Goal: Task Accomplishment & Management: Use online tool/utility

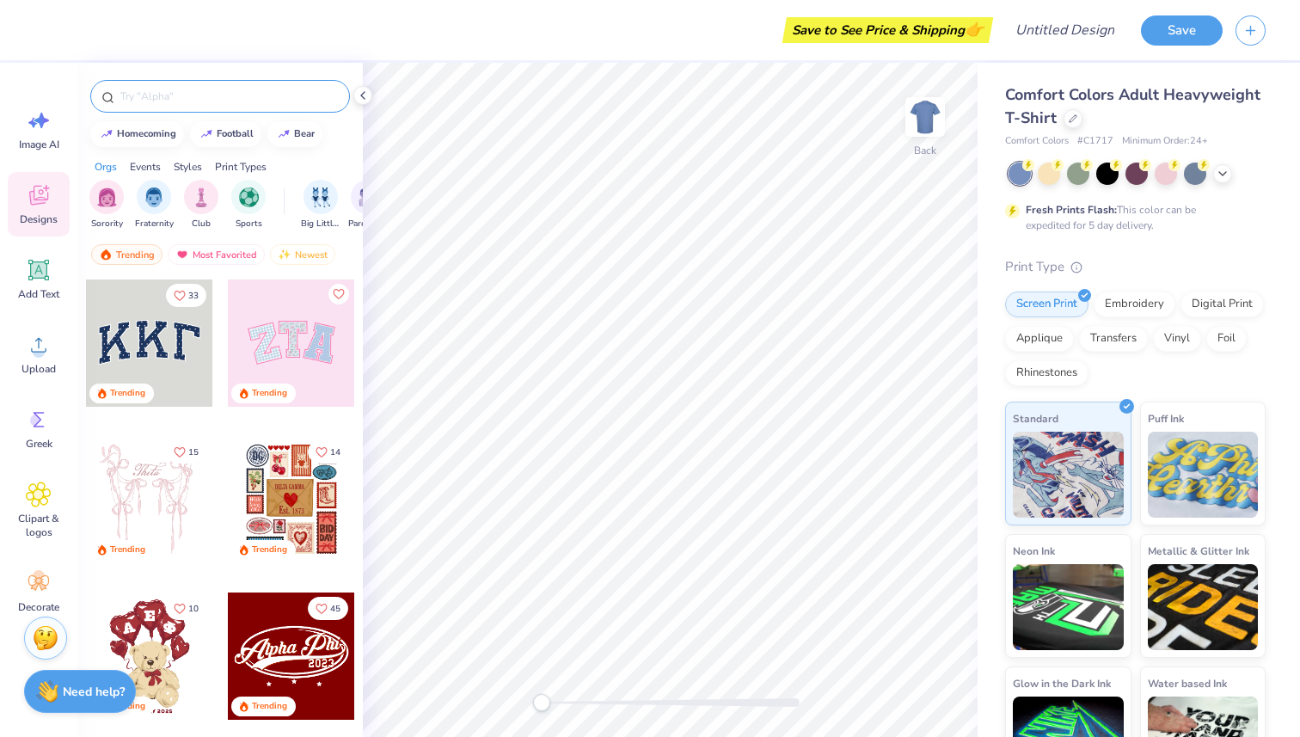
click at [162, 100] on input "text" at bounding box center [229, 96] width 220 height 17
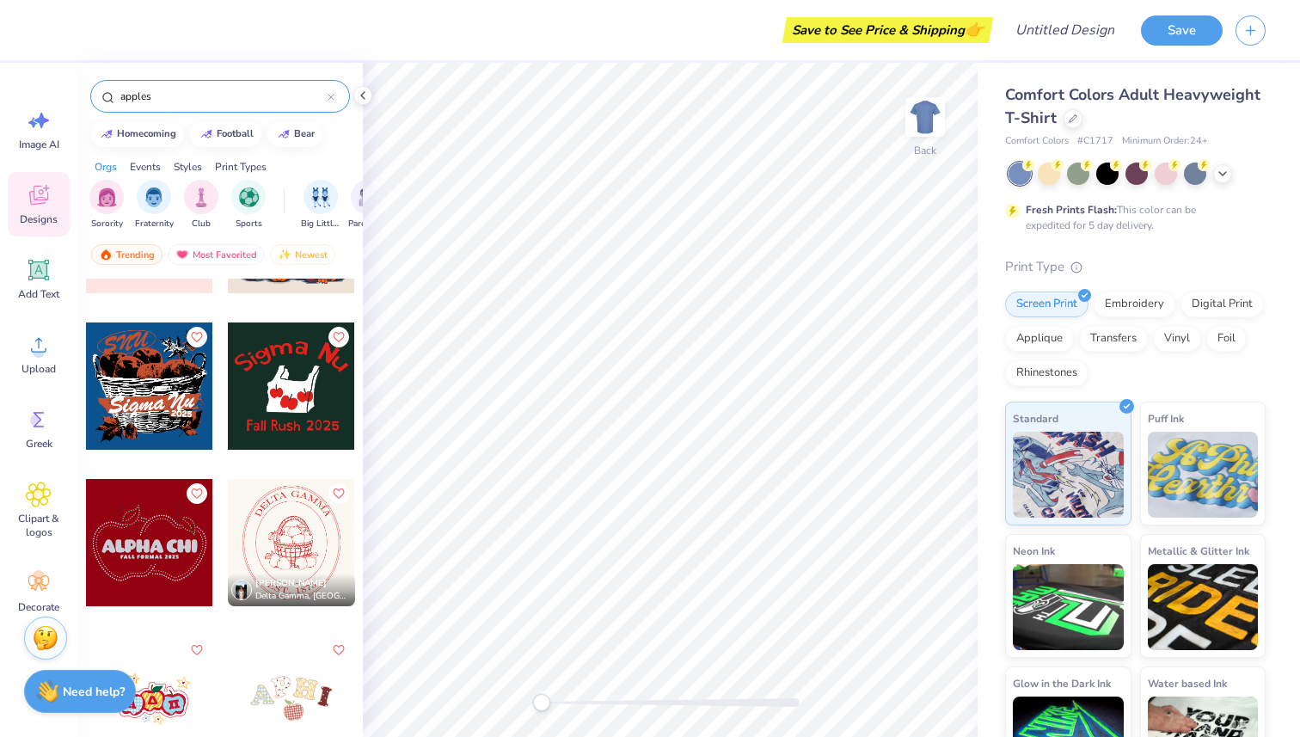
scroll to position [138, 0]
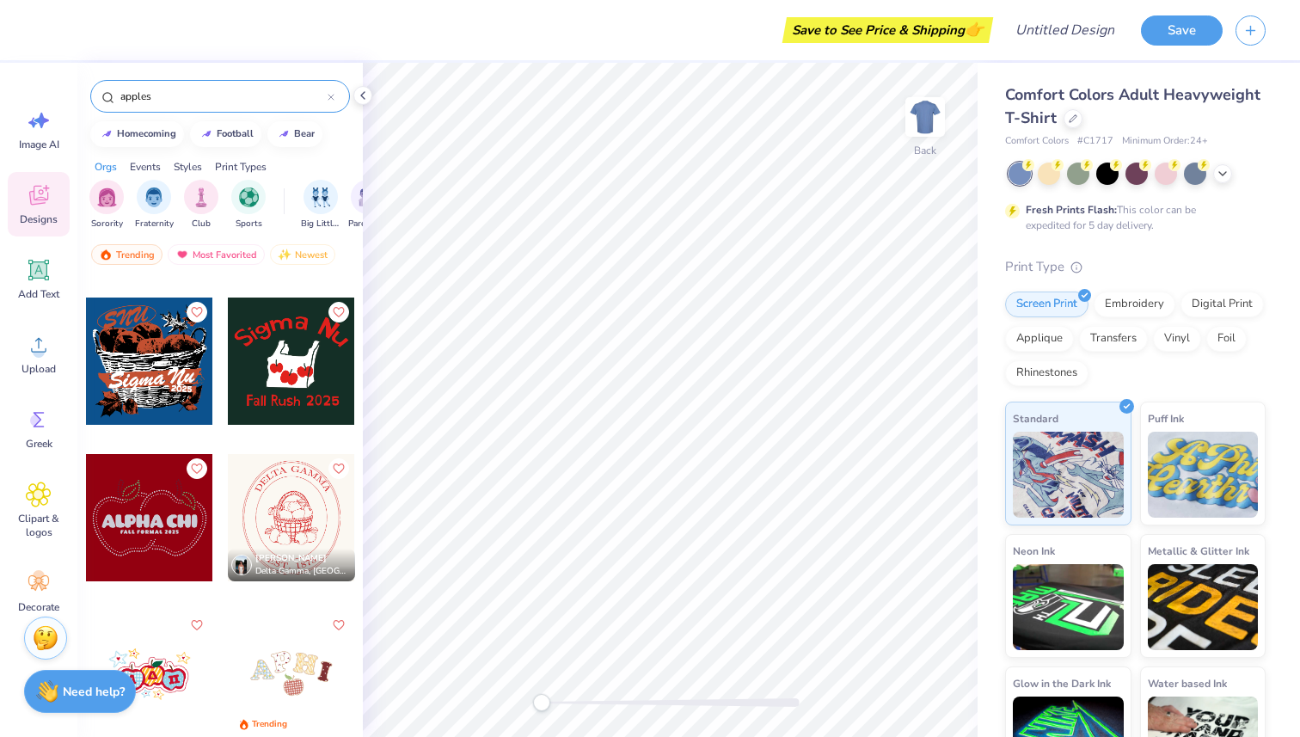
type input "apples"
click at [163, 507] on div at bounding box center [149, 517] width 127 height 127
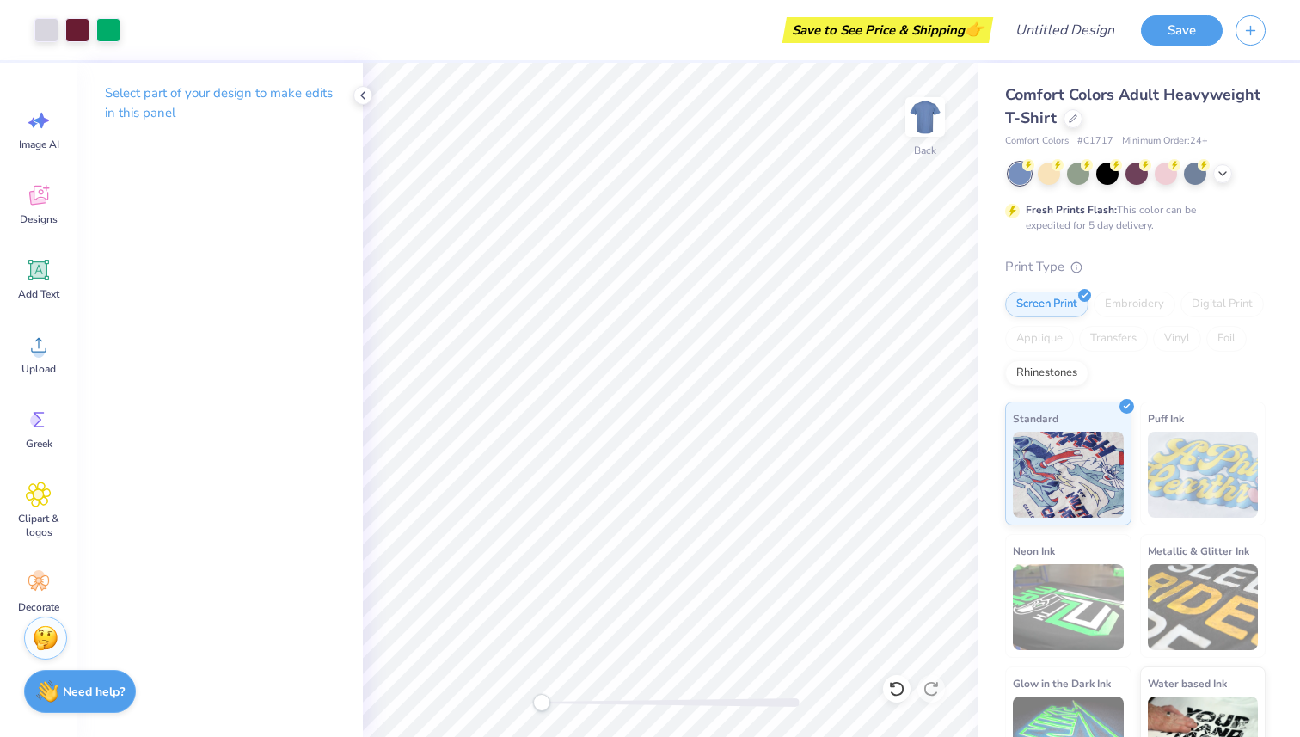
click at [1132, 91] on span "Comfort Colors Adult Heavyweight T-Shirt" at bounding box center [1132, 106] width 255 height 44
click at [1219, 170] on polyline at bounding box center [1222, 171] width 7 height 3
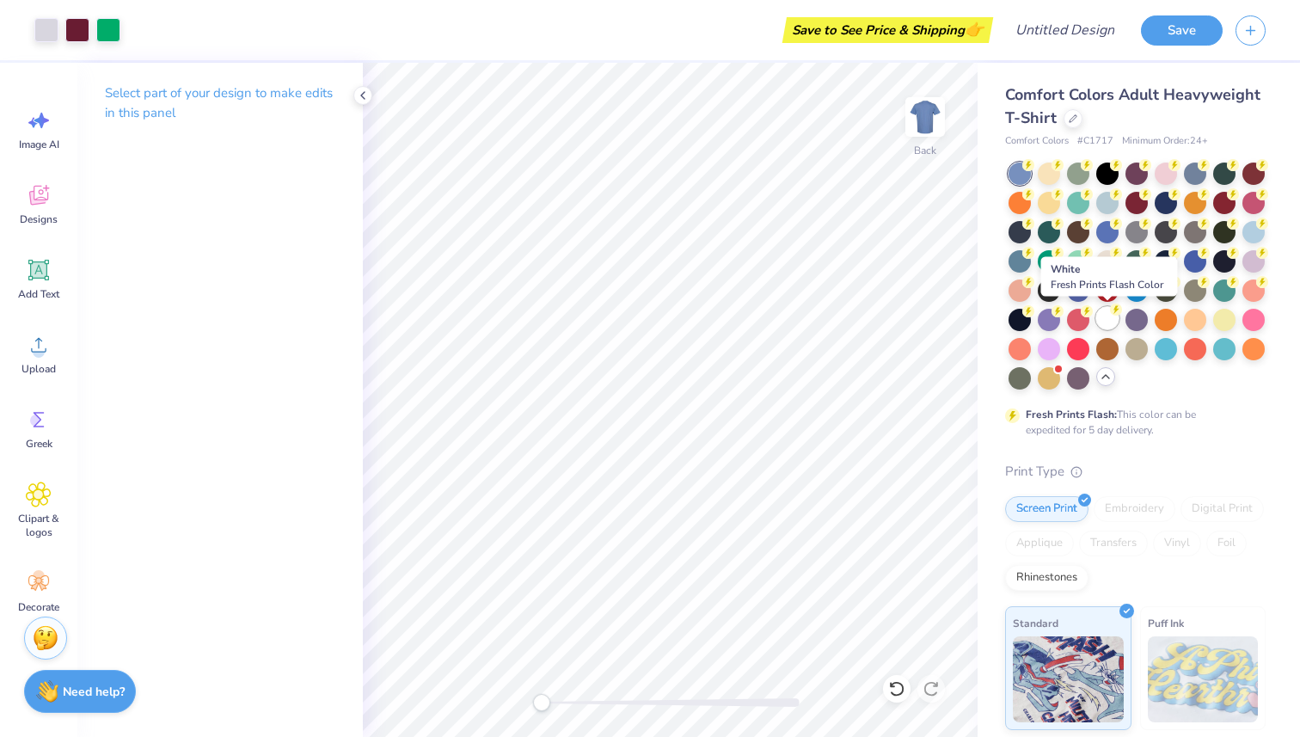
click at [1098, 326] on div at bounding box center [1107, 318] width 22 height 22
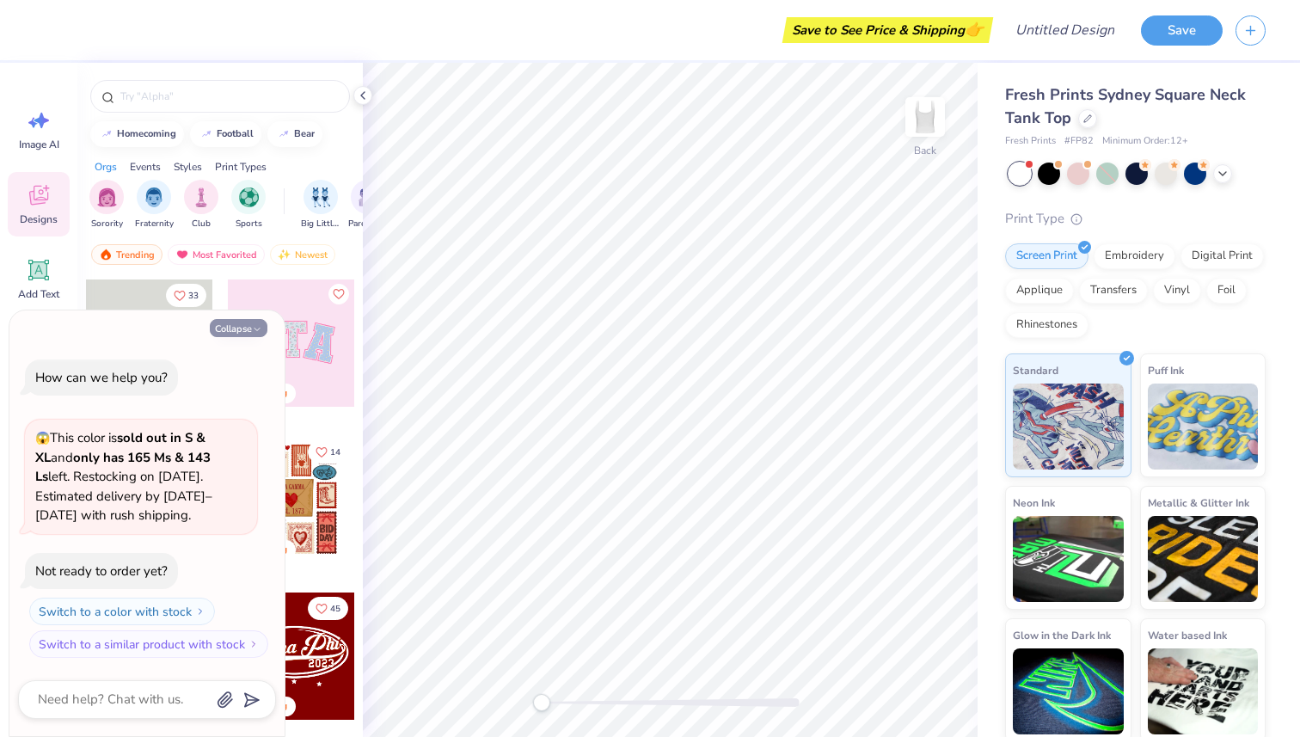
click at [243, 334] on button "Collapse" at bounding box center [239, 328] width 58 height 18
type textarea "x"
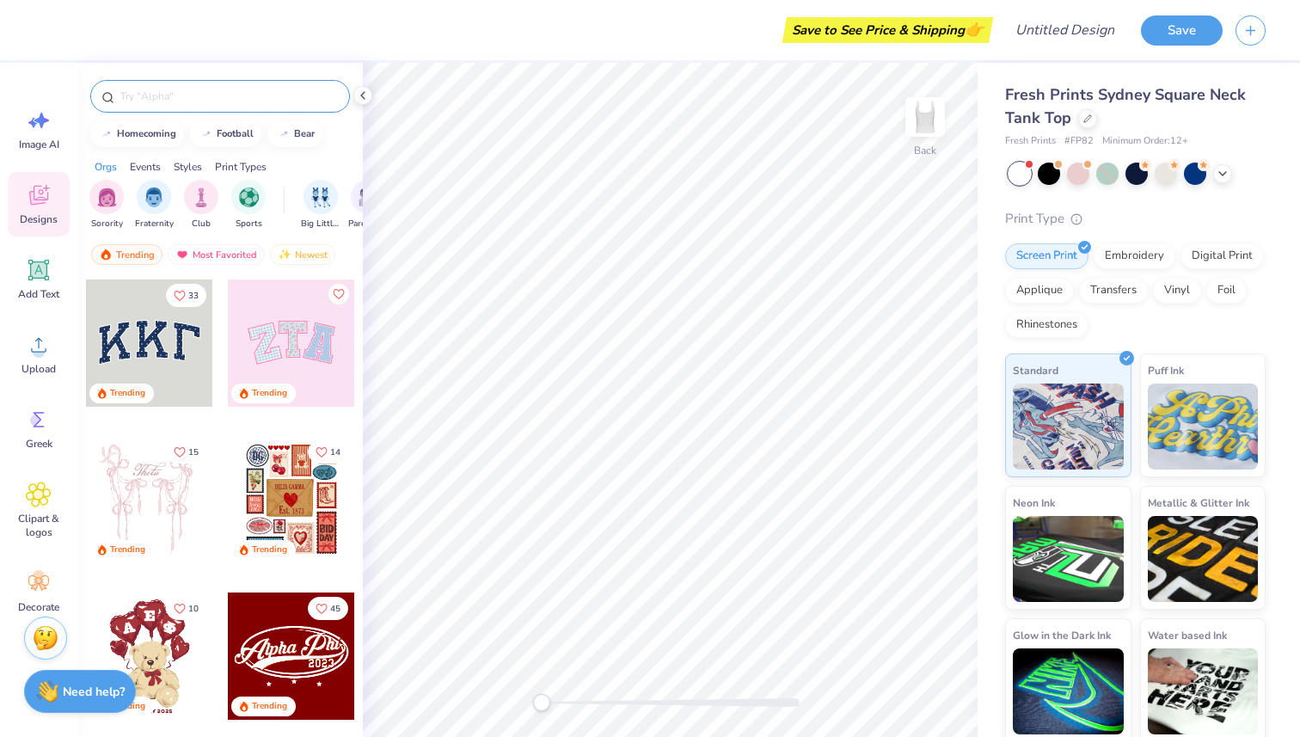
click at [203, 96] on input "text" at bounding box center [229, 96] width 220 height 17
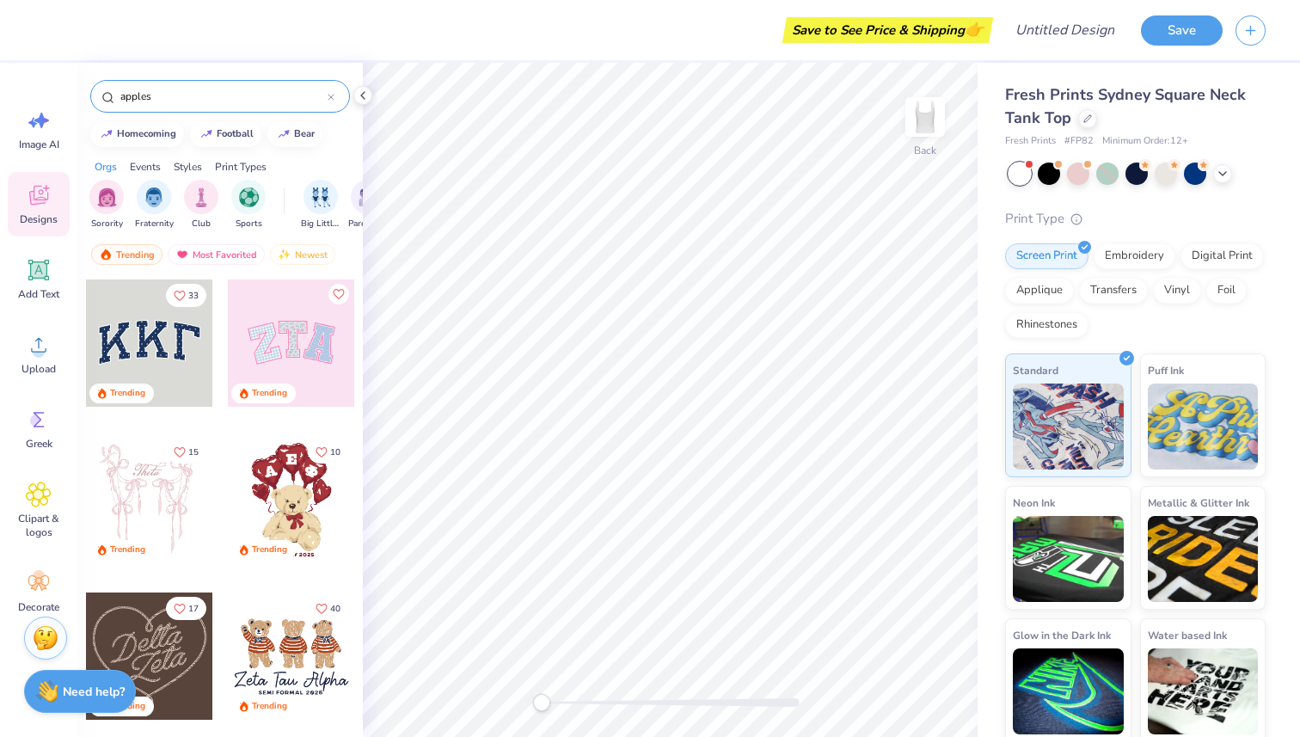
type input "apples"
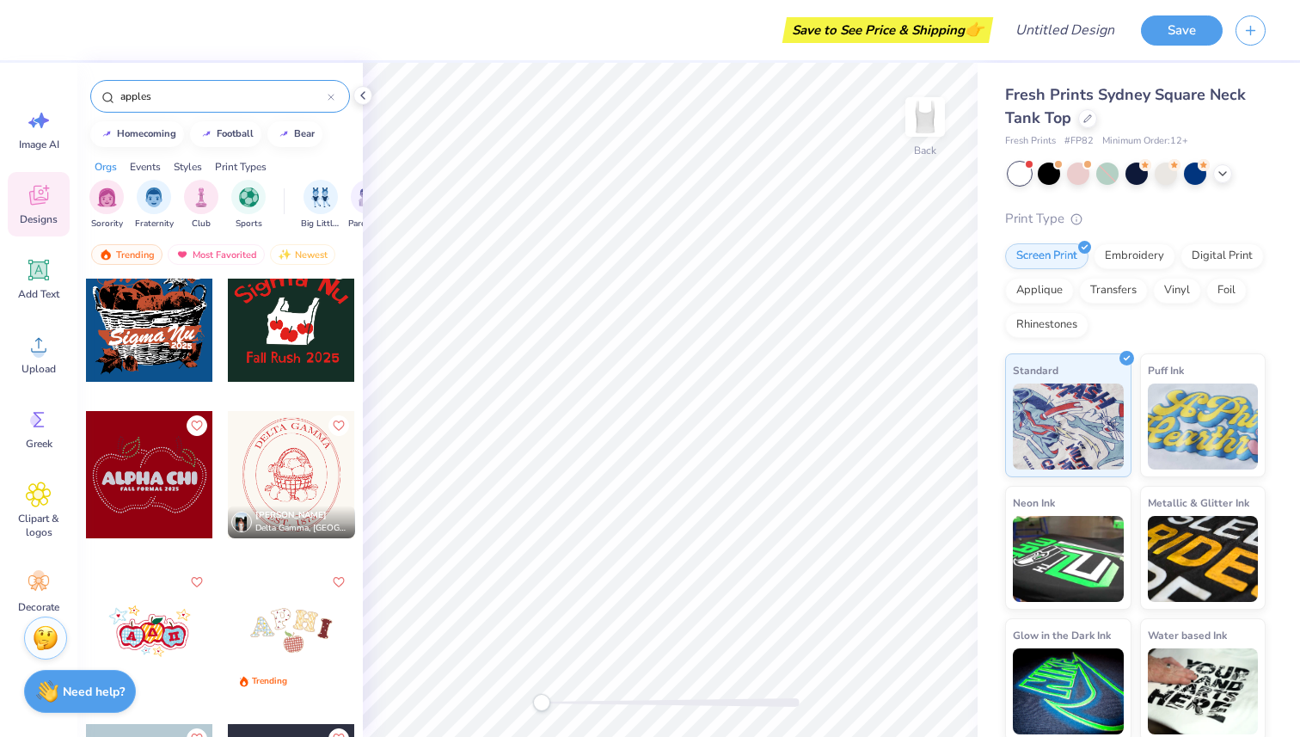
scroll to position [187, 0]
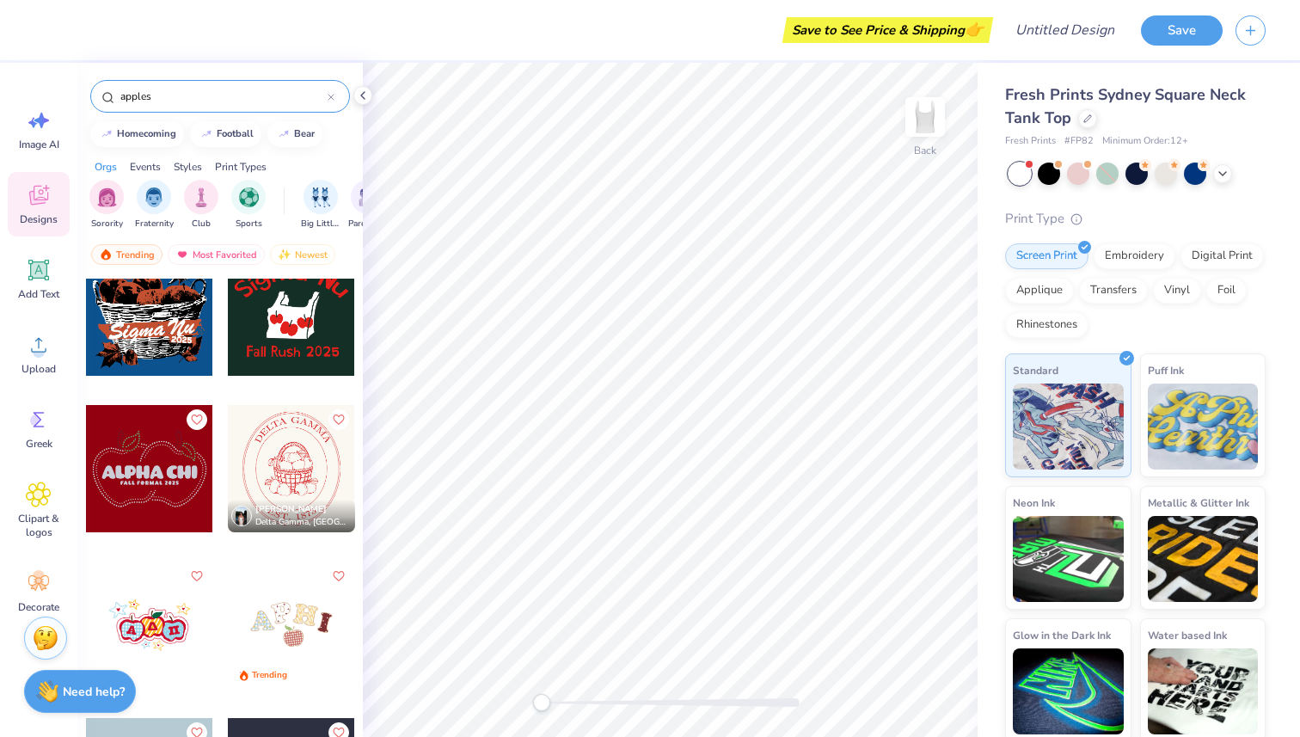
click at [165, 478] on div at bounding box center [149, 468] width 127 height 127
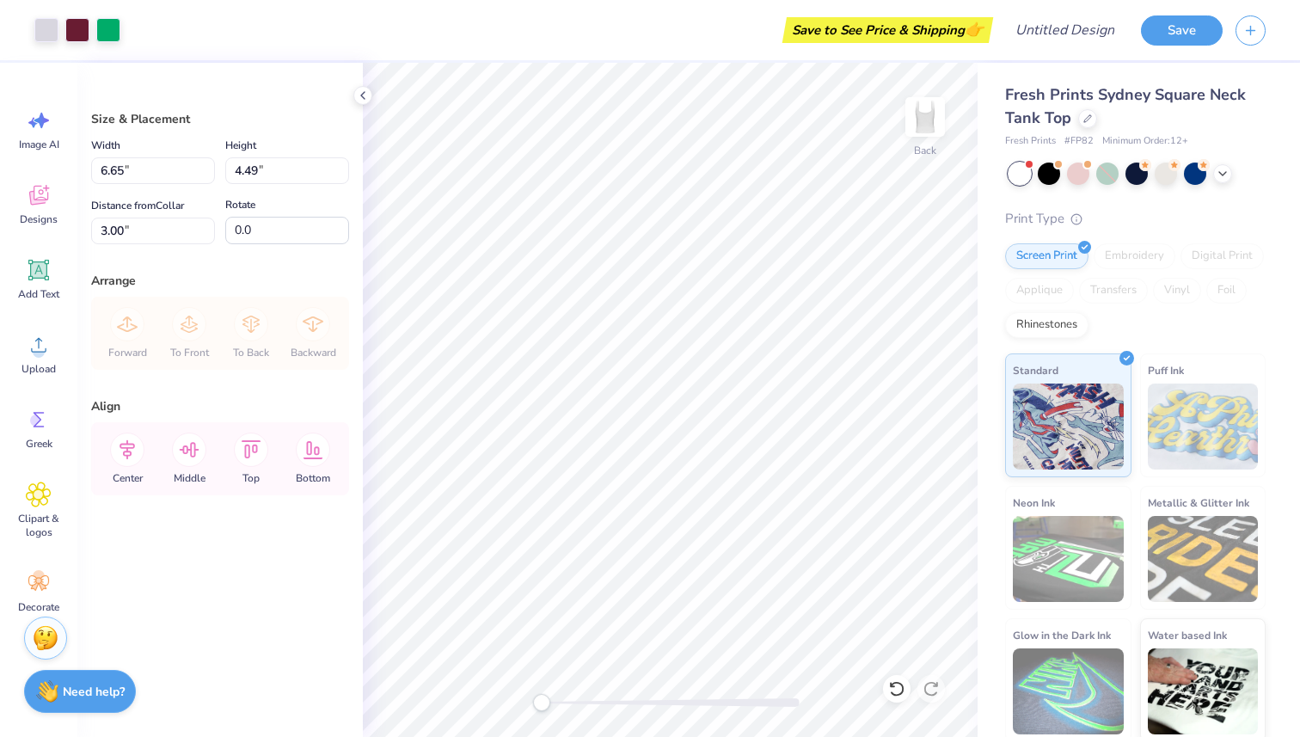
type input "4.96"
type input "3.35"
type input "0.50"
type input "5.74"
type input "3.87"
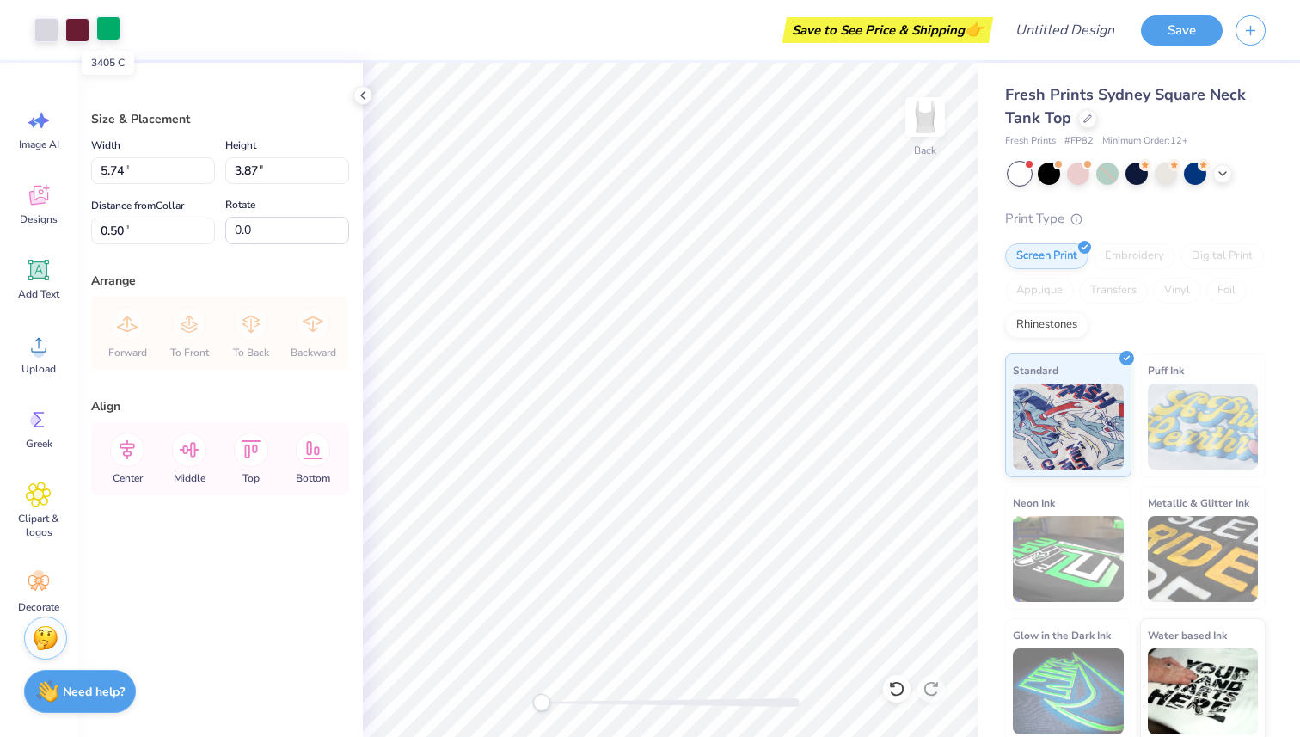
click at [107, 26] on div at bounding box center [108, 28] width 24 height 24
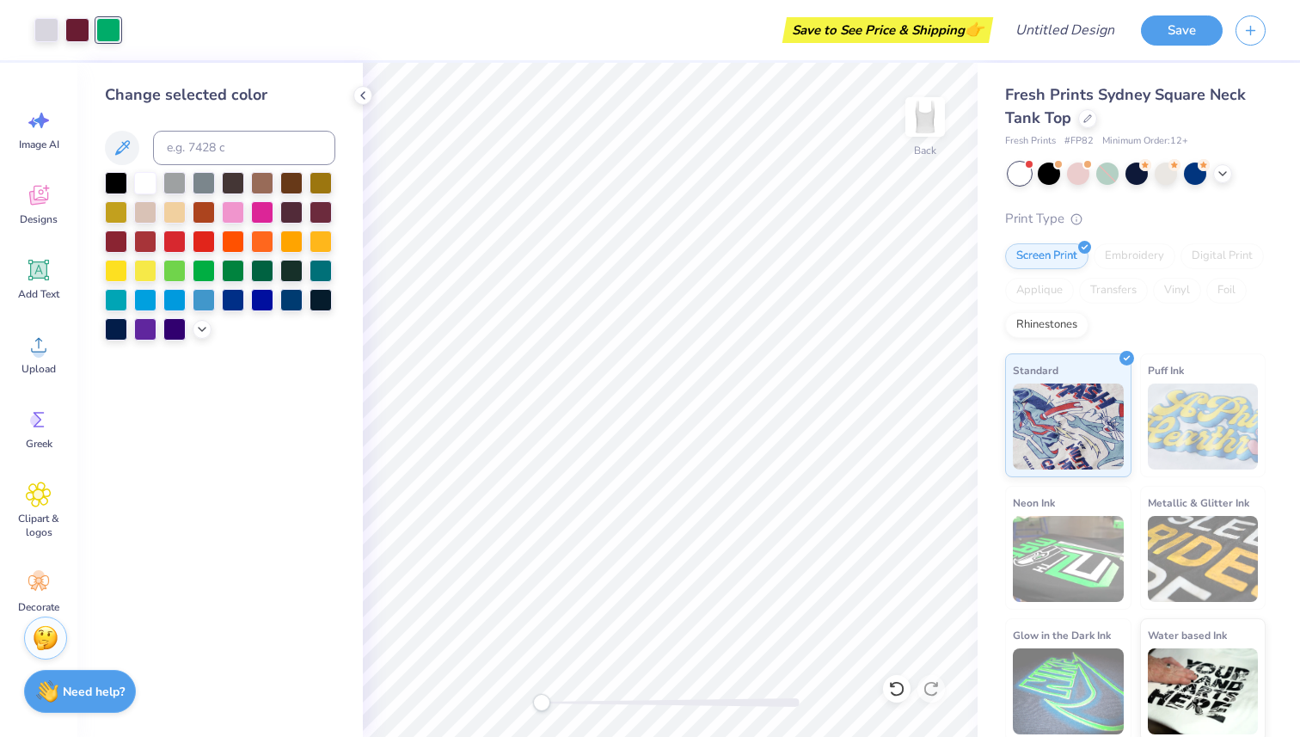
click at [154, 33] on div "Save to See Price & Shipping 👉" at bounding box center [560, 30] width 855 height 60
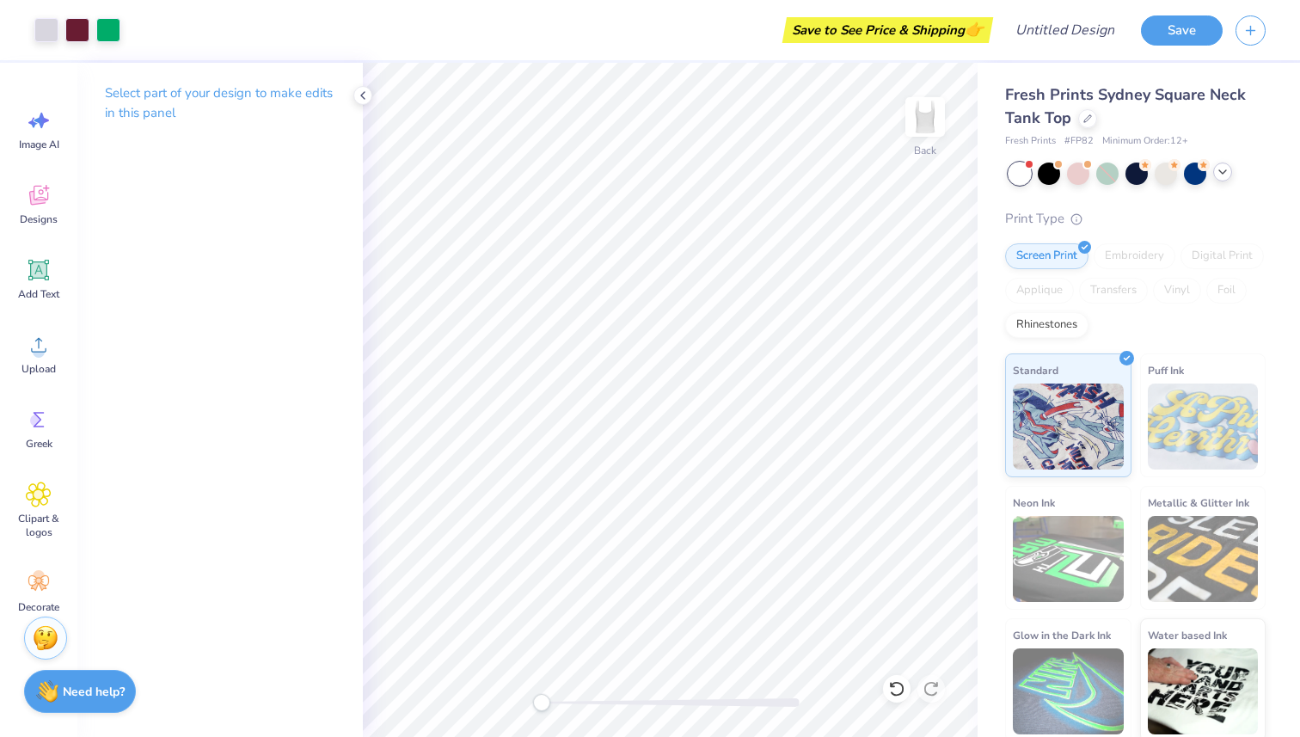
click at [1223, 175] on icon at bounding box center [1223, 172] width 14 height 14
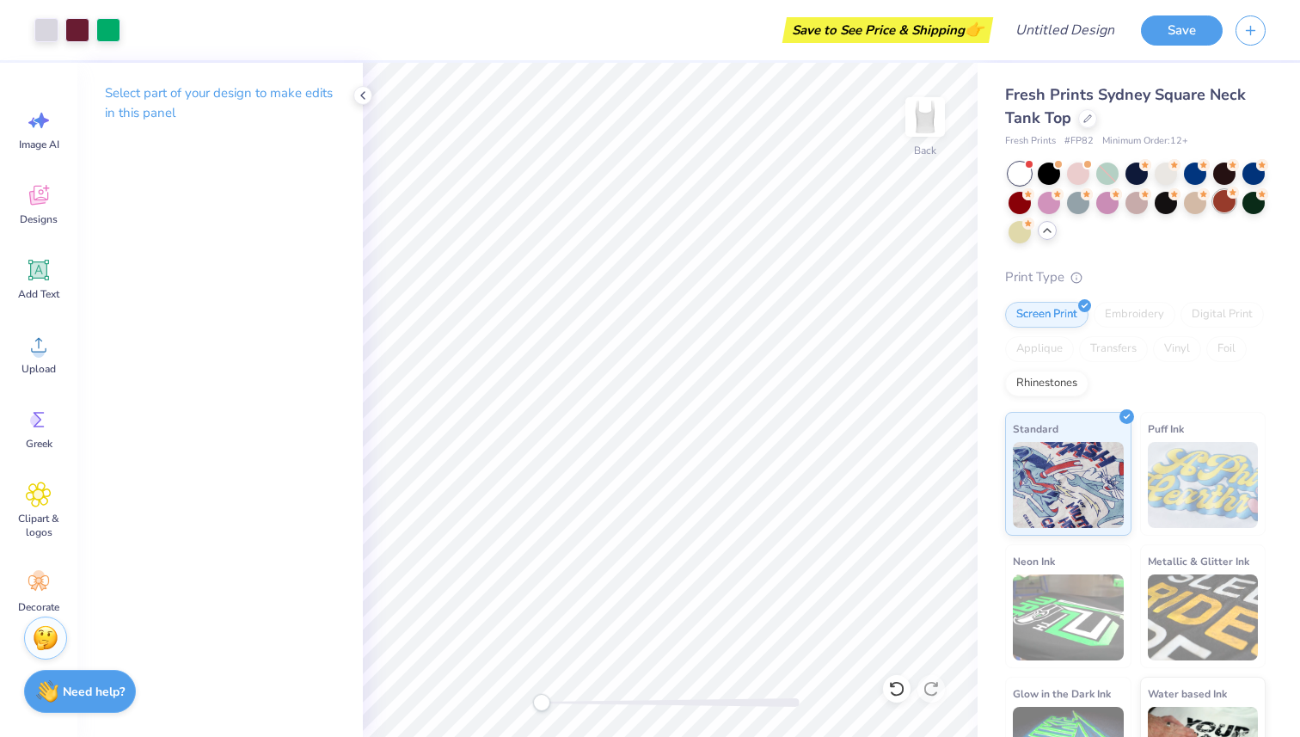
click at [1234, 203] on div at bounding box center [1224, 201] width 22 height 22
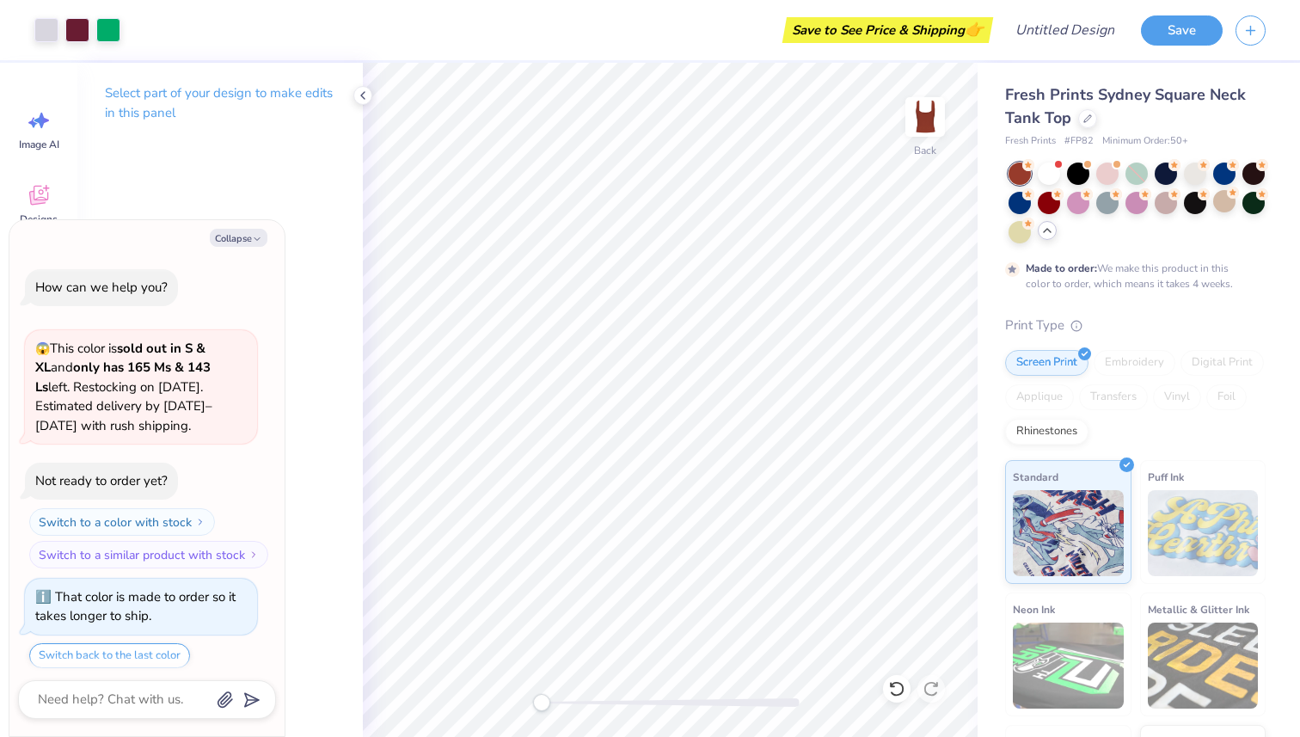
scroll to position [52, 0]
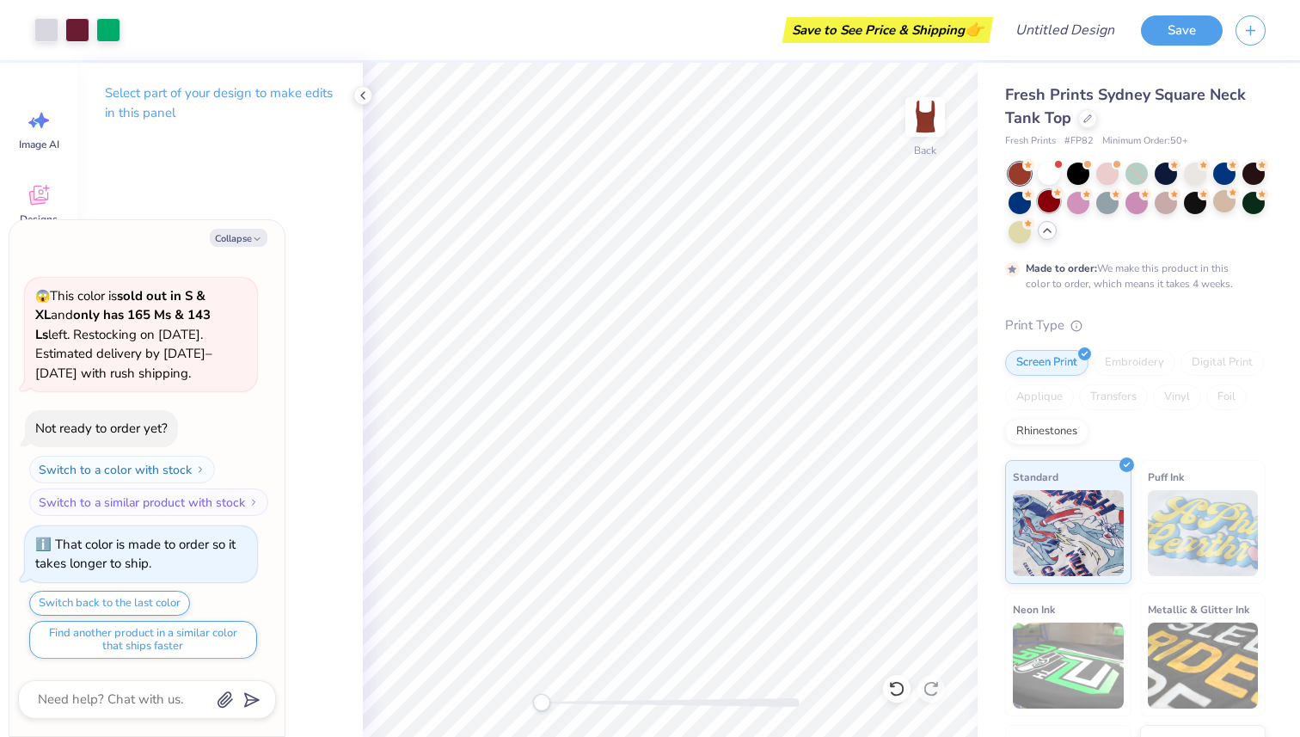
click at [1047, 198] on div at bounding box center [1049, 201] width 22 height 22
click at [251, 230] on button "Collapse" at bounding box center [239, 238] width 58 height 18
type textarea "x"
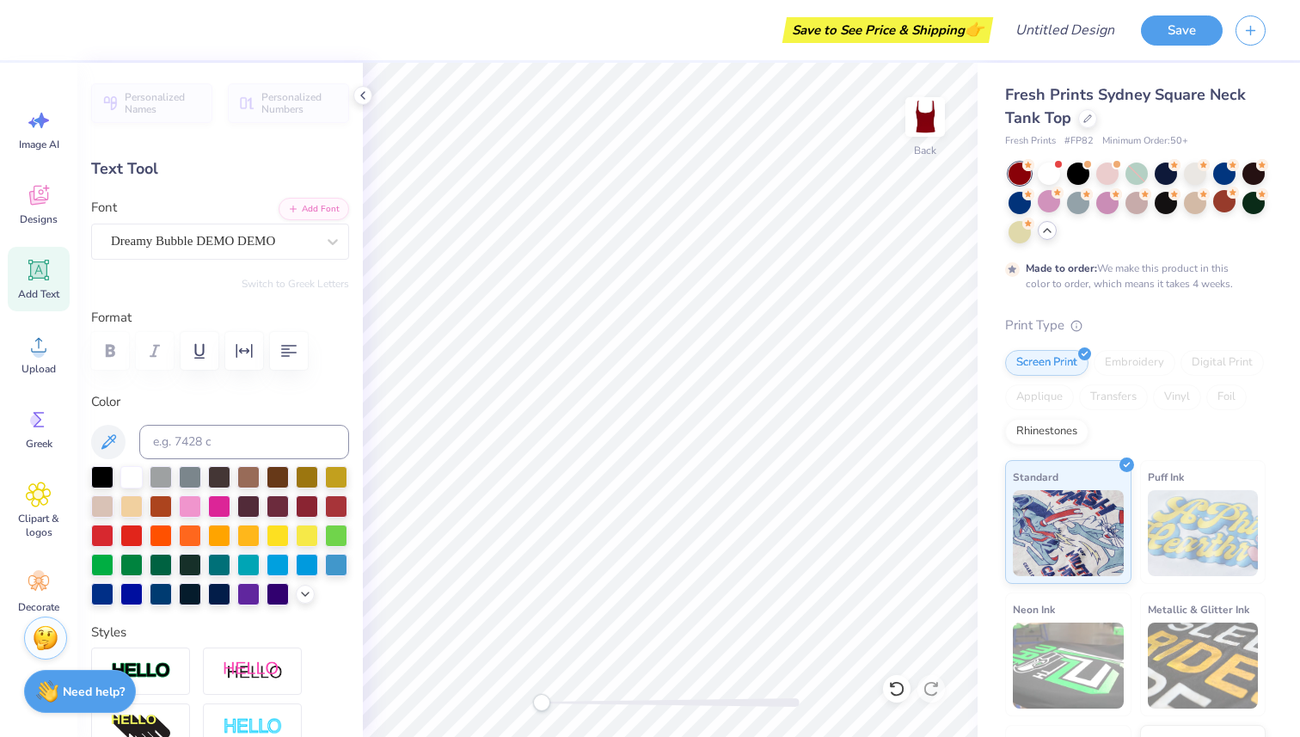
scroll to position [0, 0]
type textarea "LIL"
type input "2.92"
type input "0.20"
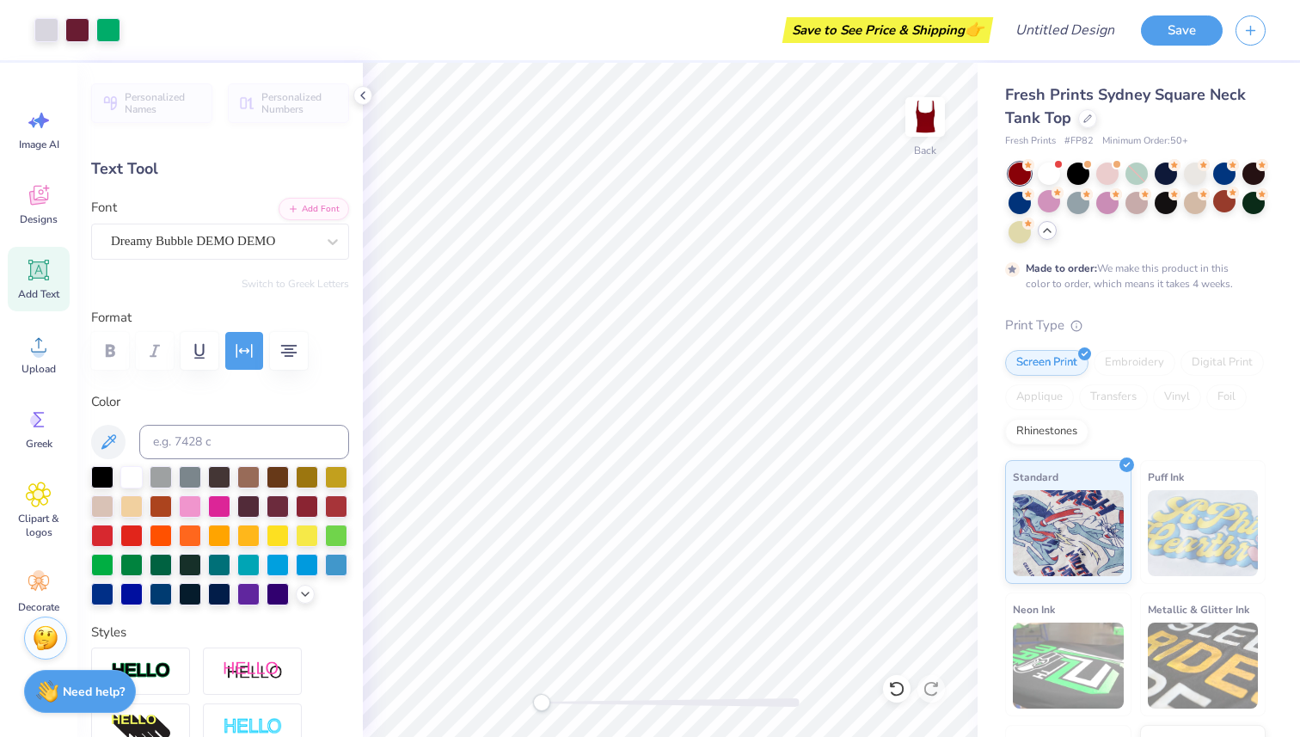
type input "5.85"
type textarea "APPLE"
type input "1.24"
type input "0.66"
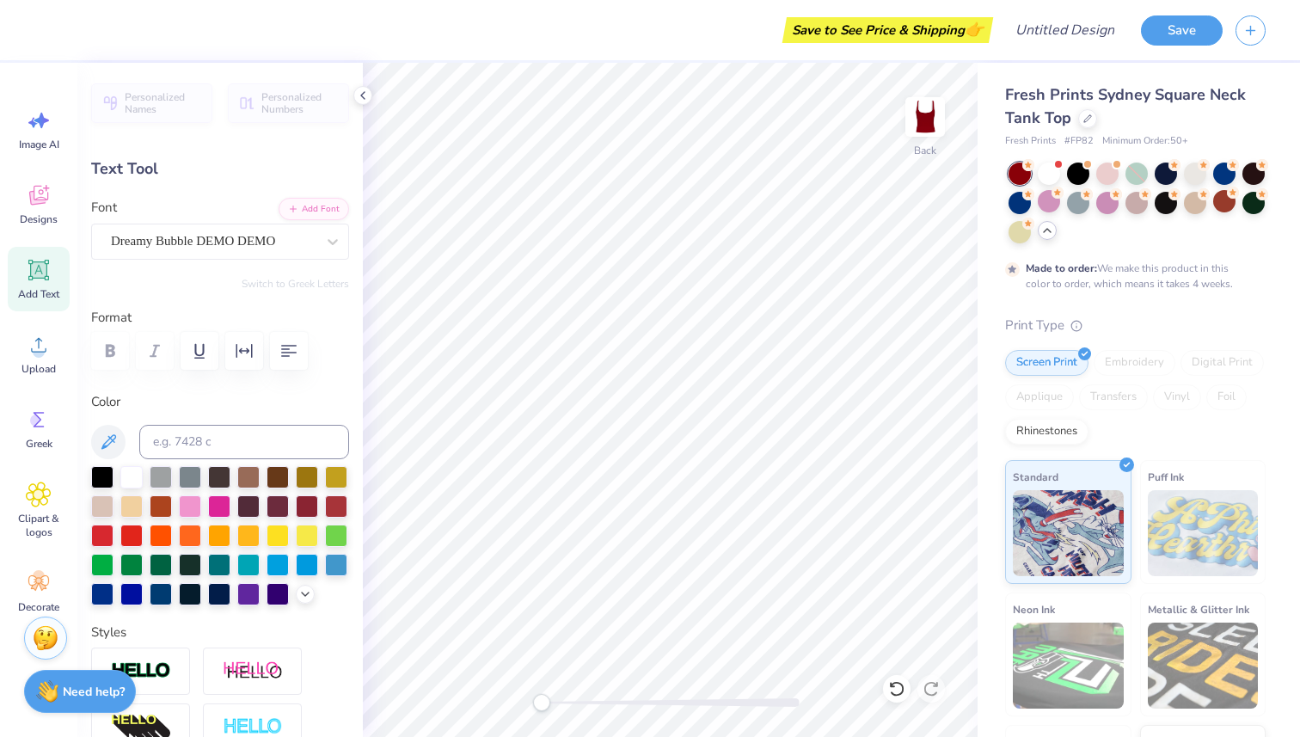
type input "7.02"
type input "1.58"
type input "0.84"
type input "1.86"
type input "0.98"
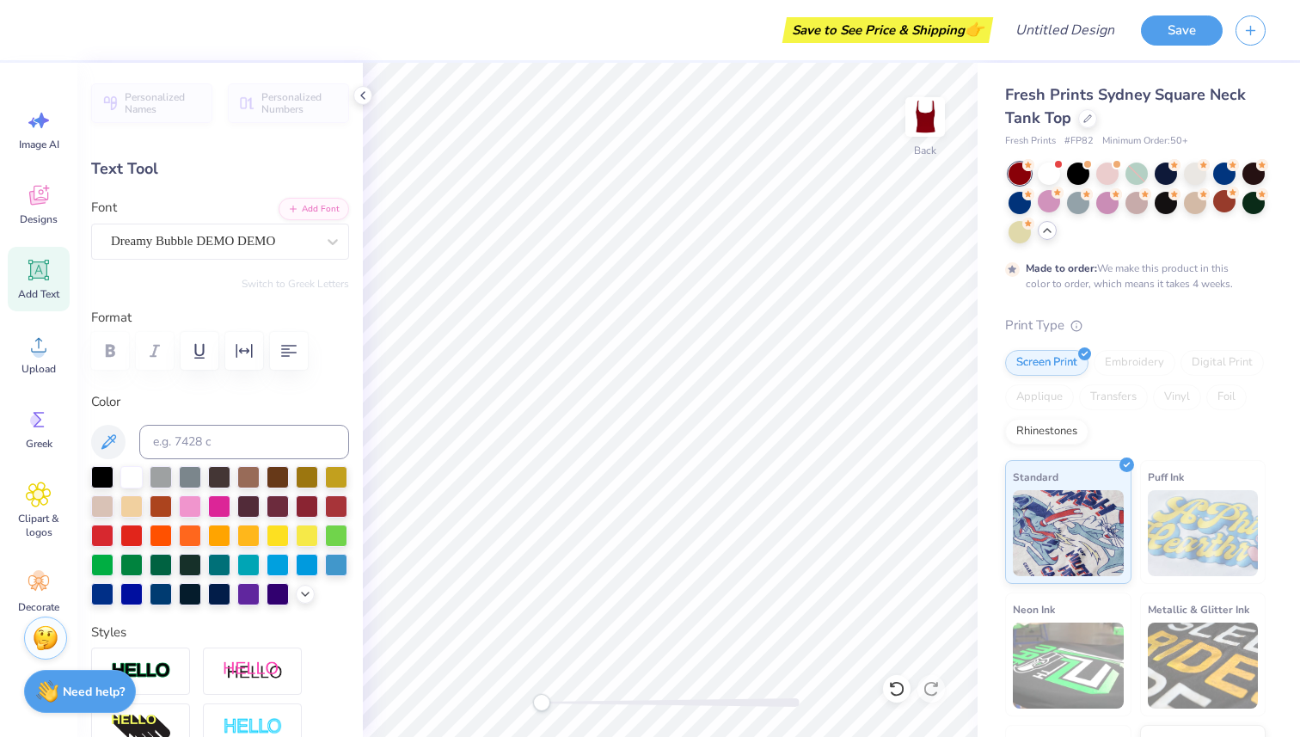
type input "0.20"
type input "5.85"
type input "1.47"
type input "0.30"
type input "1.58"
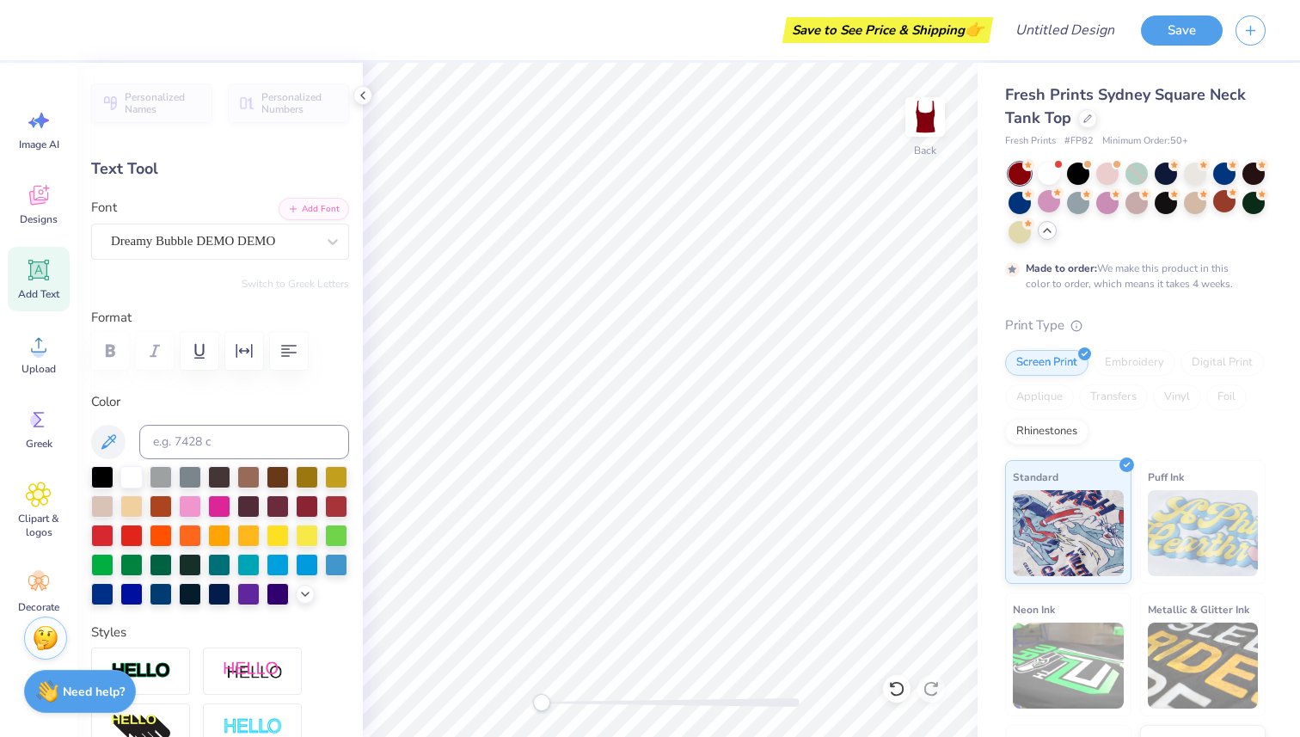
type input "0.84"
type input "2.16"
click at [1083, 32] on input "Design Title" at bounding box center [1086, 30] width 84 height 34
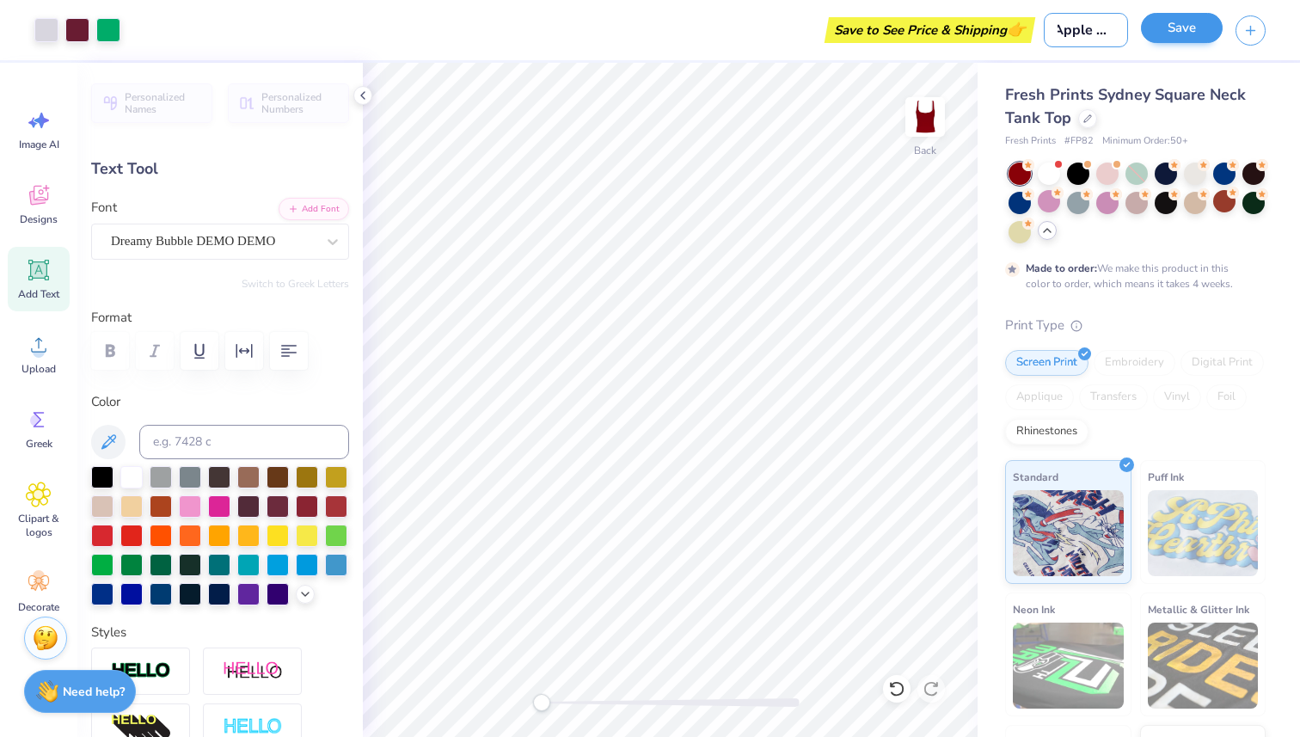
type input "Apple LIL"
click at [1185, 23] on button "Save" at bounding box center [1182, 28] width 82 height 30
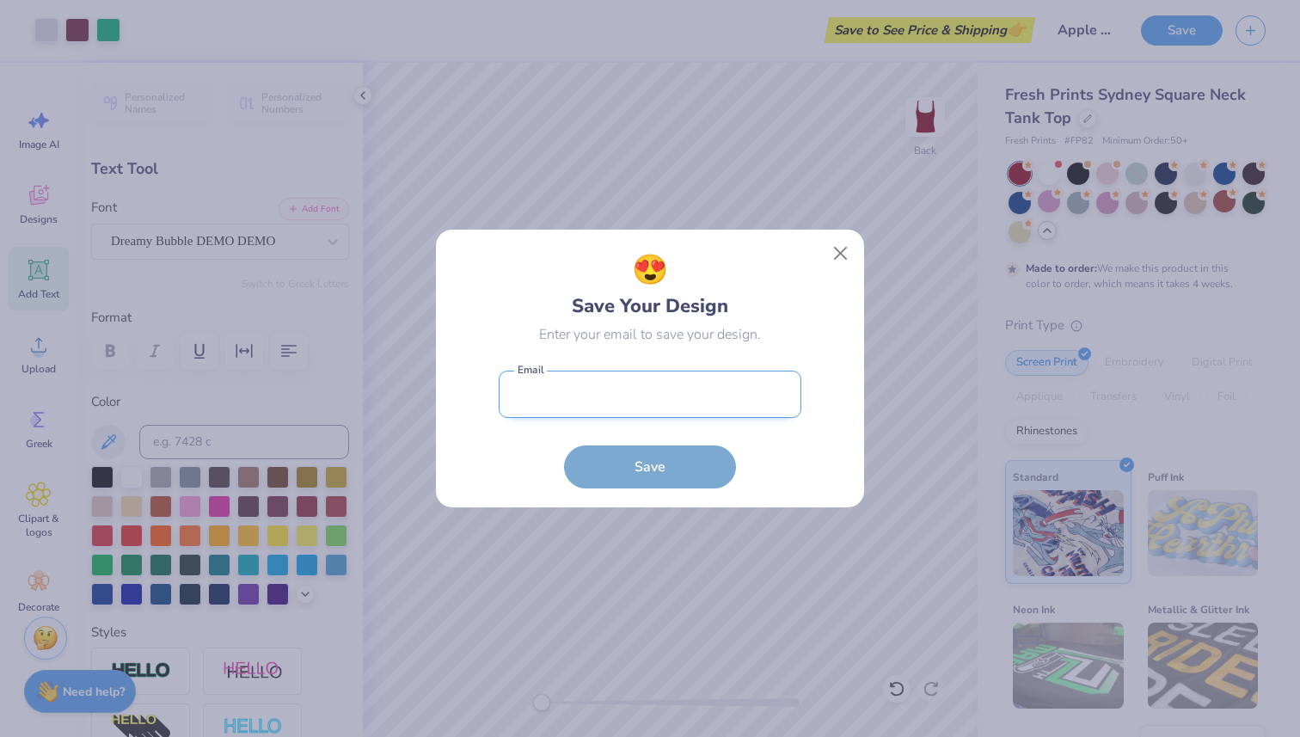
click at [581, 393] on input "email" at bounding box center [650, 394] width 303 height 47
type input "ryliesiemsen@gmail.com"
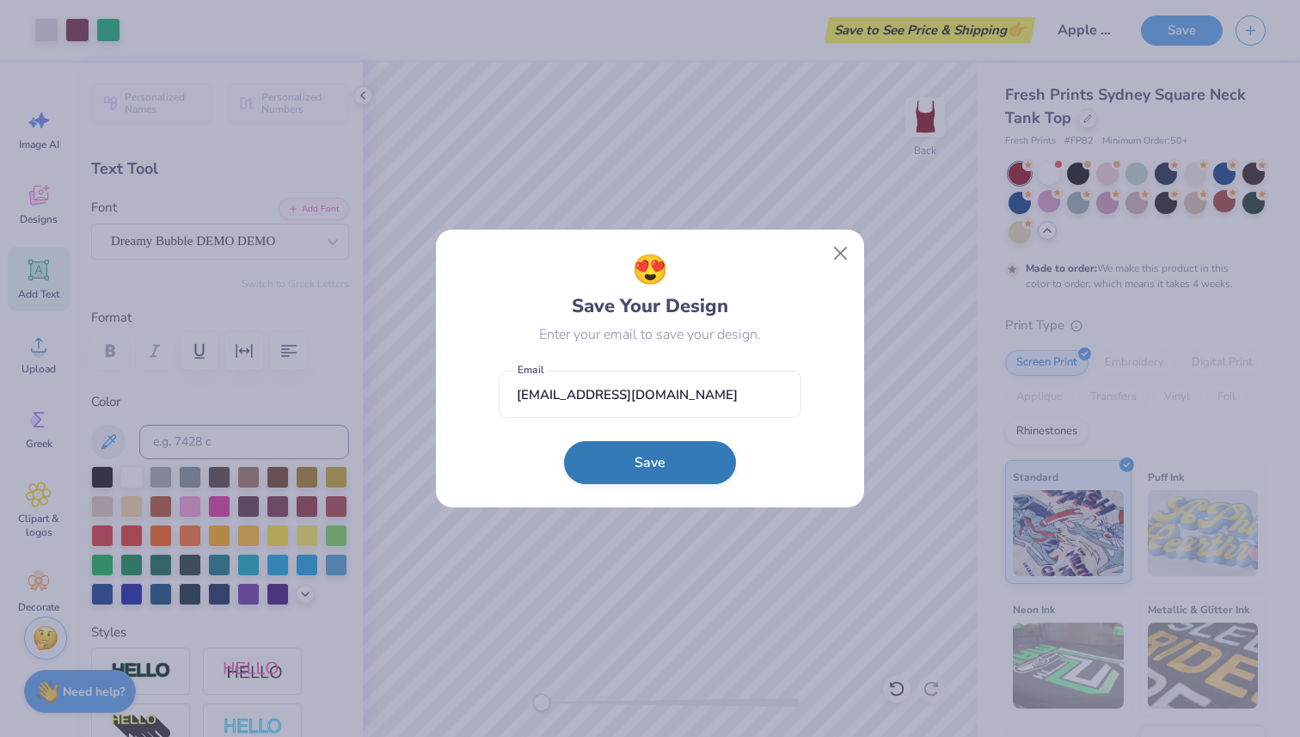
click at [644, 451] on button "Save" at bounding box center [650, 462] width 172 height 43
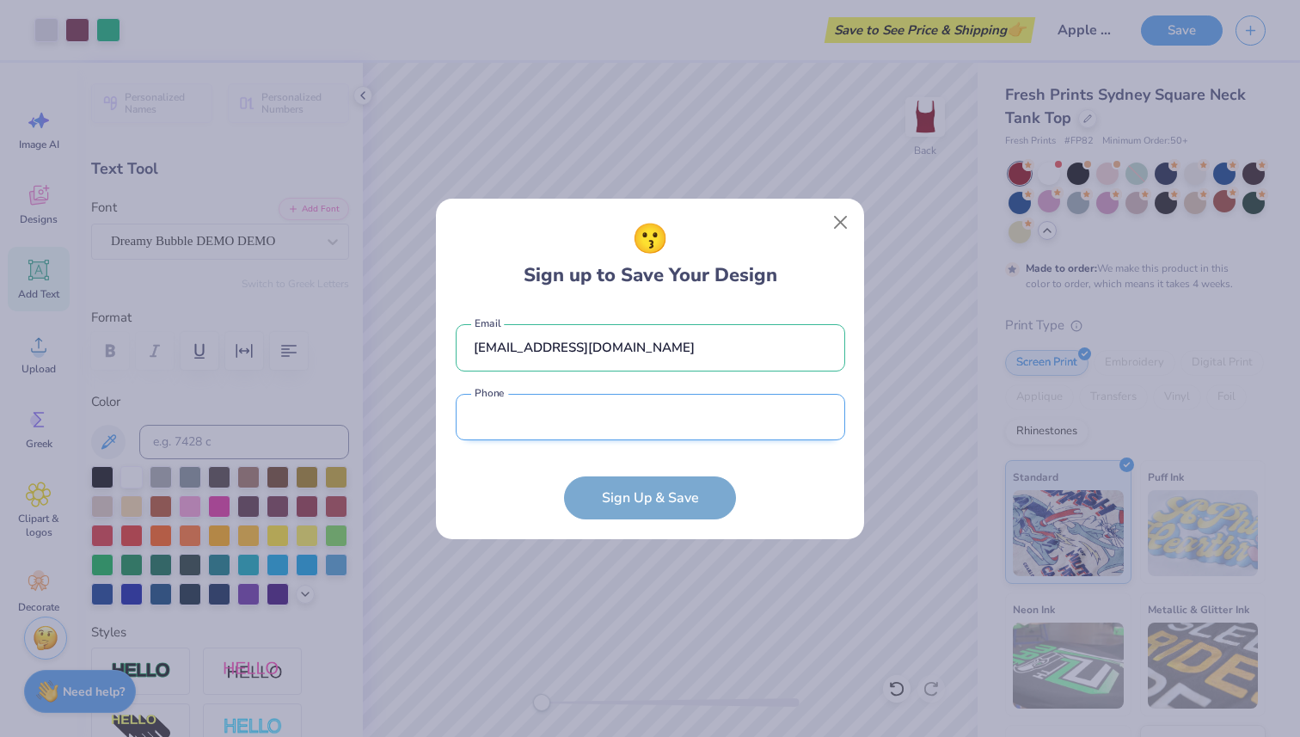
click at [588, 426] on input "tel" at bounding box center [650, 417] width 389 height 47
type input "(561) 339-9355"
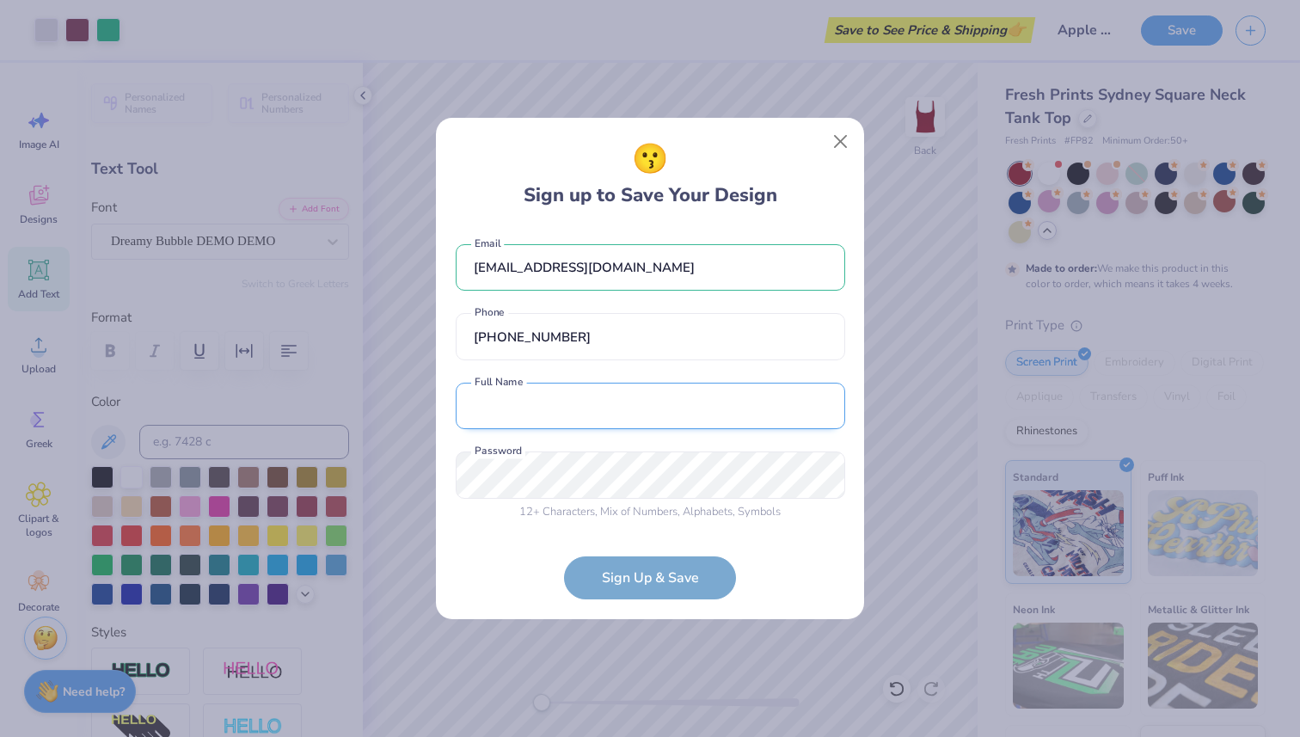
click at [557, 404] on input "text" at bounding box center [650, 406] width 389 height 47
type input "Rylie Siemsen"
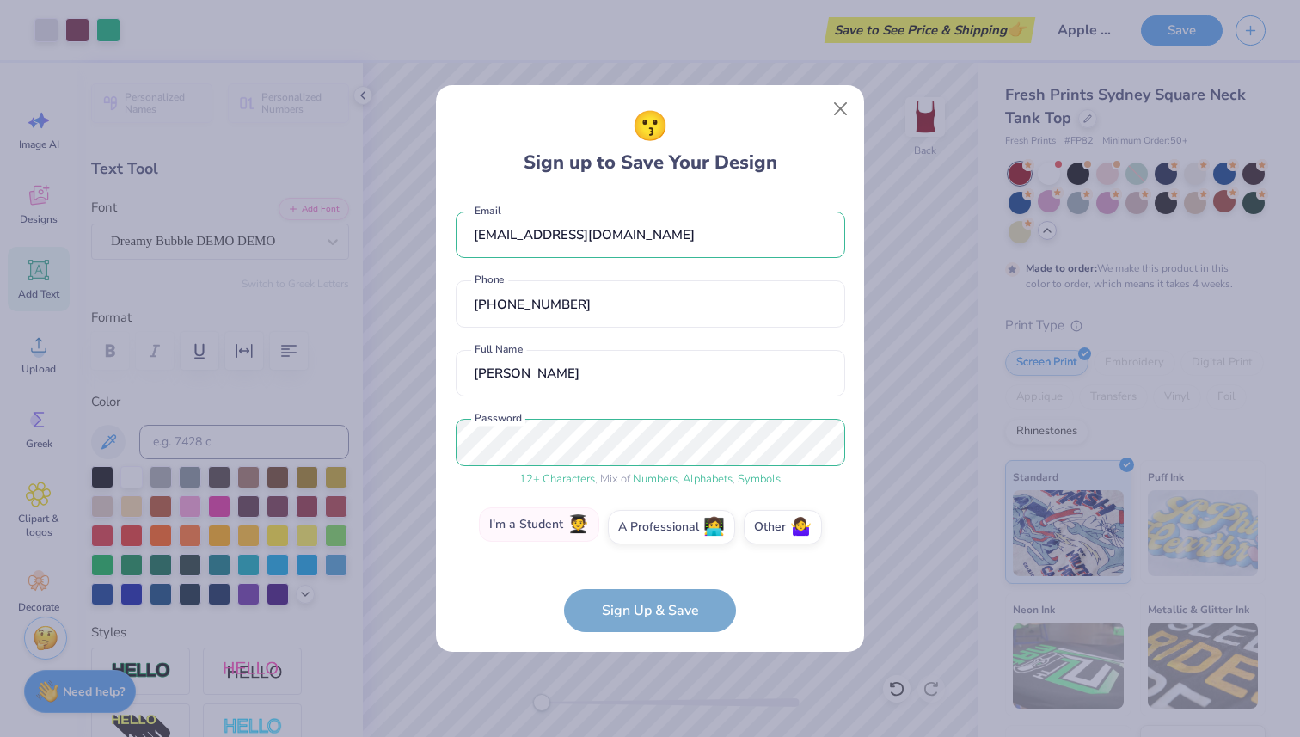
click at [572, 523] on label "I'm a Student 🧑‍🎓" at bounding box center [539, 524] width 120 height 34
click at [645, 526] on input "I'm a Student 🧑‍🎓" at bounding box center [650, 531] width 11 height 11
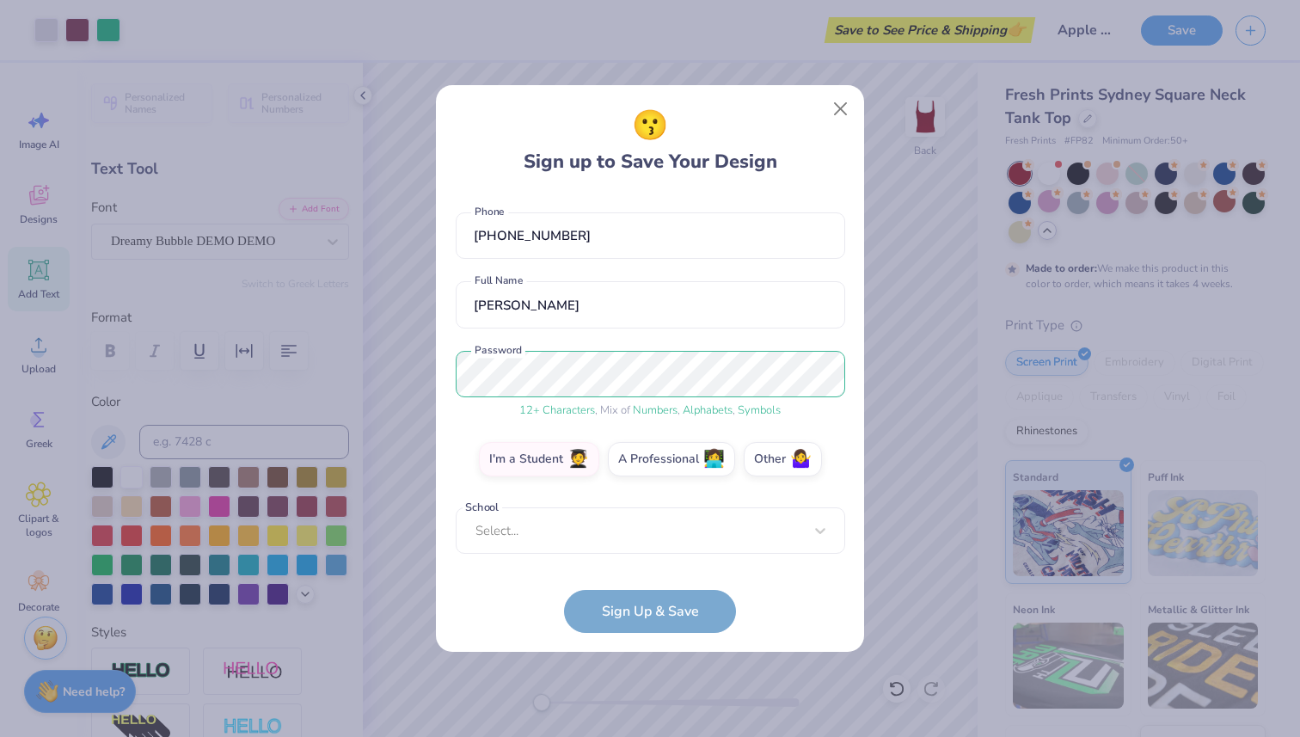
scroll to position [59, 0]
click at [594, 559] on div "ryliesiemsen@gmail.com Email (561) 339-9355 Phone Rylie Siemsen Full Name 12 + …" at bounding box center [650, 377] width 389 height 369
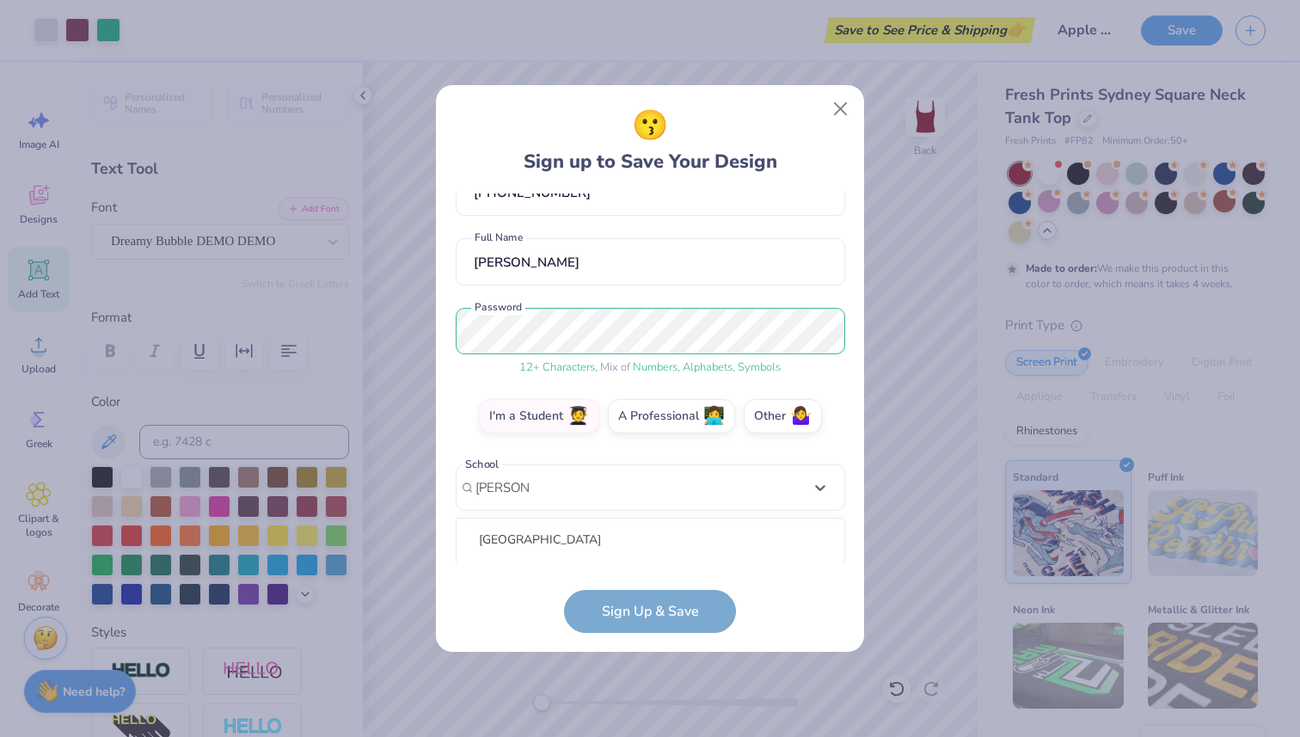
scroll to position [326, 0]
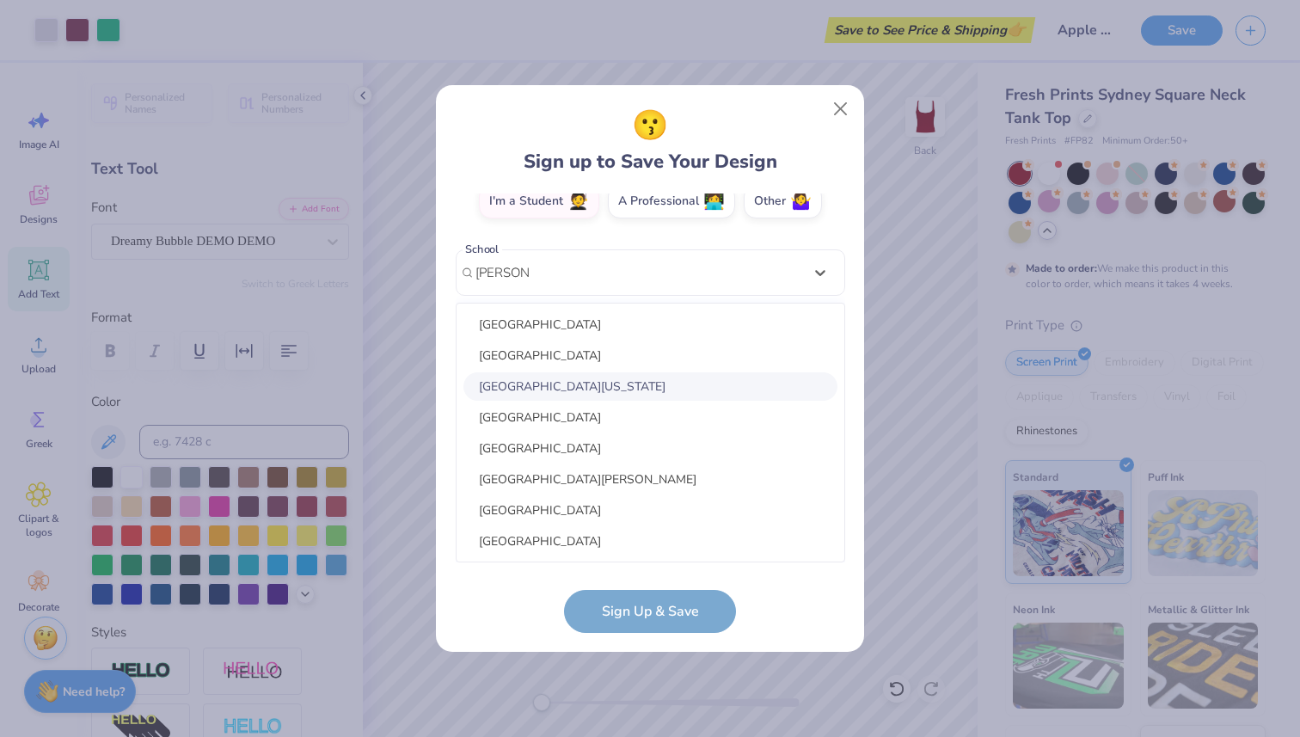
click at [602, 383] on div "university of west Florida" at bounding box center [650, 386] width 374 height 28
type input "west flor"
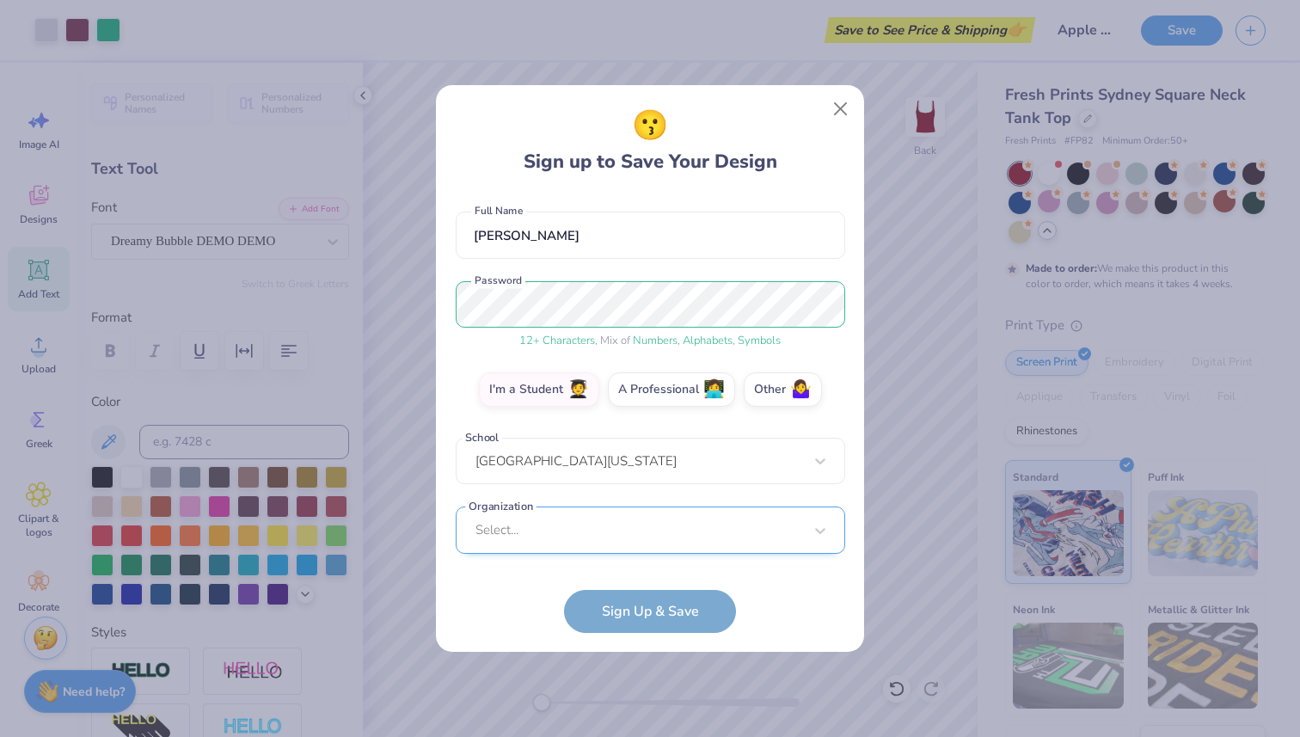
scroll to position [395, 0]
click at [628, 533] on div "Select..." at bounding box center [650, 529] width 389 height 47
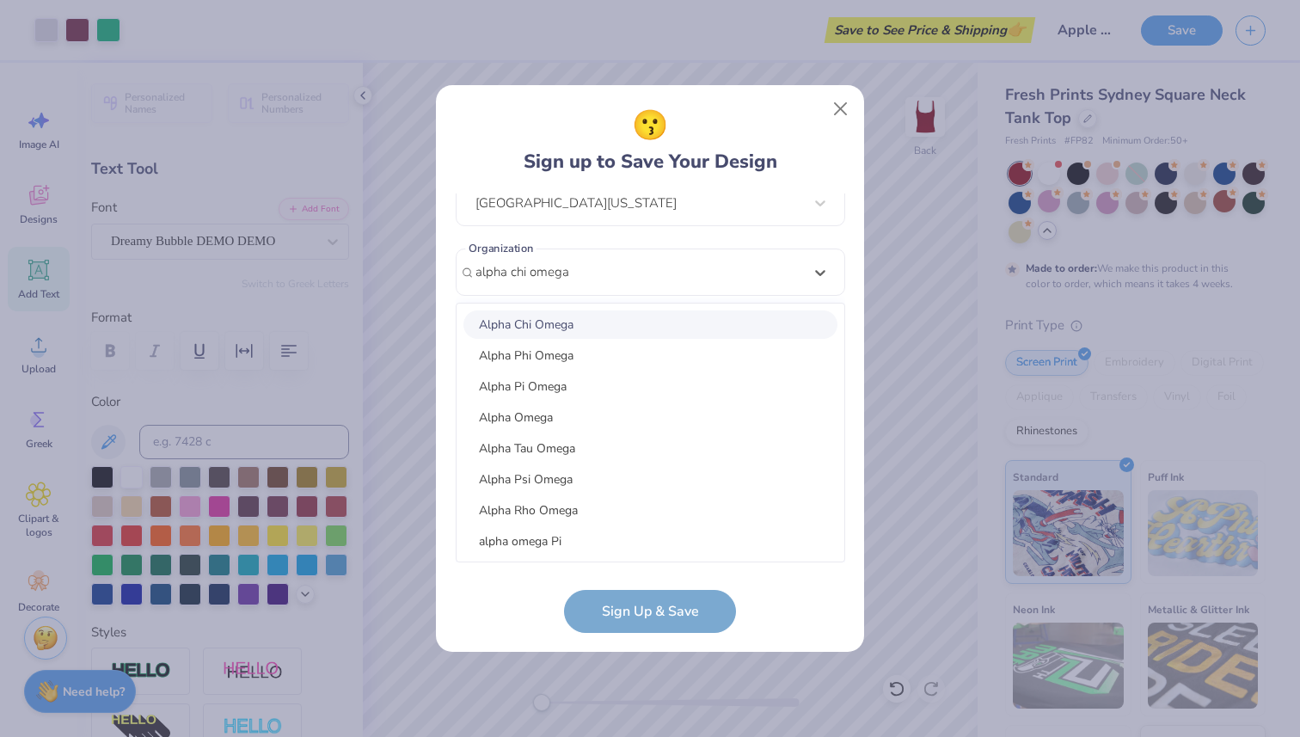
click at [623, 333] on div "Alpha Chi Omega" at bounding box center [650, 324] width 374 height 28
type input "alpha chi omega"
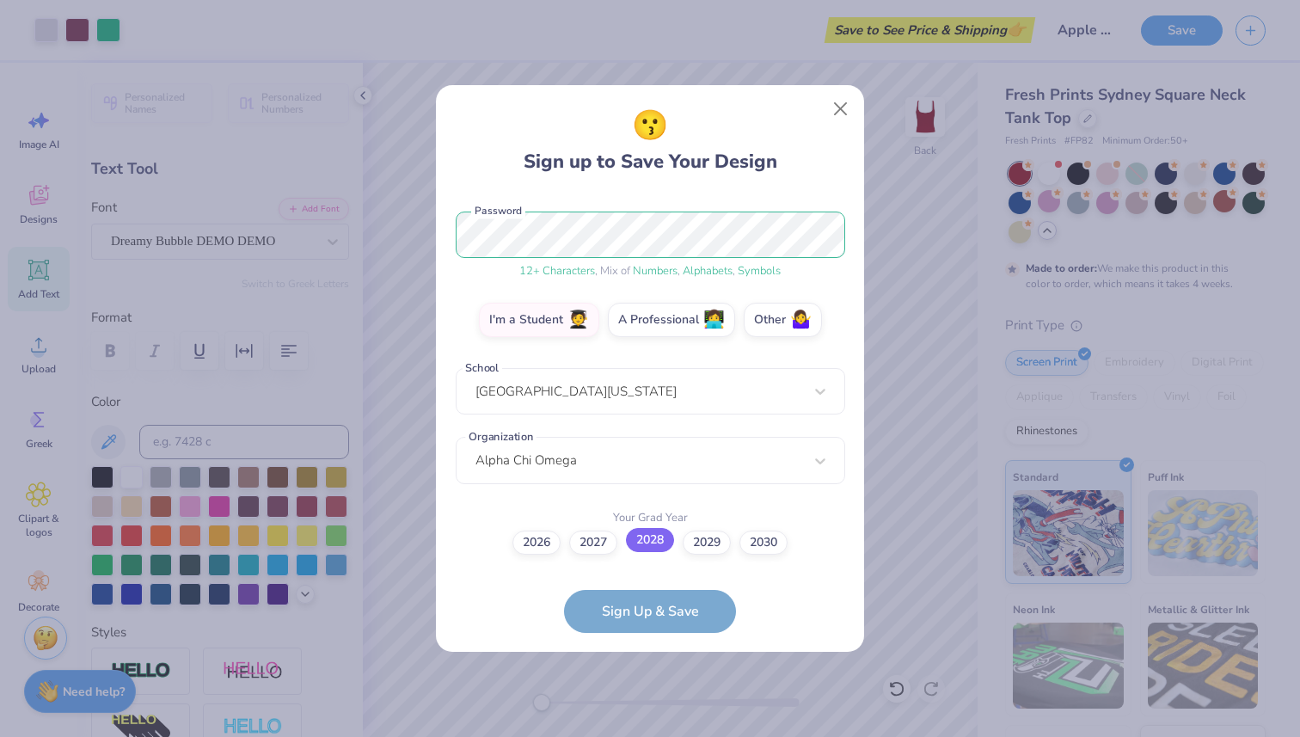
click at [655, 542] on label "2028" at bounding box center [650, 540] width 48 height 24
click at [655, 736] on input "2028" at bounding box center [650, 749] width 11 height 11
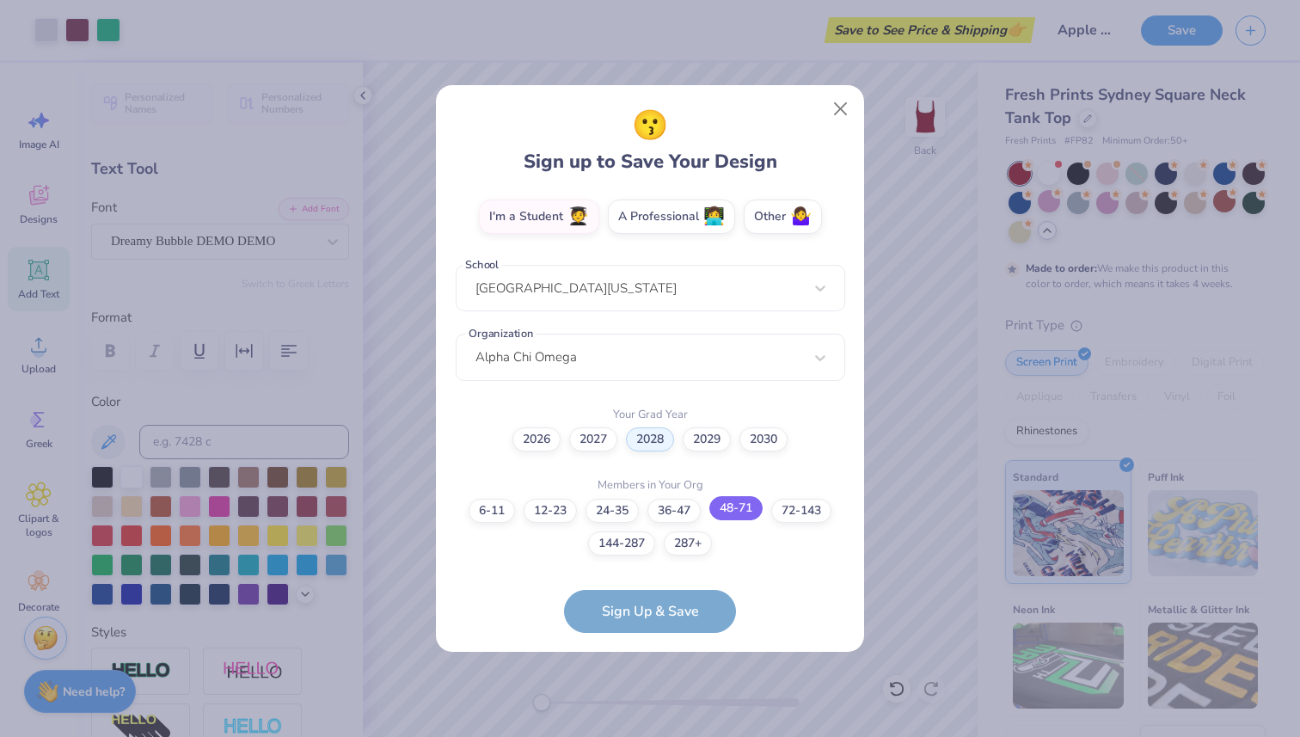
click at [750, 511] on label "48-71" at bounding box center [735, 508] width 53 height 24
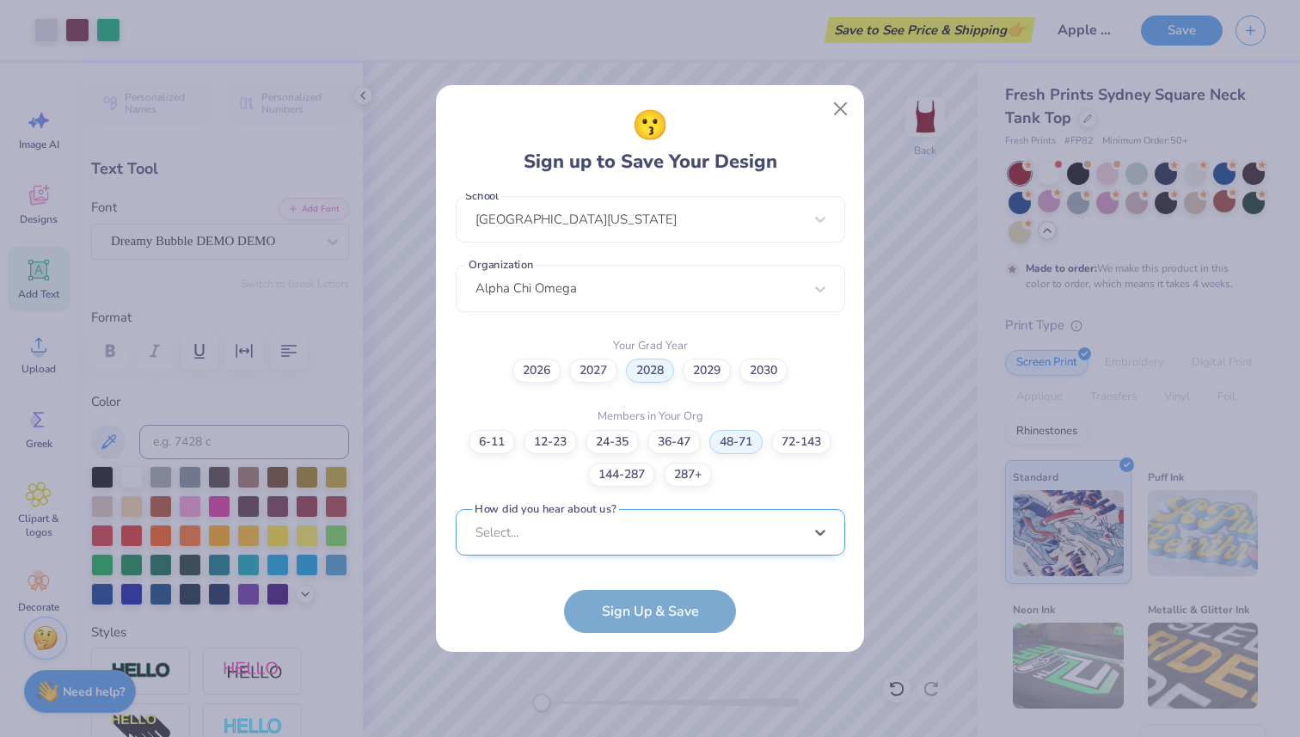
scroll to position [637, 0]
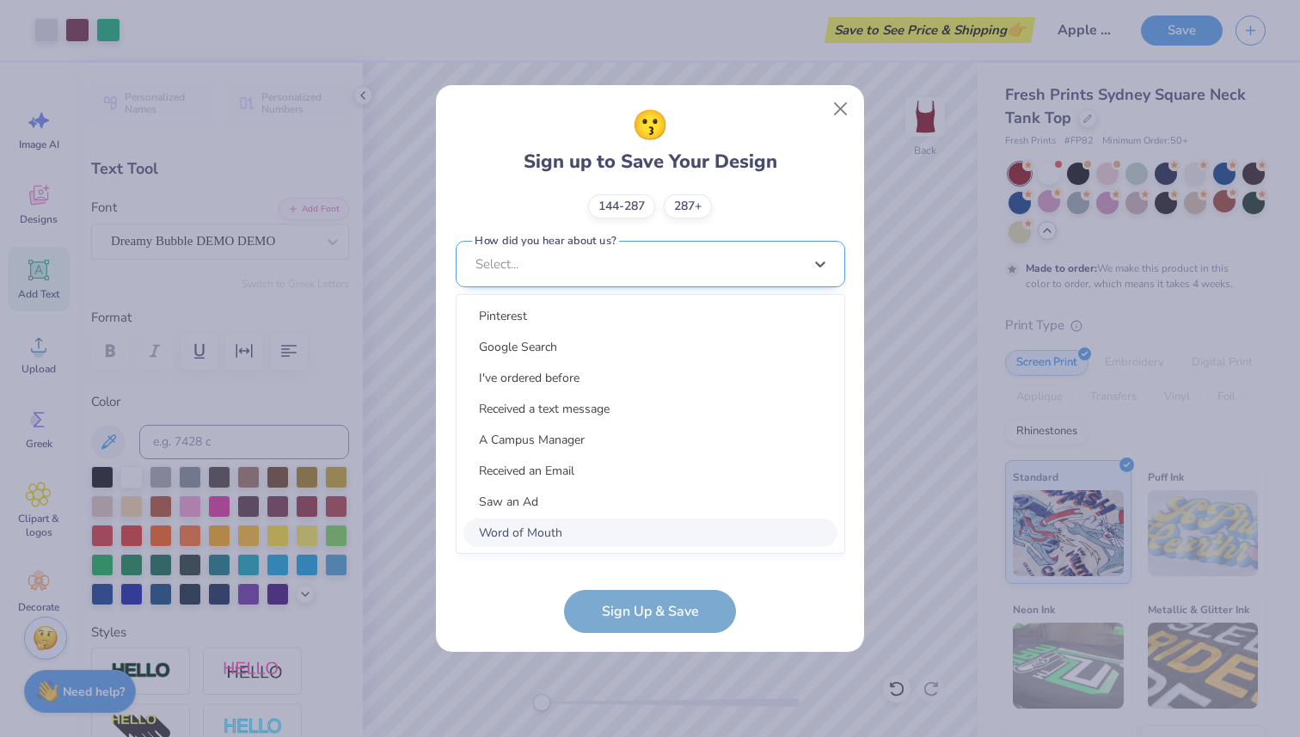
click at [738, 532] on div "option Word of Mouth focused, 8 of 15. 15 results available. Use Up and Down to…" at bounding box center [650, 398] width 389 height 314
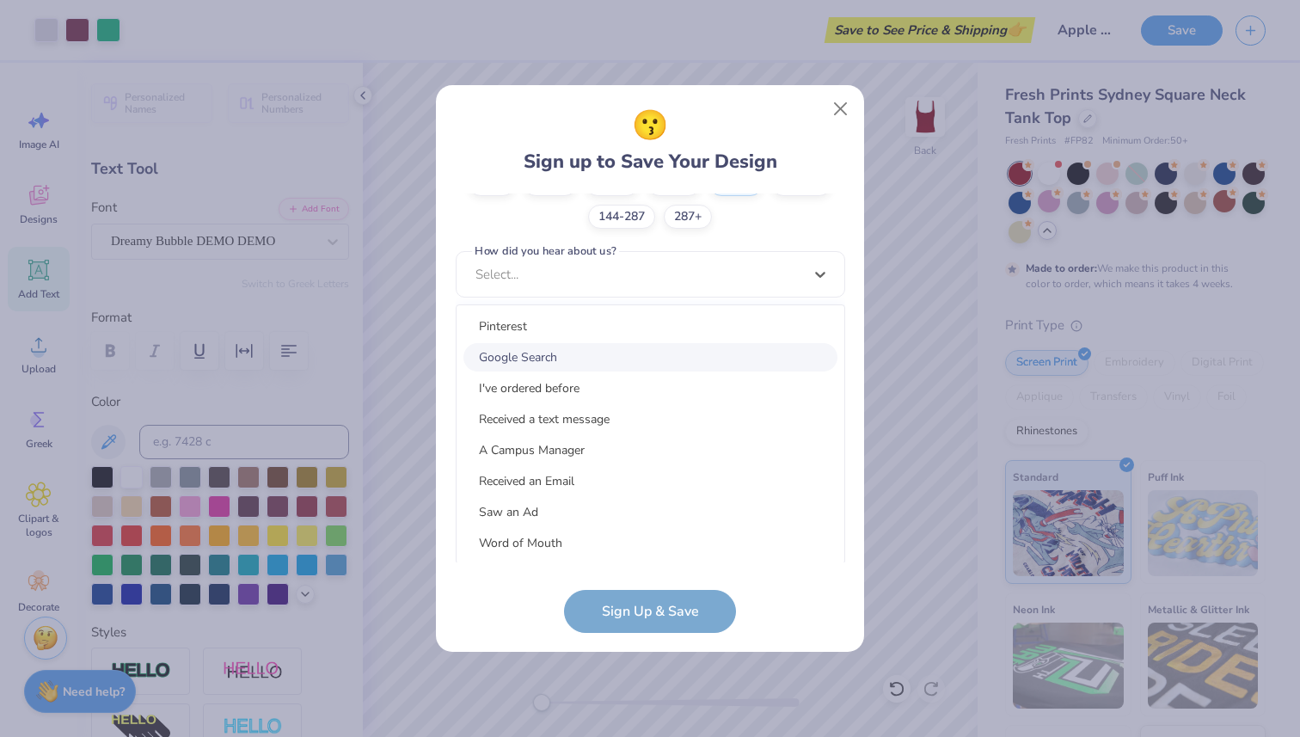
click at [567, 357] on div "Google Search" at bounding box center [650, 357] width 374 height 28
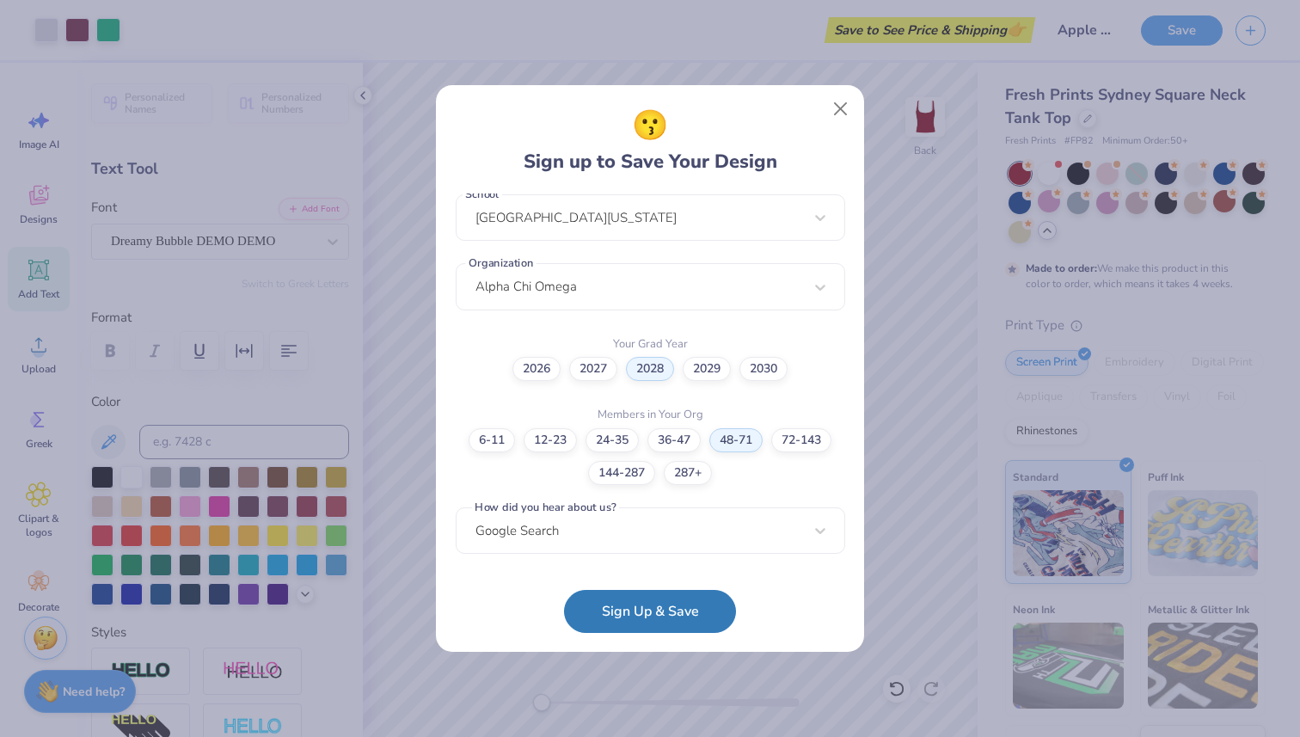
scroll to position [379, 0]
click at [646, 611] on button "Sign Up & Save" at bounding box center [650, 606] width 172 height 43
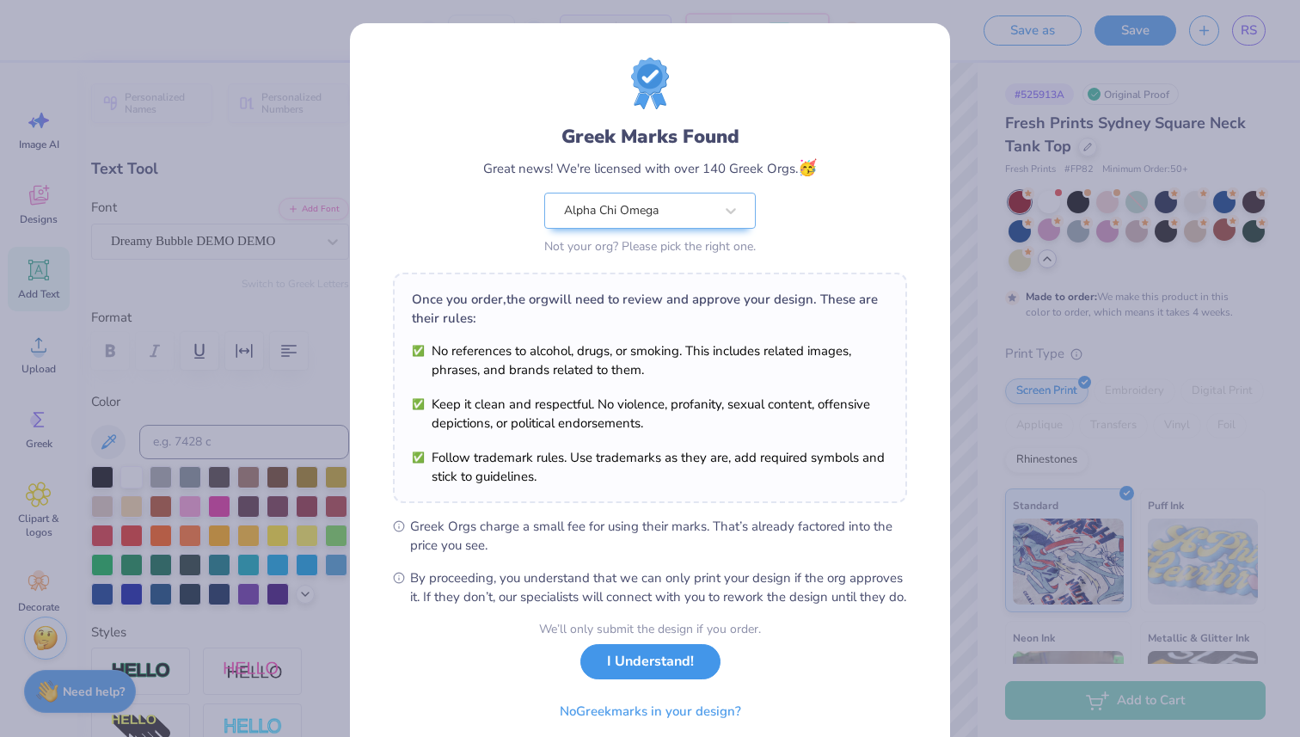
click at [658, 679] on button "I Understand!" at bounding box center [650, 661] width 140 height 35
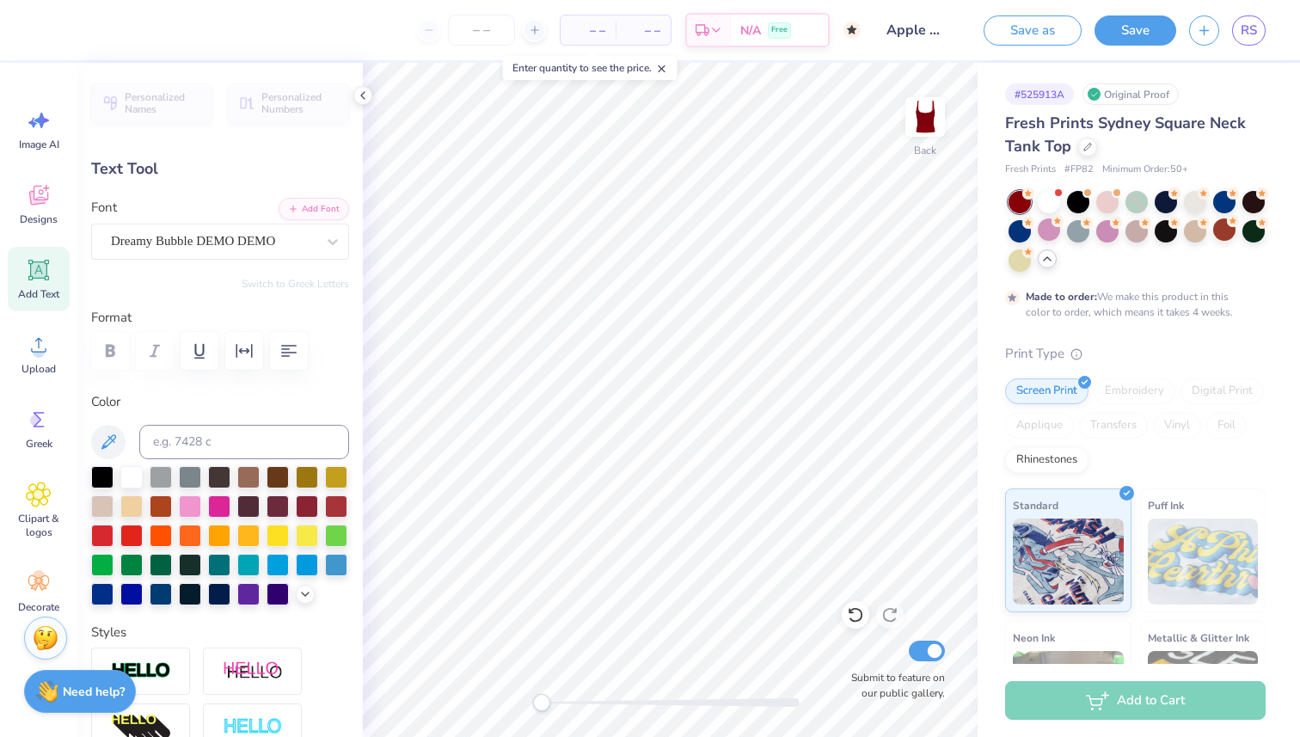
type textarea "BIG"
click at [1124, 27] on button "Save" at bounding box center [1135, 28] width 82 height 30
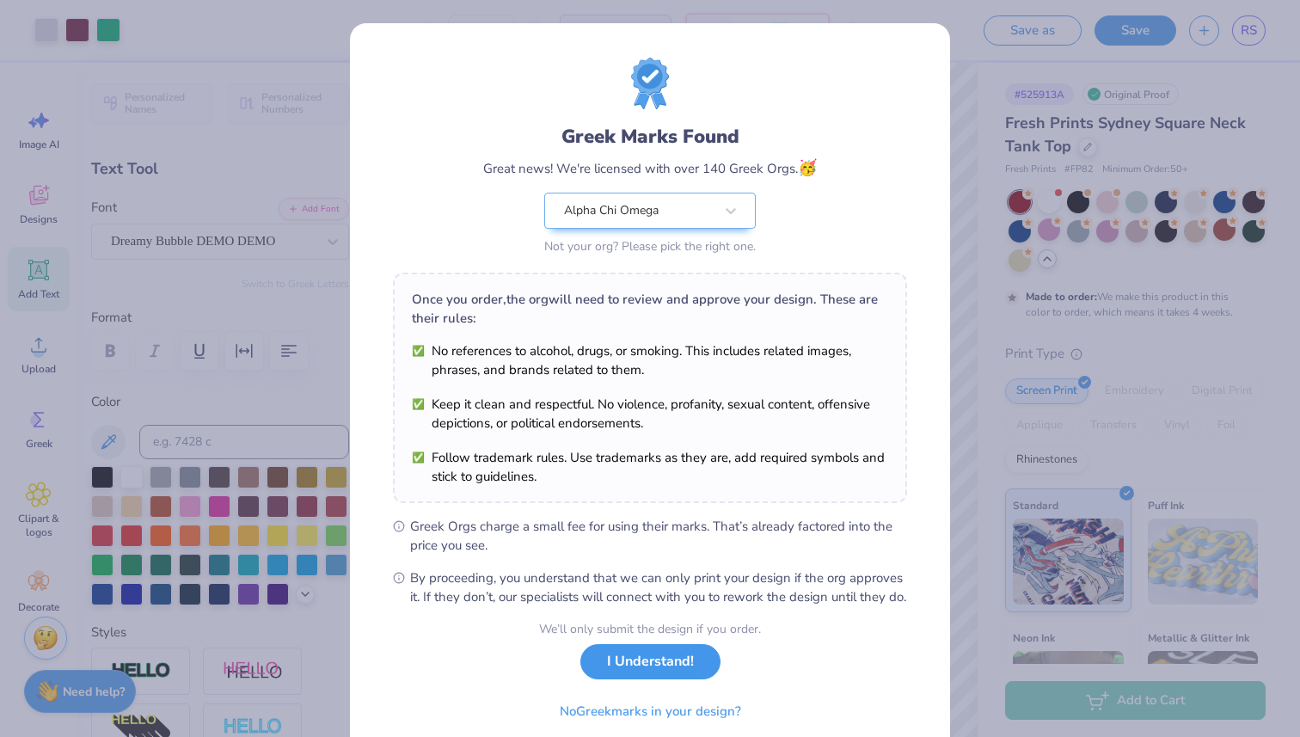
click at [661, 679] on button "I Understand!" at bounding box center [650, 661] width 140 height 35
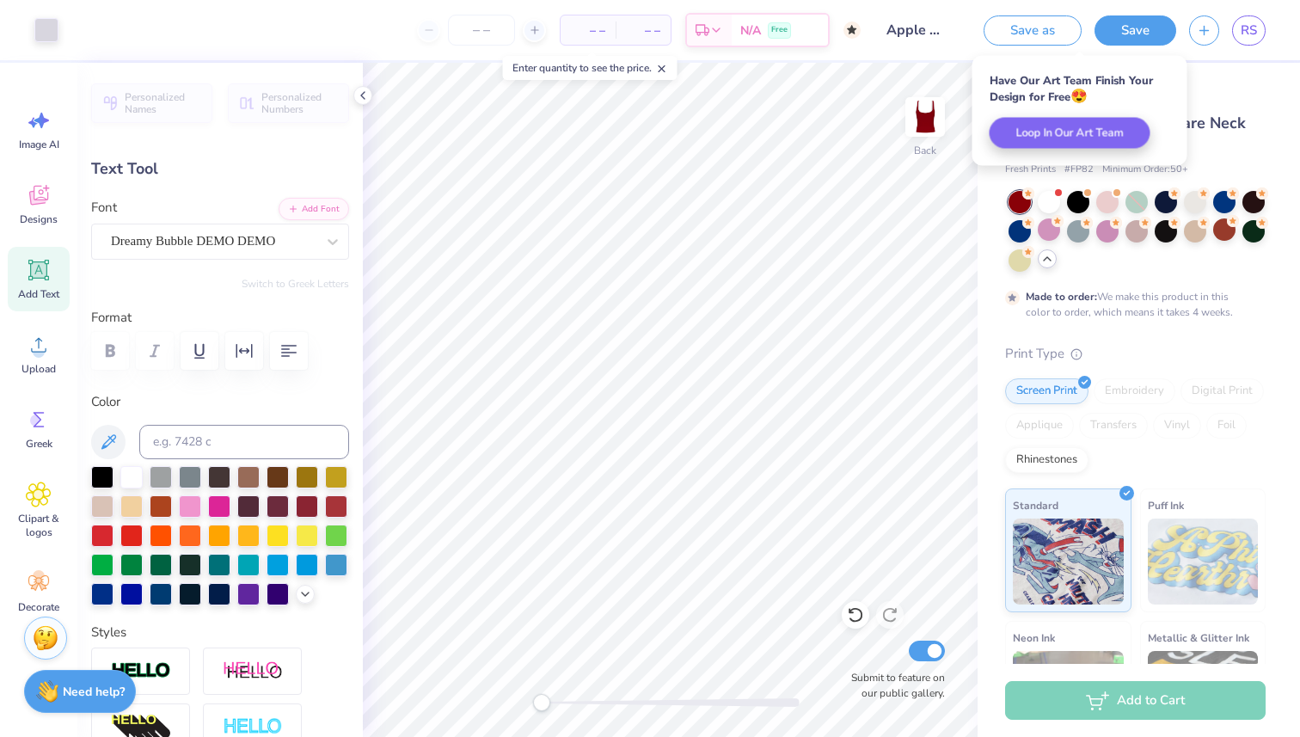
type input "1.89"
type input "0.85"
type input "2.15"
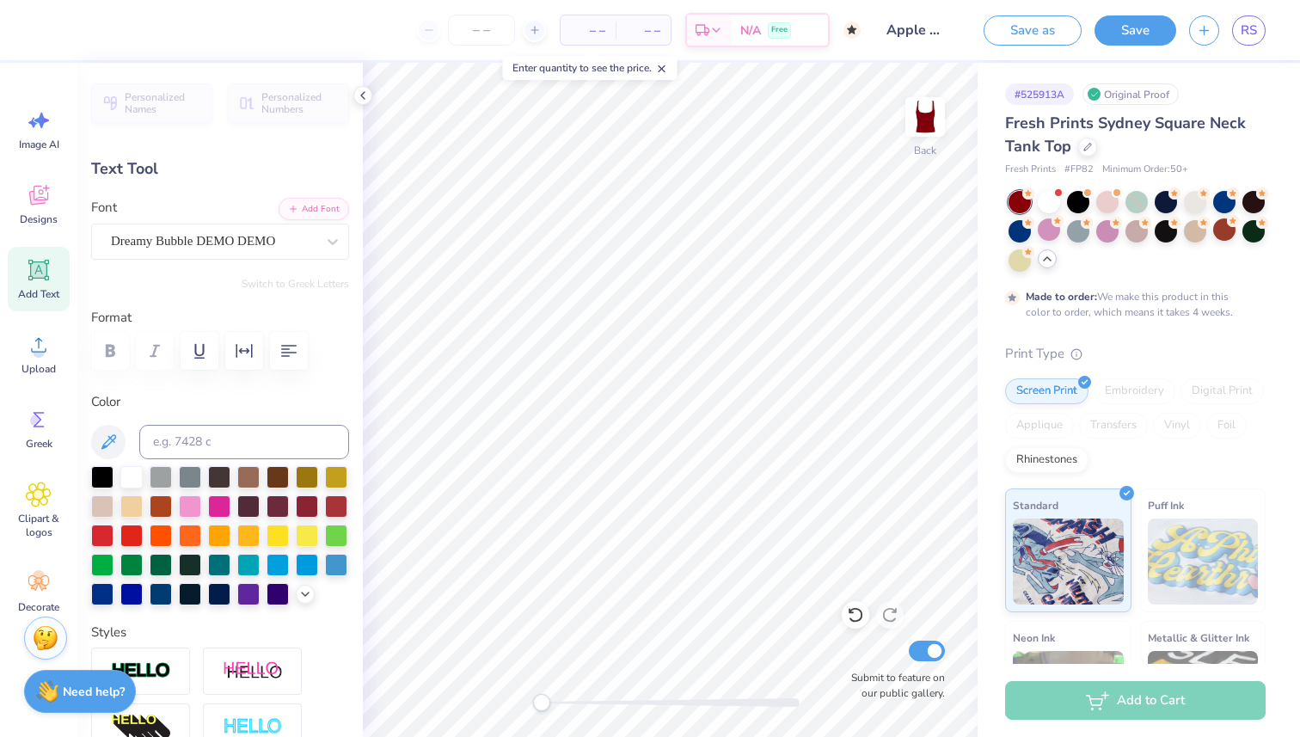
type textarea "GBIG"
click at [1133, 32] on button "Save" at bounding box center [1135, 28] width 82 height 30
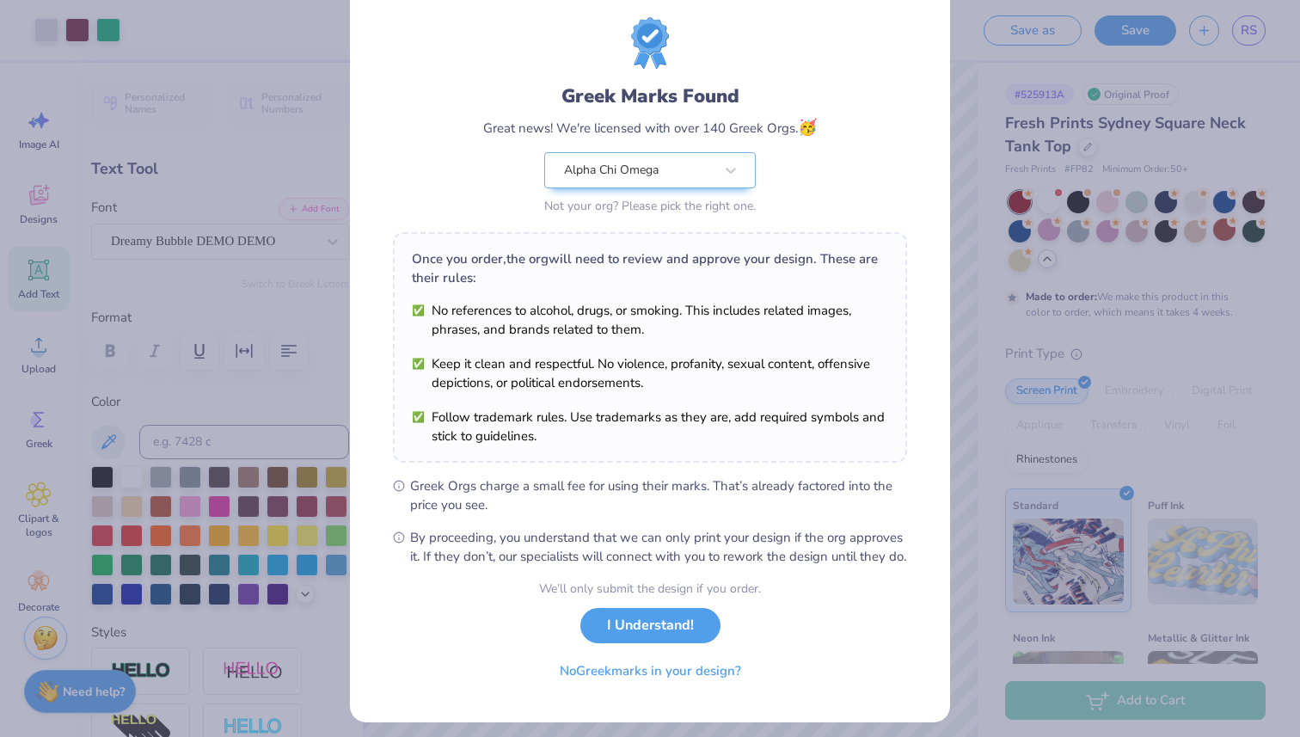
scroll to position [39, 0]
click at [679, 640] on button "I Understand!" at bounding box center [650, 622] width 140 height 35
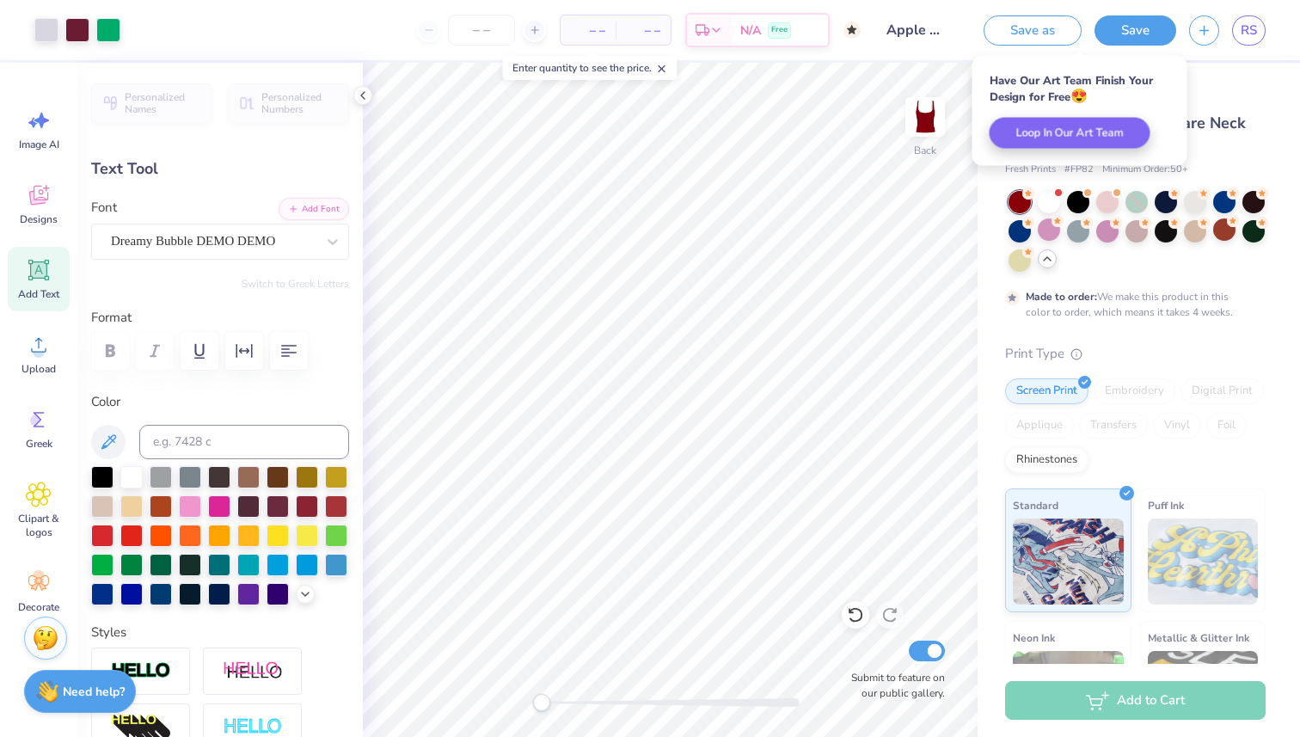
type input "2.60"
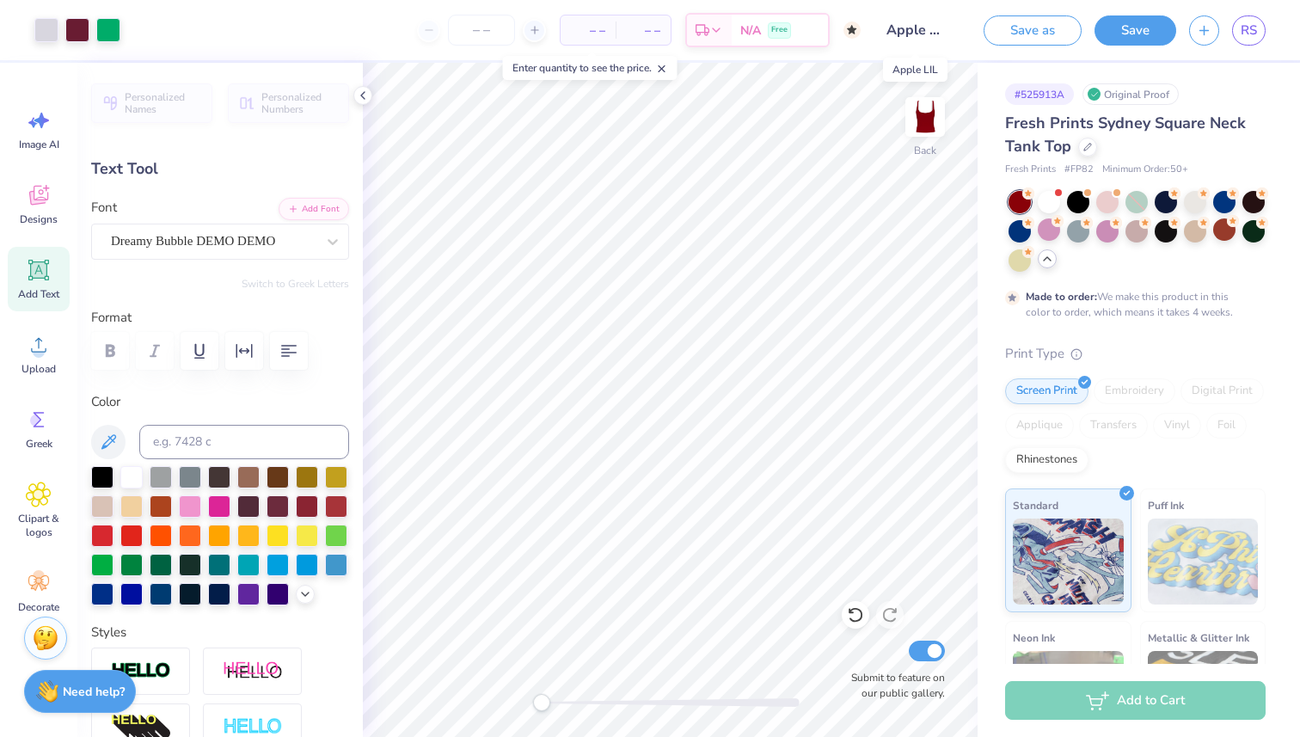
click at [916, 37] on input "Apple LIL" at bounding box center [915, 30] width 84 height 34
click at [1253, 31] on span "RS" at bounding box center [1248, 31] width 16 height 20
click at [1198, 34] on icon "button" at bounding box center [1204, 28] width 15 height 15
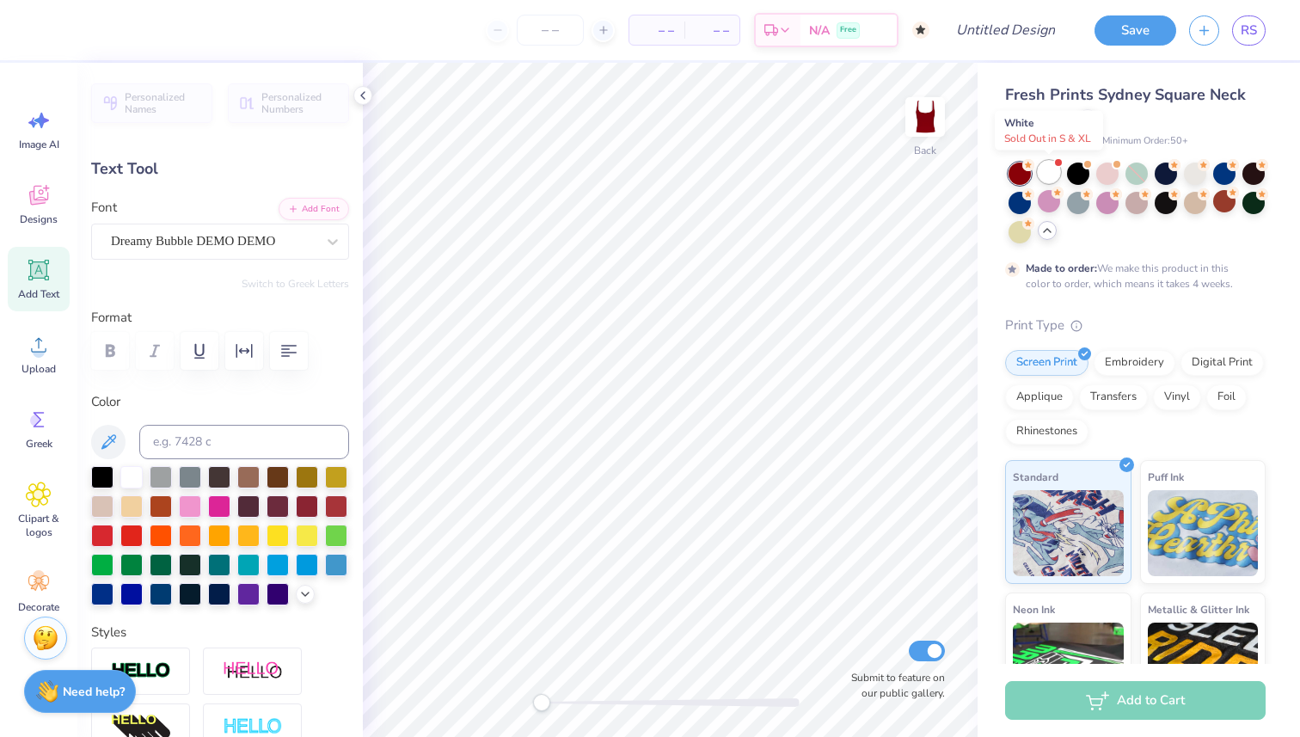
click at [1051, 173] on div at bounding box center [1049, 172] width 22 height 22
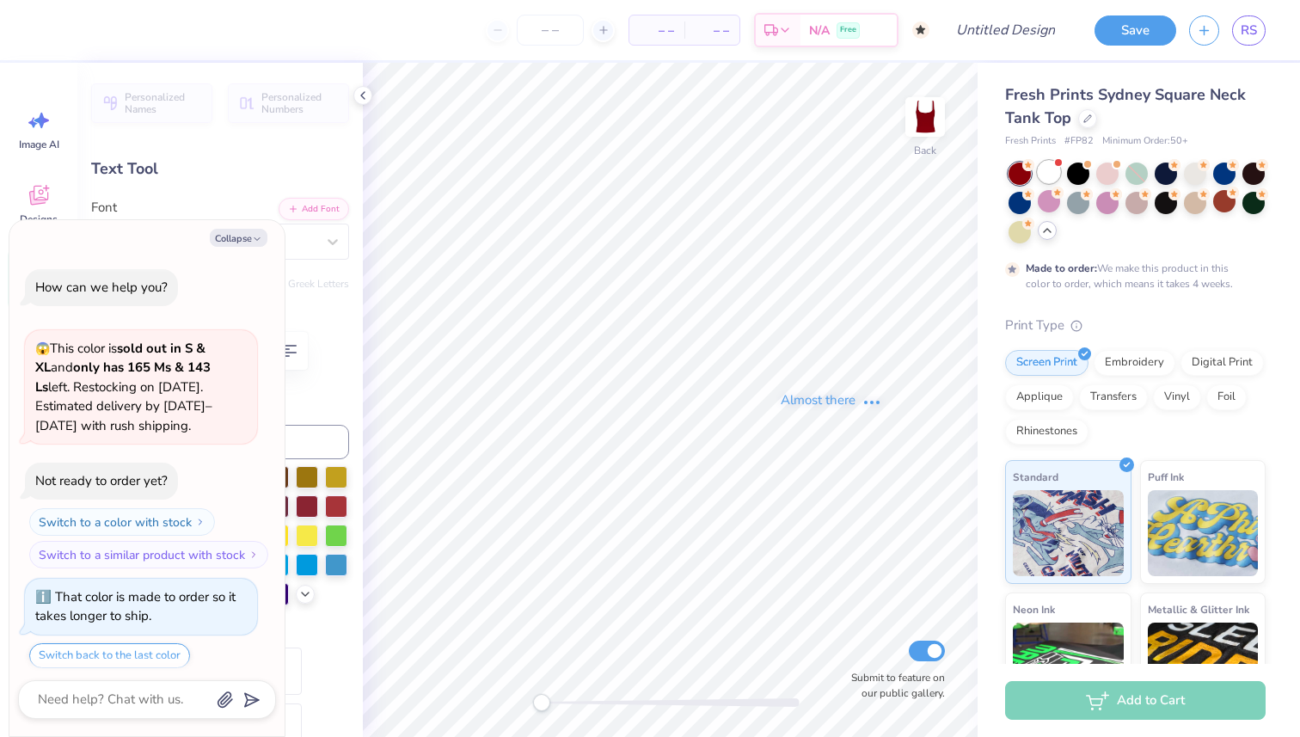
scroll to position [401, 0]
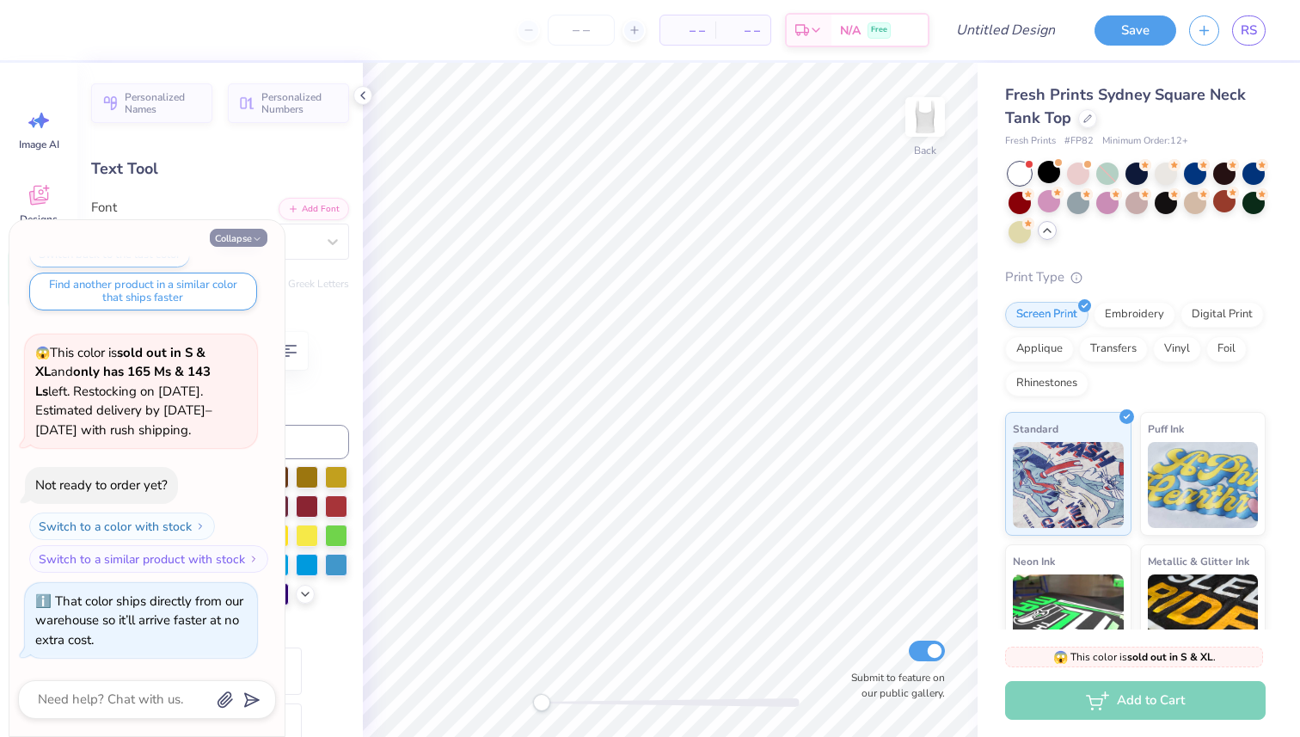
click at [239, 236] on button "Collapse" at bounding box center [239, 238] width 58 height 18
type textarea "x"
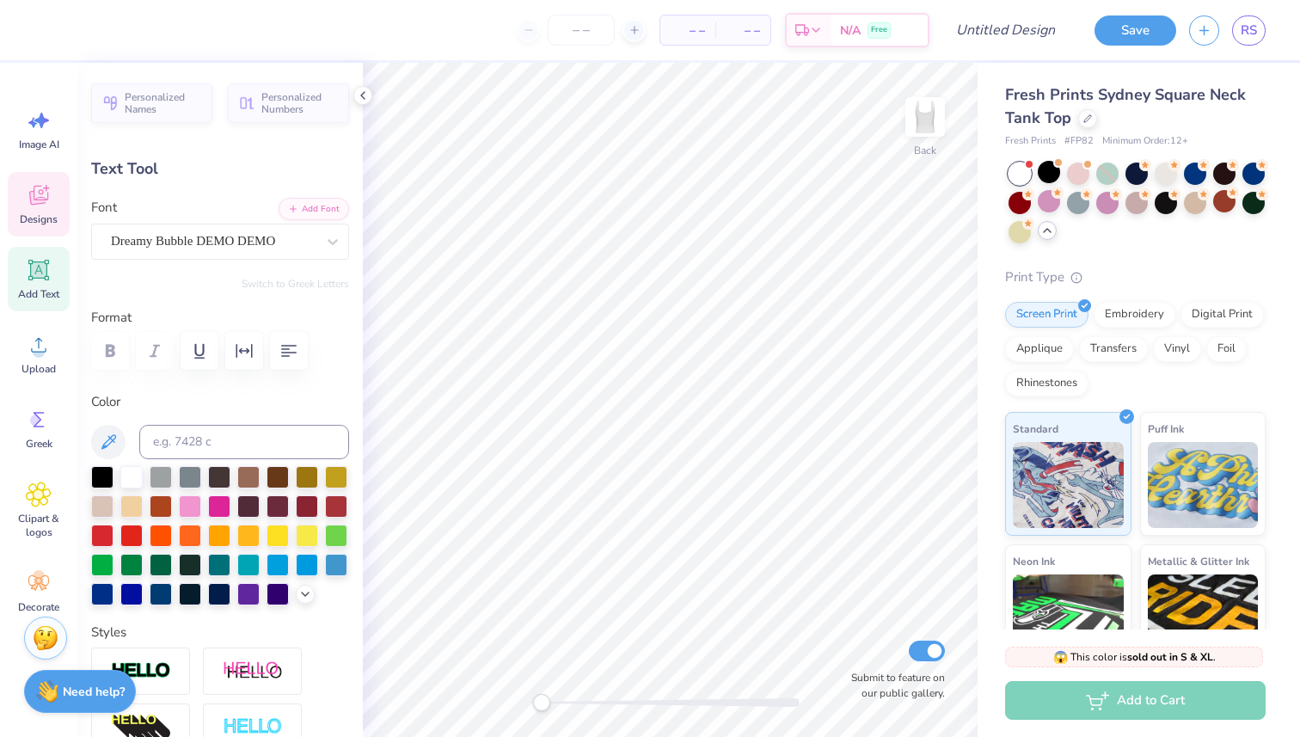
click at [32, 194] on icon at bounding box center [38, 198] width 16 height 14
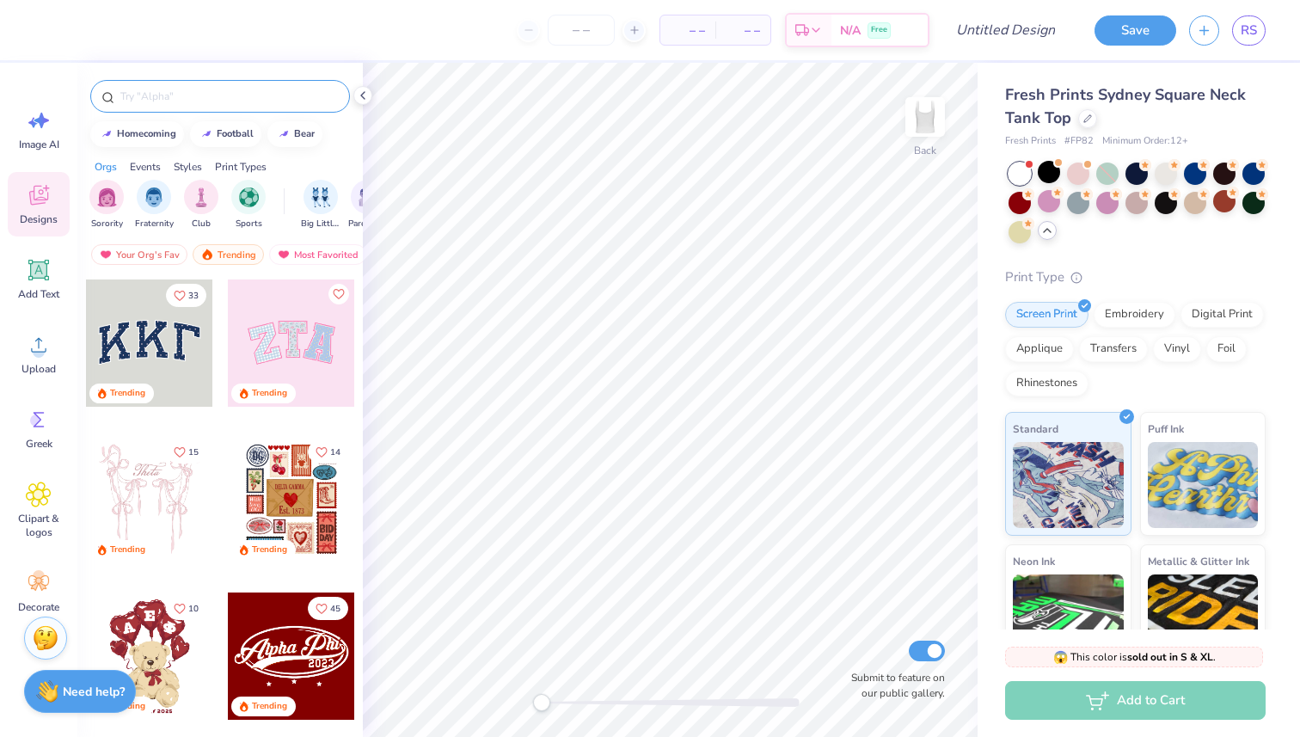
click at [189, 94] on input "text" at bounding box center [229, 96] width 220 height 17
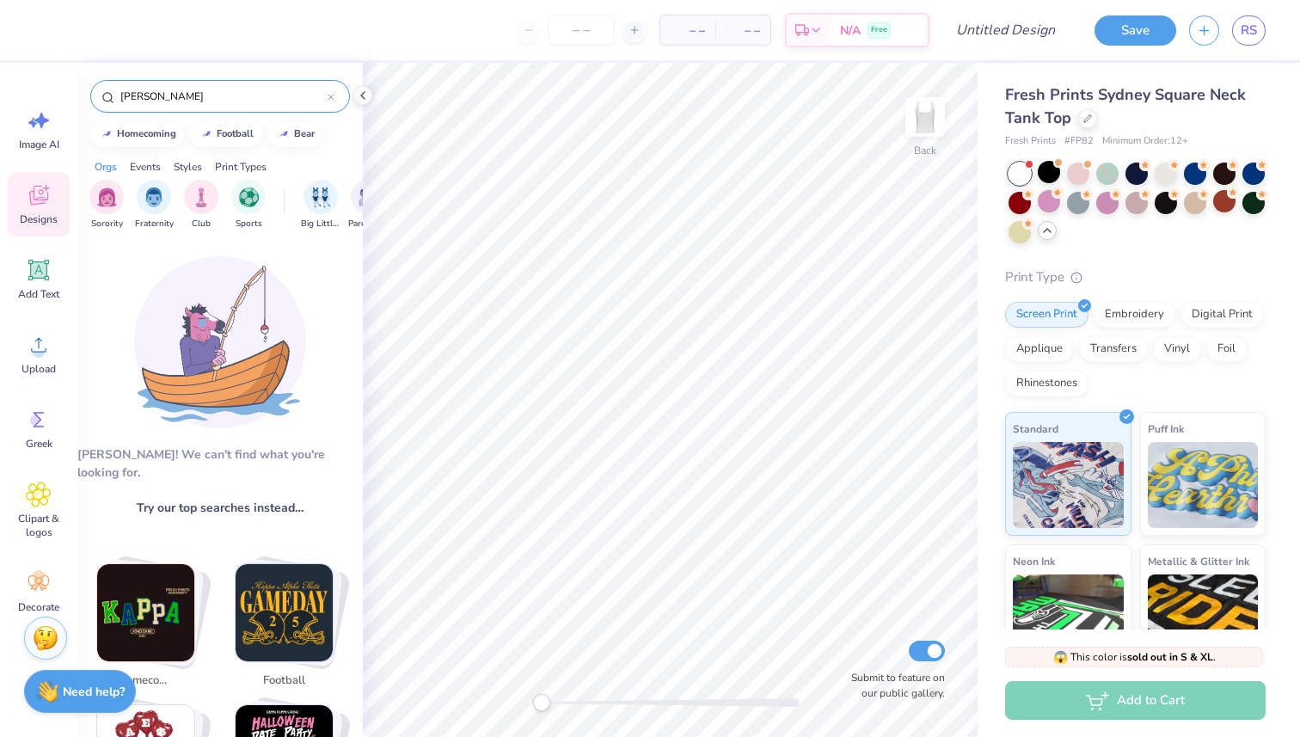
drag, startPoint x: 195, startPoint y: 91, endPoint x: 120, endPoint y: 93, distance: 74.8
click at [120, 93] on input "shirley temple" at bounding box center [223, 96] width 209 height 17
click at [199, 97] on input "shirley temple" at bounding box center [223, 96] width 209 height 17
type input "s"
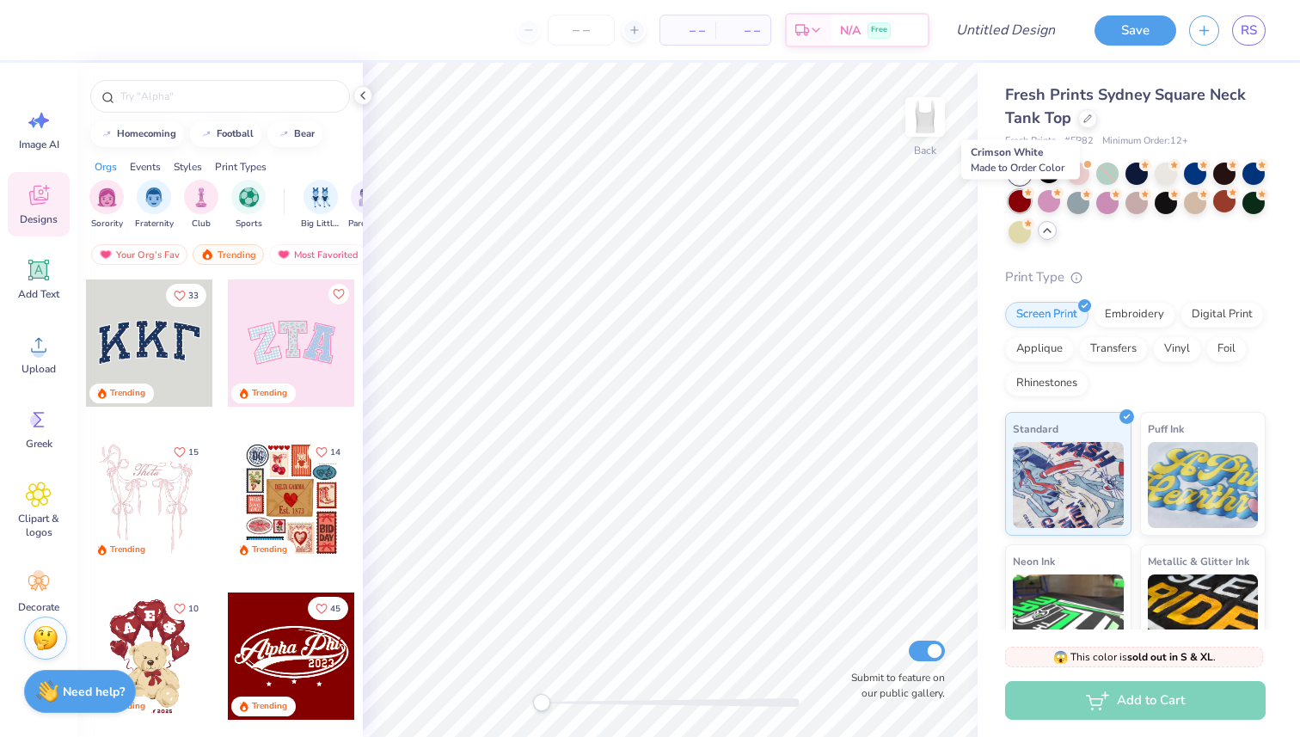
click at [1022, 197] on icon at bounding box center [1028, 193] width 12 height 12
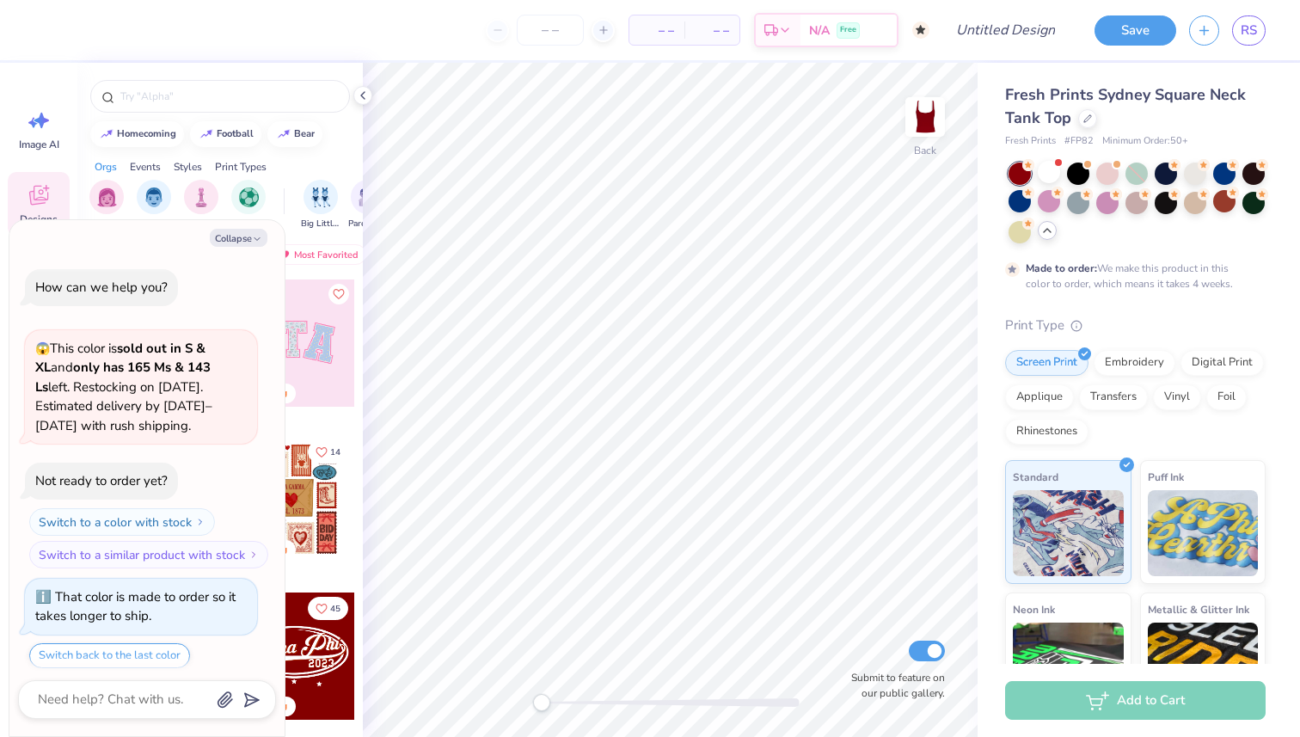
scroll to position [543, 0]
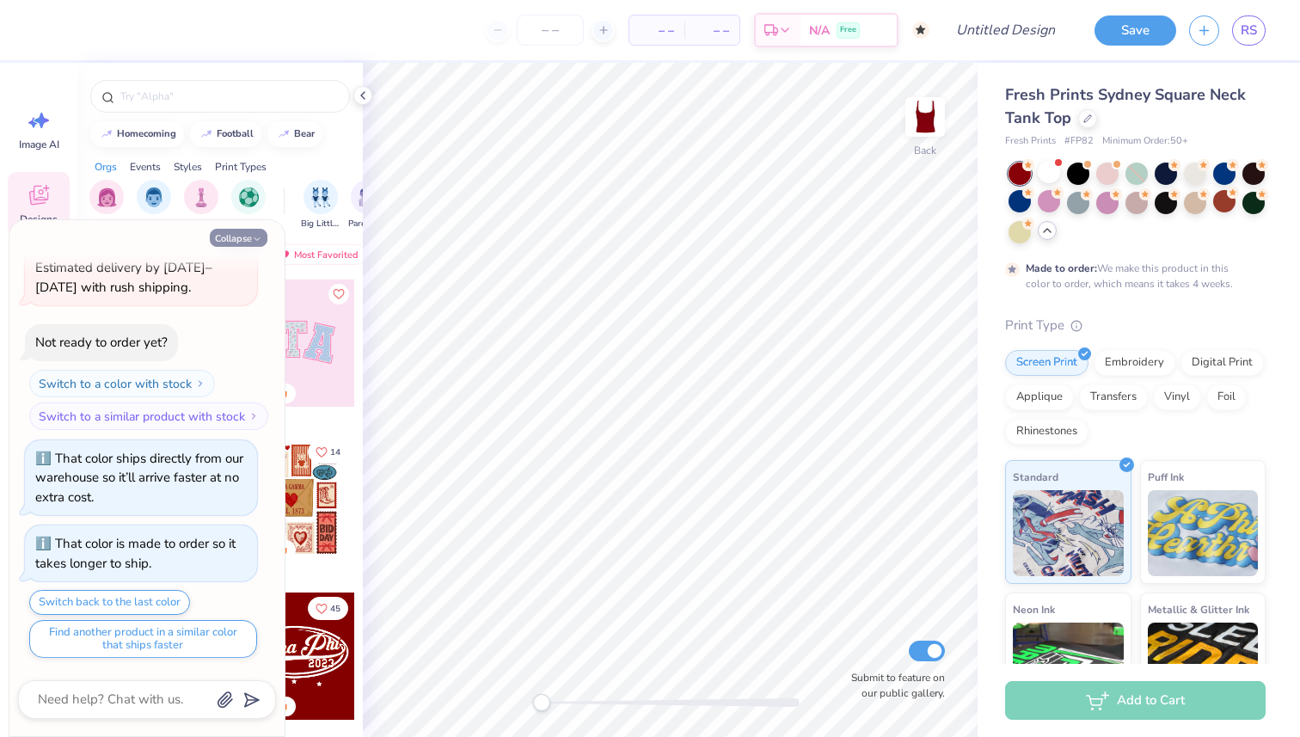
click at [221, 238] on button "Collapse" at bounding box center [239, 238] width 58 height 18
type textarea "x"
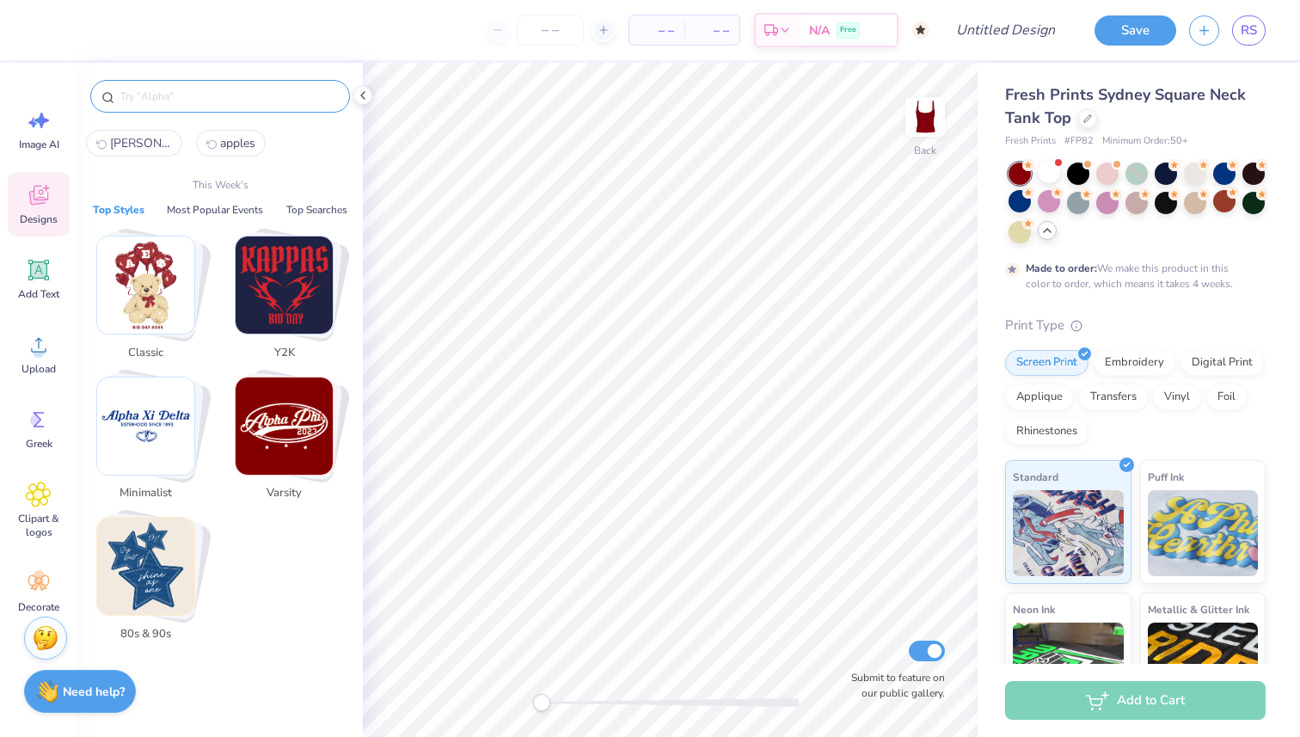
click at [181, 98] on input "text" at bounding box center [229, 96] width 220 height 17
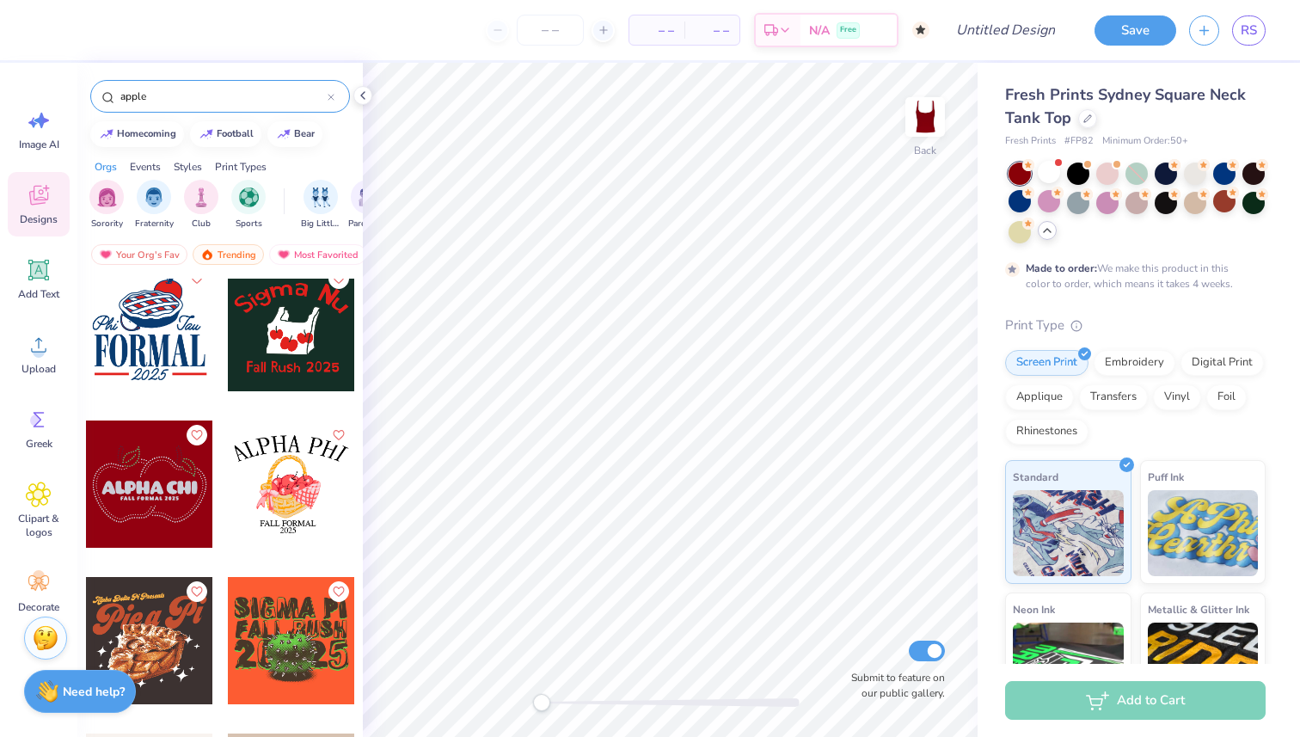
scroll to position [811, 0]
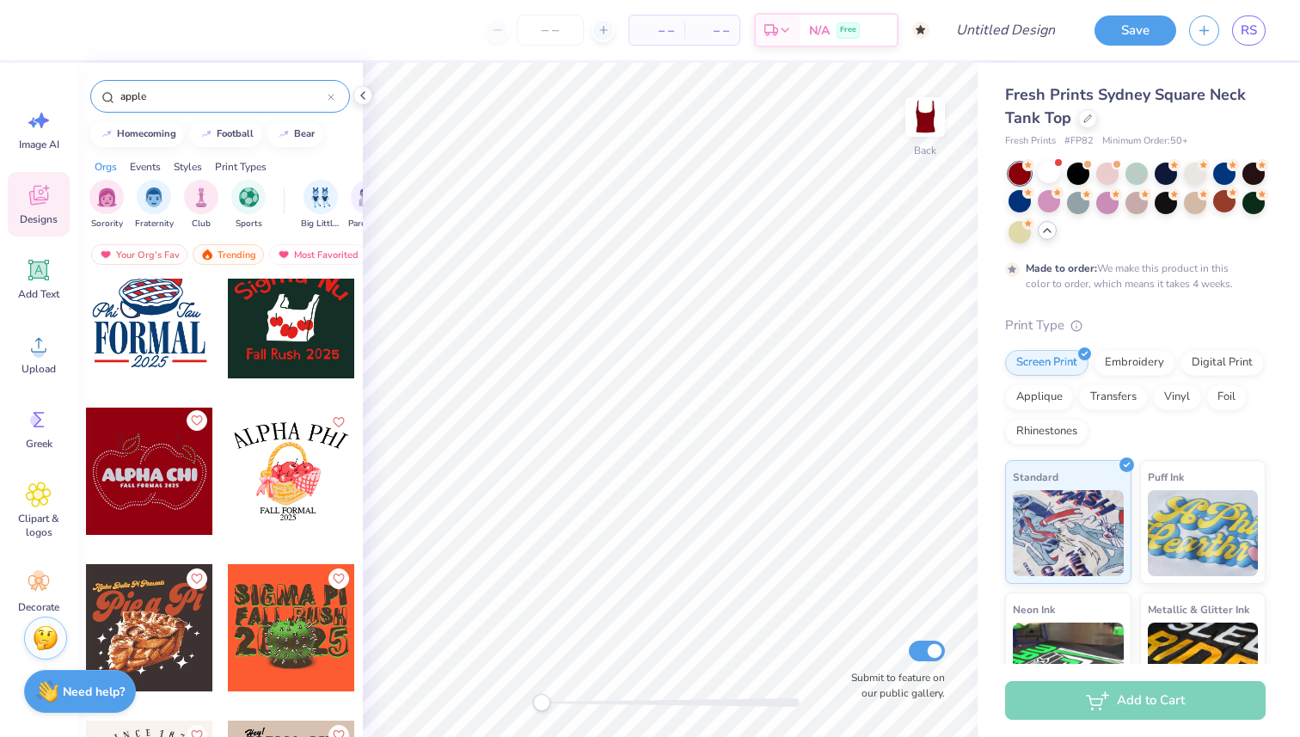
type input "apple"
click at [193, 424] on icon "Like" at bounding box center [196, 420] width 12 height 12
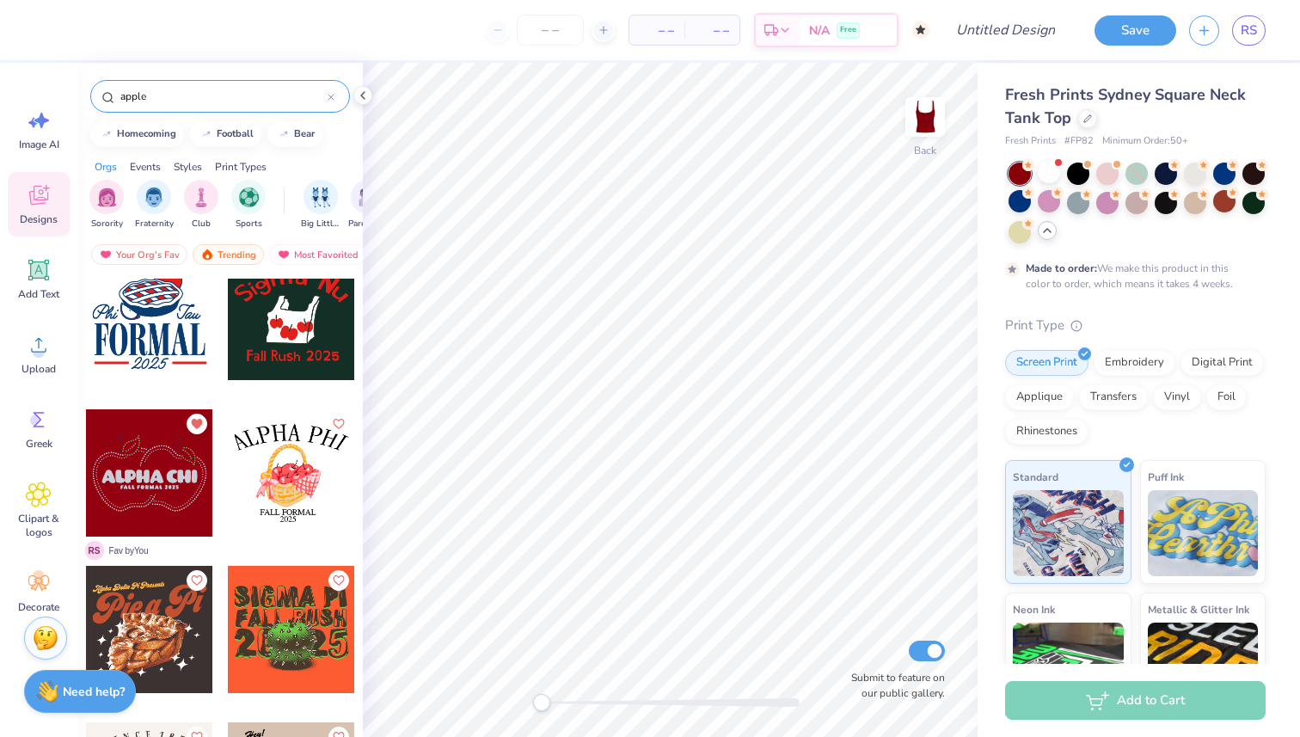
scroll to position [813, 0]
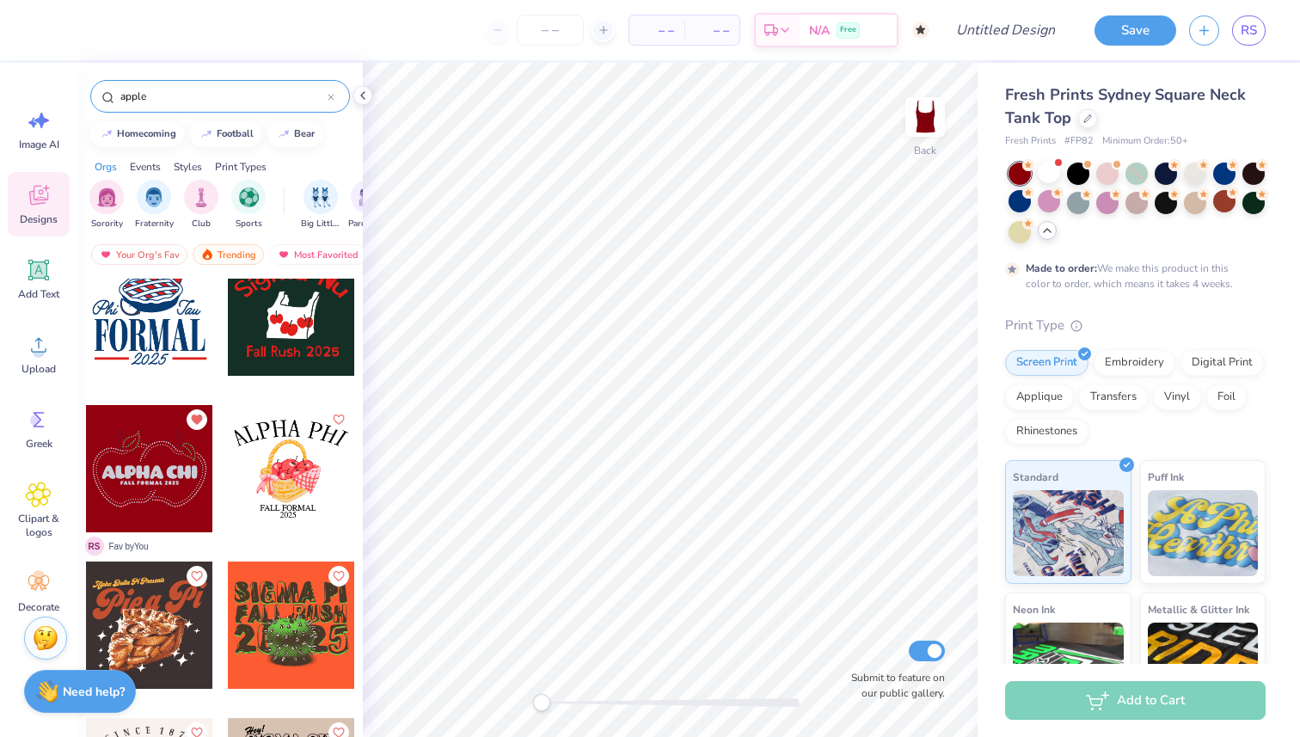
click at [147, 456] on div at bounding box center [149, 468] width 127 height 127
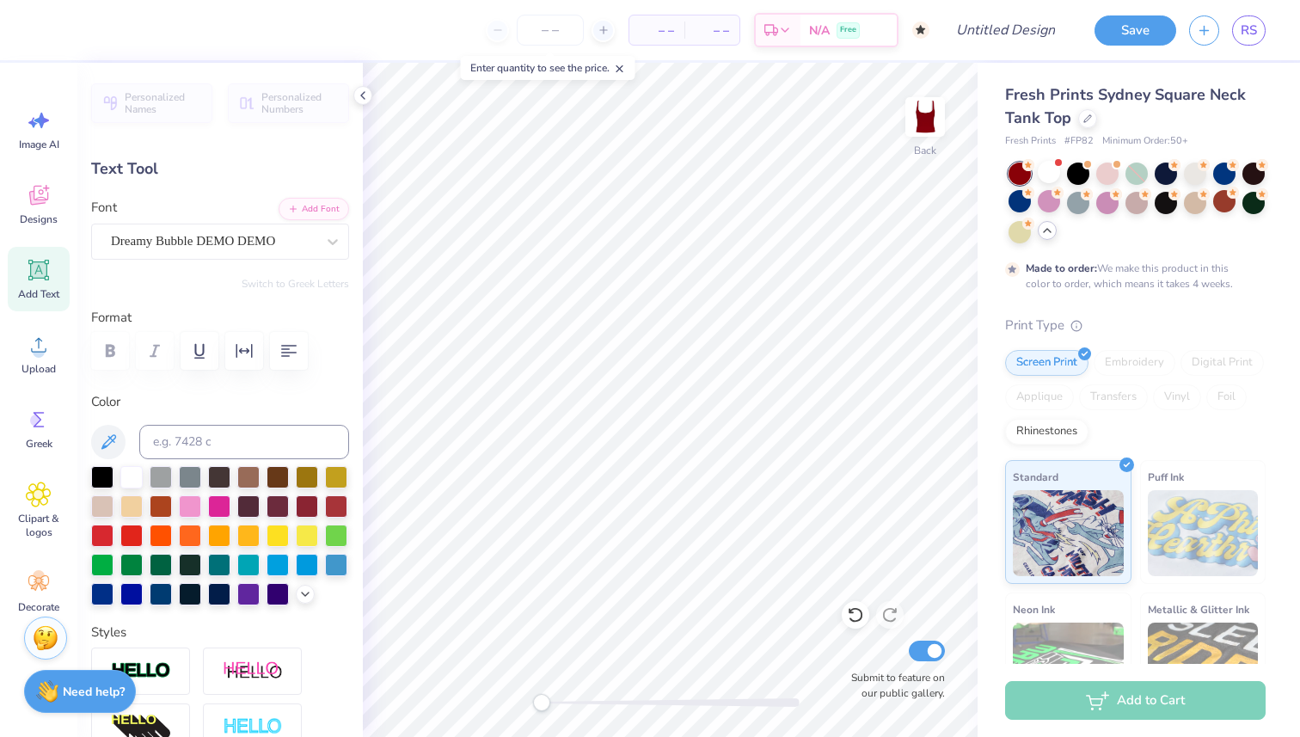
scroll to position [0, 0]
type textarea "Lil"
type input "3.38"
type input "0.23"
type input "3.45"
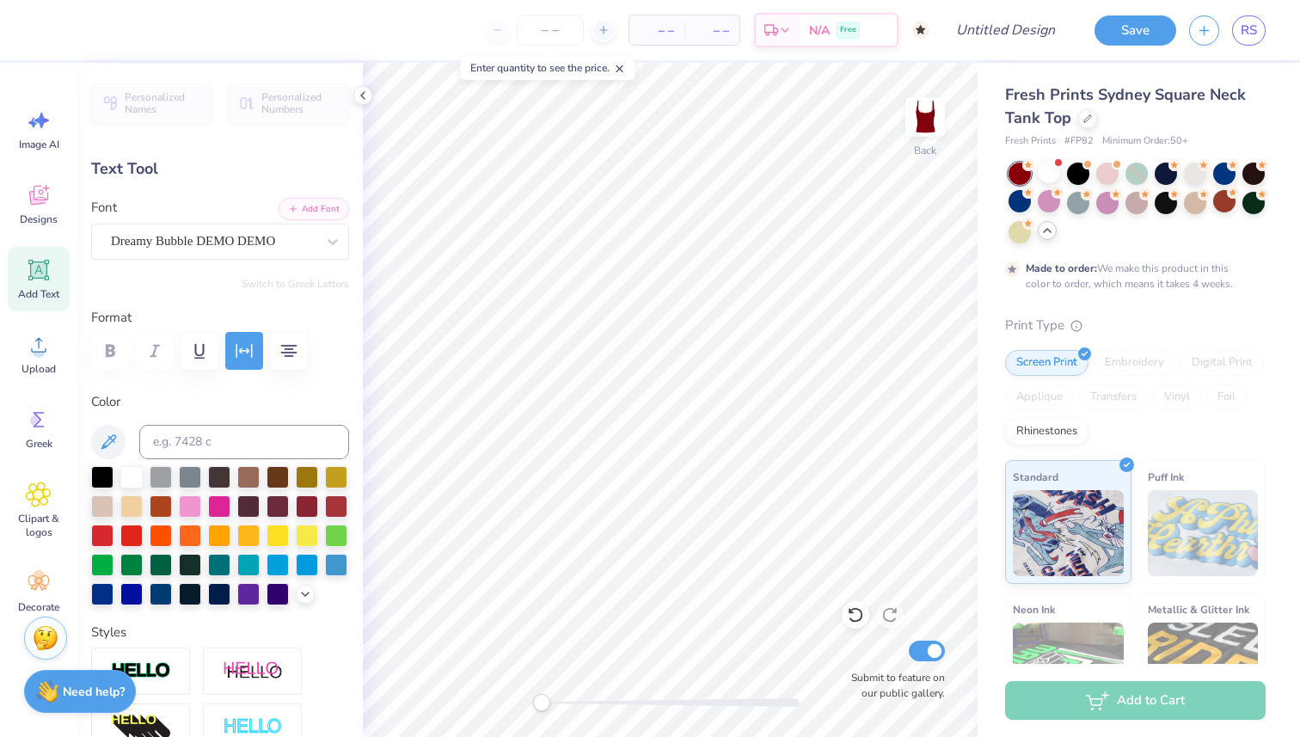
type textarea "APPLE"
click at [984, 35] on input "Design Title" at bounding box center [1026, 30] width 84 height 34
type input "Apple LIL"
click at [1124, 38] on button "Save" at bounding box center [1135, 28] width 82 height 30
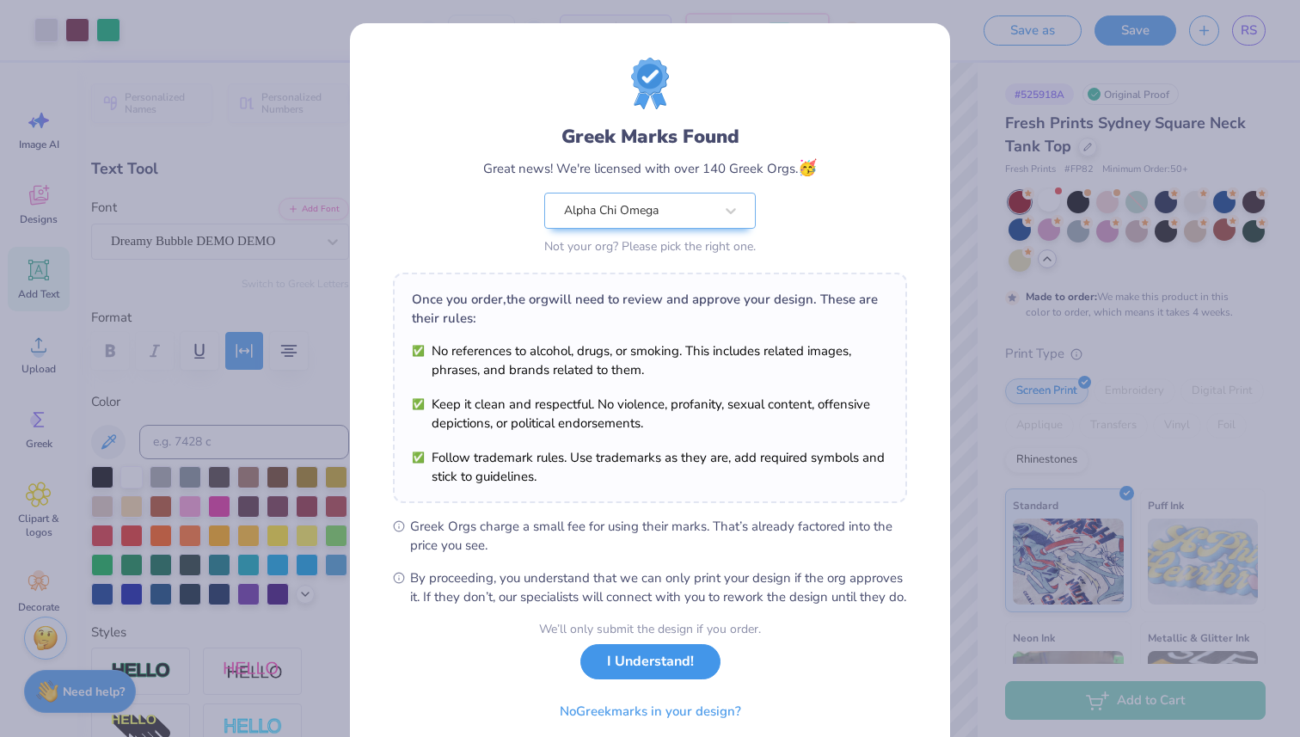
click at [646, 679] on button "I Understand!" at bounding box center [650, 661] width 140 height 35
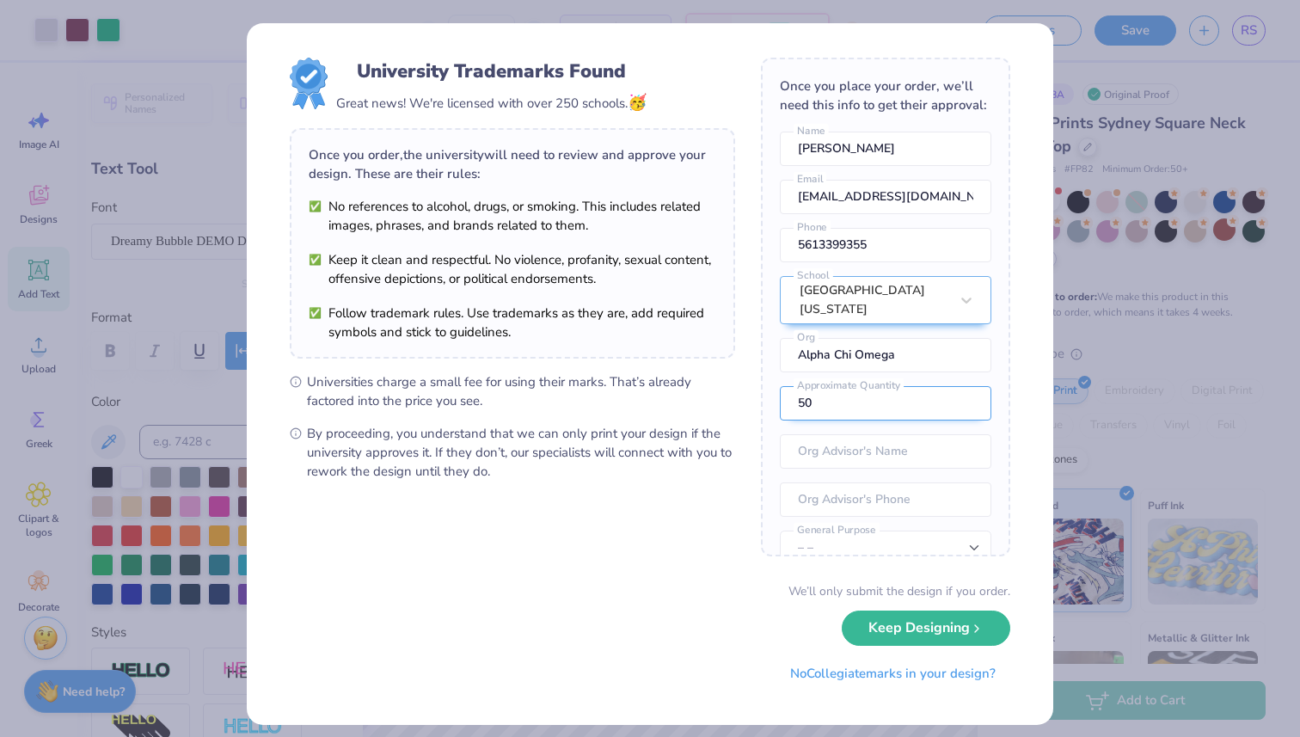
drag, startPoint x: 821, startPoint y: 394, endPoint x: 785, endPoint y: 389, distance: 36.4
click at [785, 389] on input "50" at bounding box center [885, 403] width 211 height 34
type input "4"
click at [964, 622] on button "Keep Designing" at bounding box center [926, 623] width 168 height 35
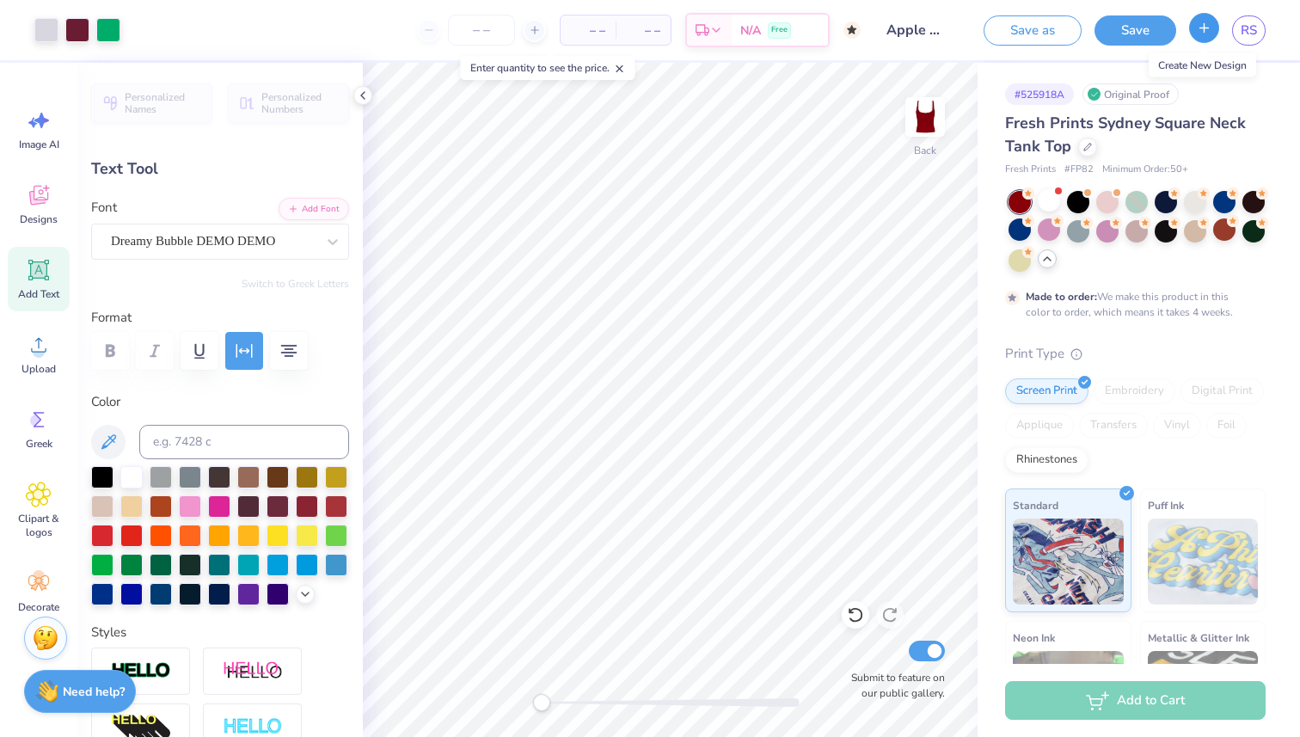
click at [1197, 35] on button "button" at bounding box center [1204, 28] width 30 height 30
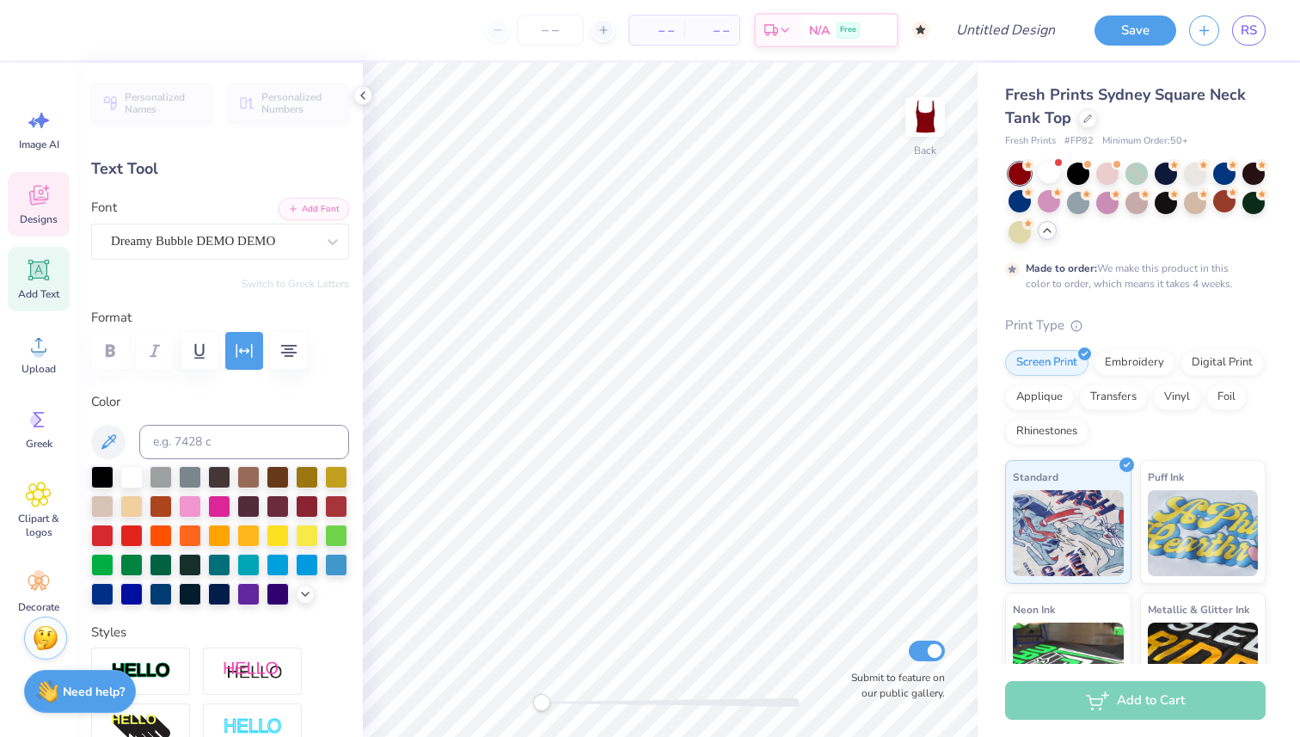
click at [41, 214] on span "Designs" at bounding box center [39, 219] width 38 height 14
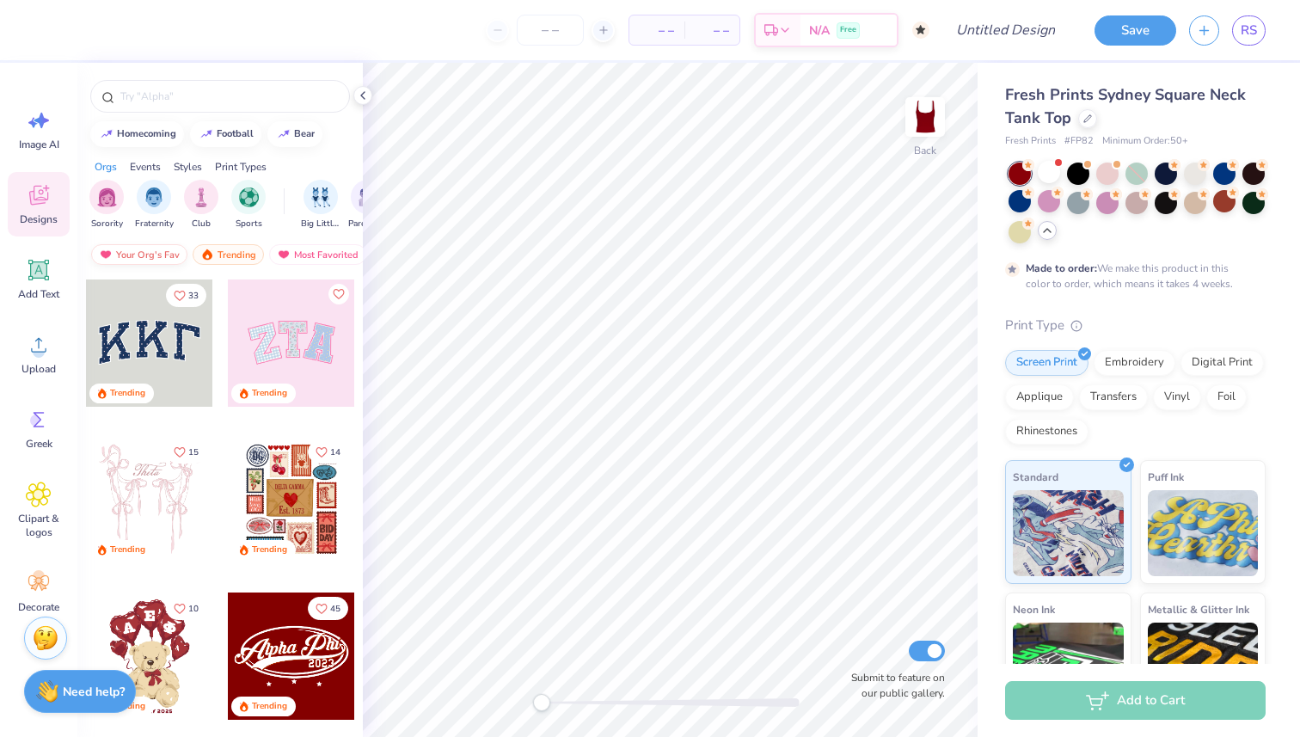
click at [153, 256] on div "Your Org's Fav" at bounding box center [139, 254] width 96 height 21
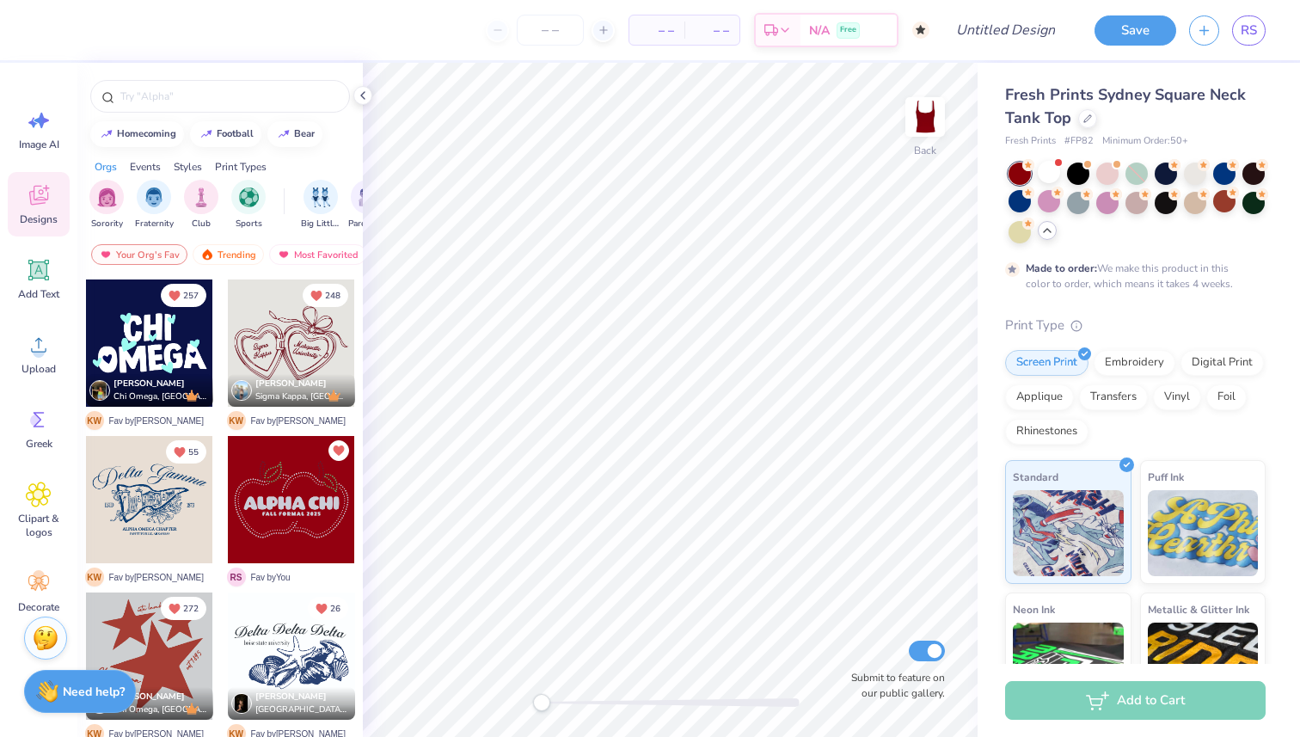
click at [297, 495] on div at bounding box center [291, 499] width 127 height 127
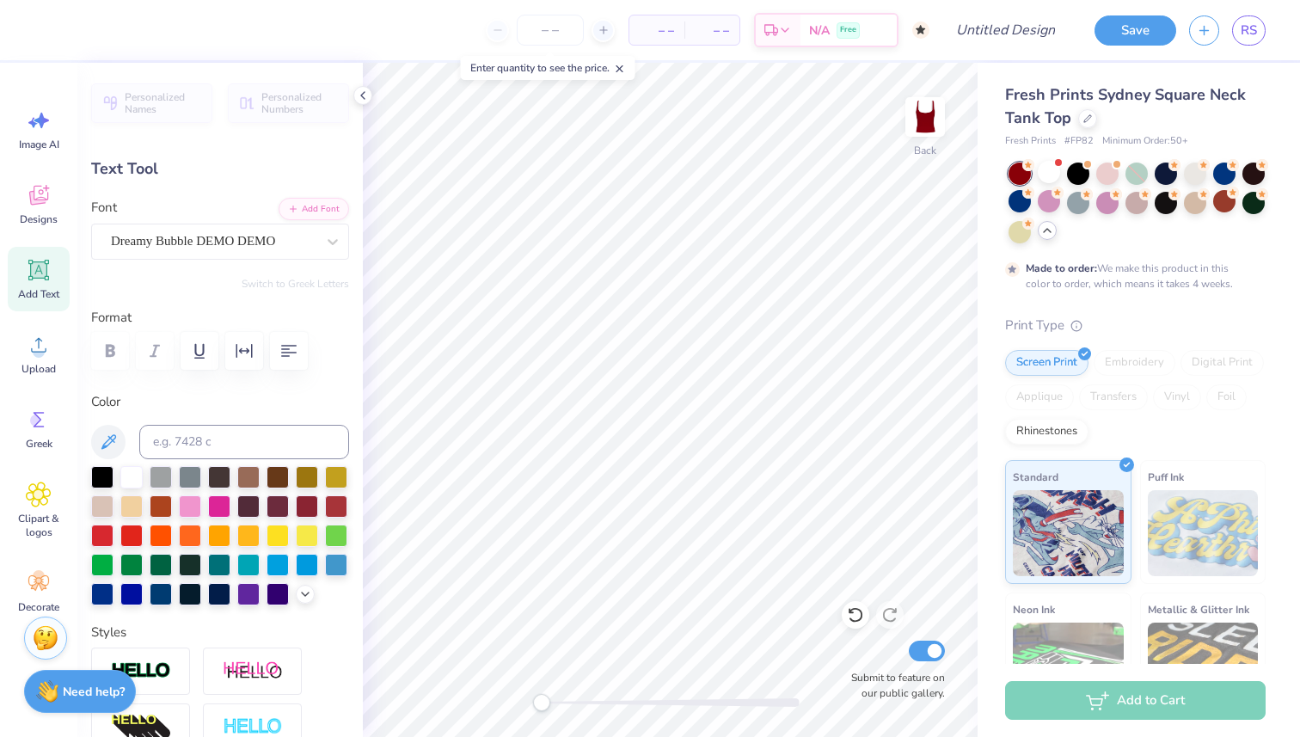
type textarea "BIG"
type input "3.38"
type input "0.23"
type input "3.45"
type textarea "APPLE"
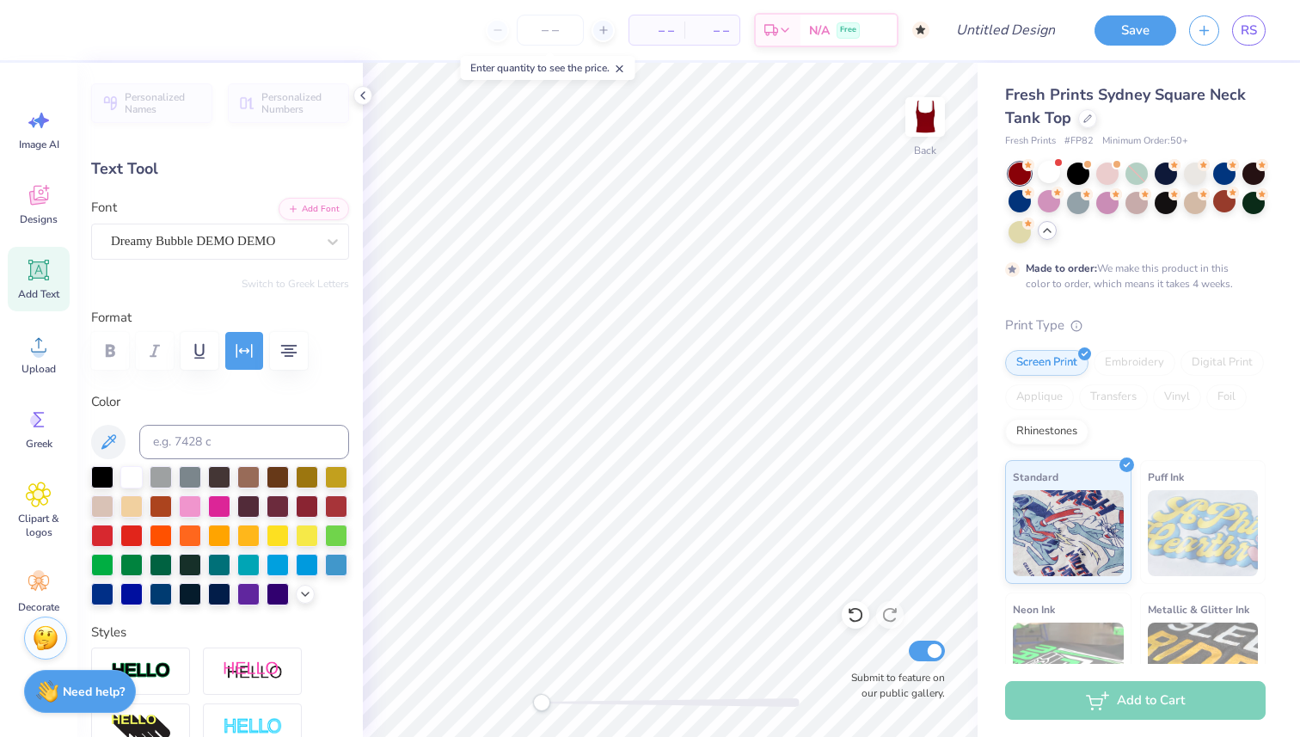
scroll to position [0, 1]
click at [984, 17] on input "Design Title" at bounding box center [1026, 30] width 84 height 34
type input "Apple Big"
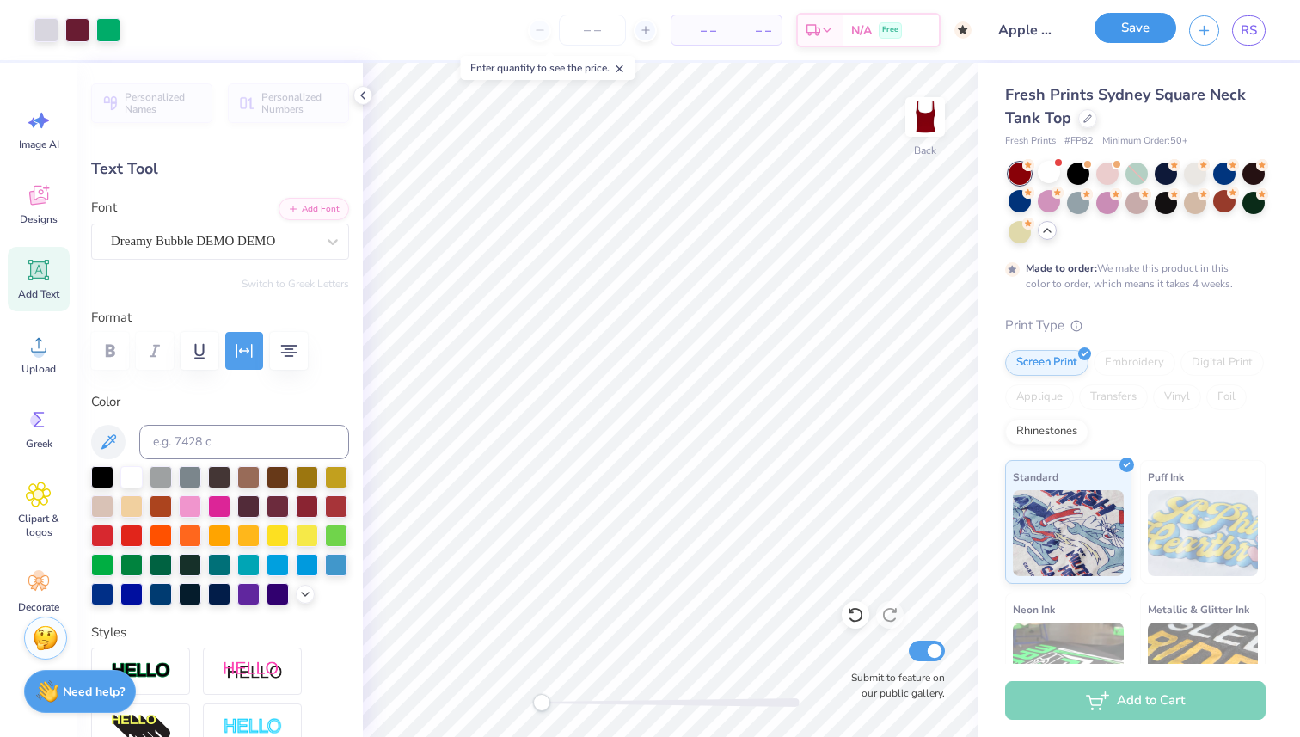
click at [1152, 25] on button "Save" at bounding box center [1135, 28] width 82 height 30
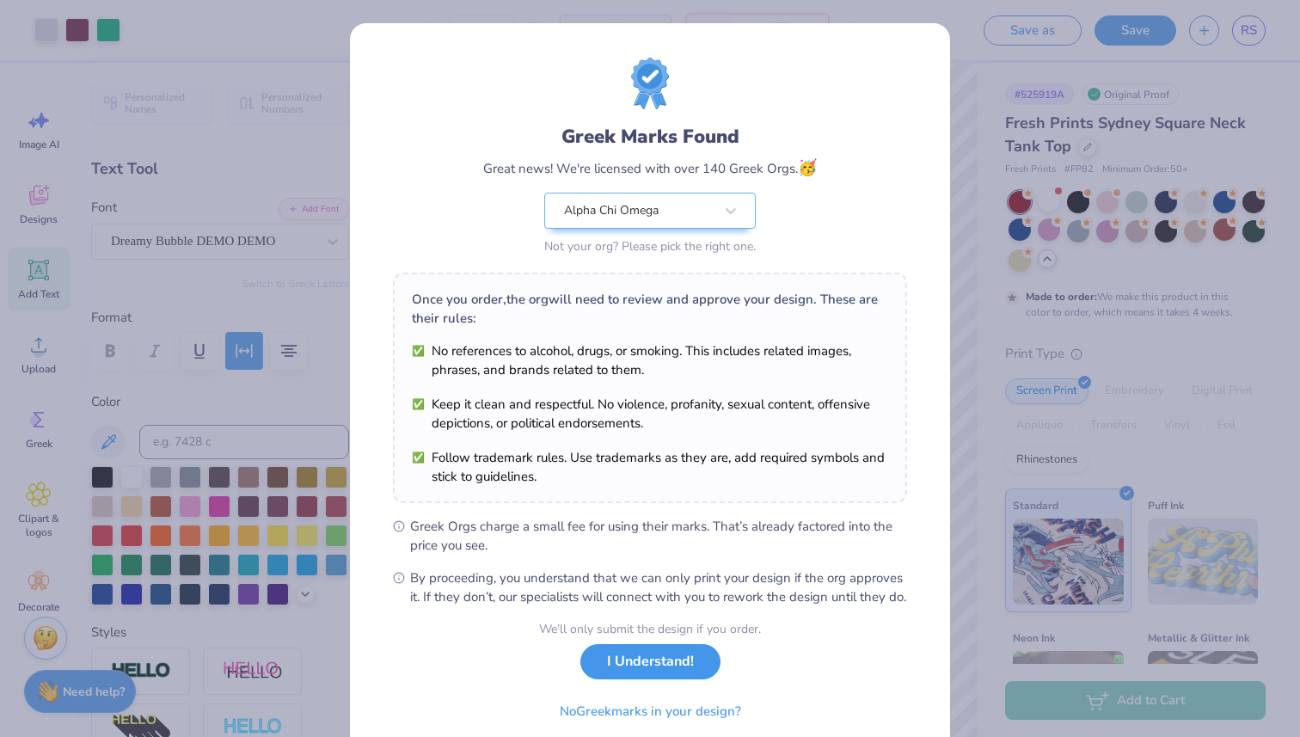
click at [653, 679] on button "I Understand!" at bounding box center [650, 661] width 140 height 35
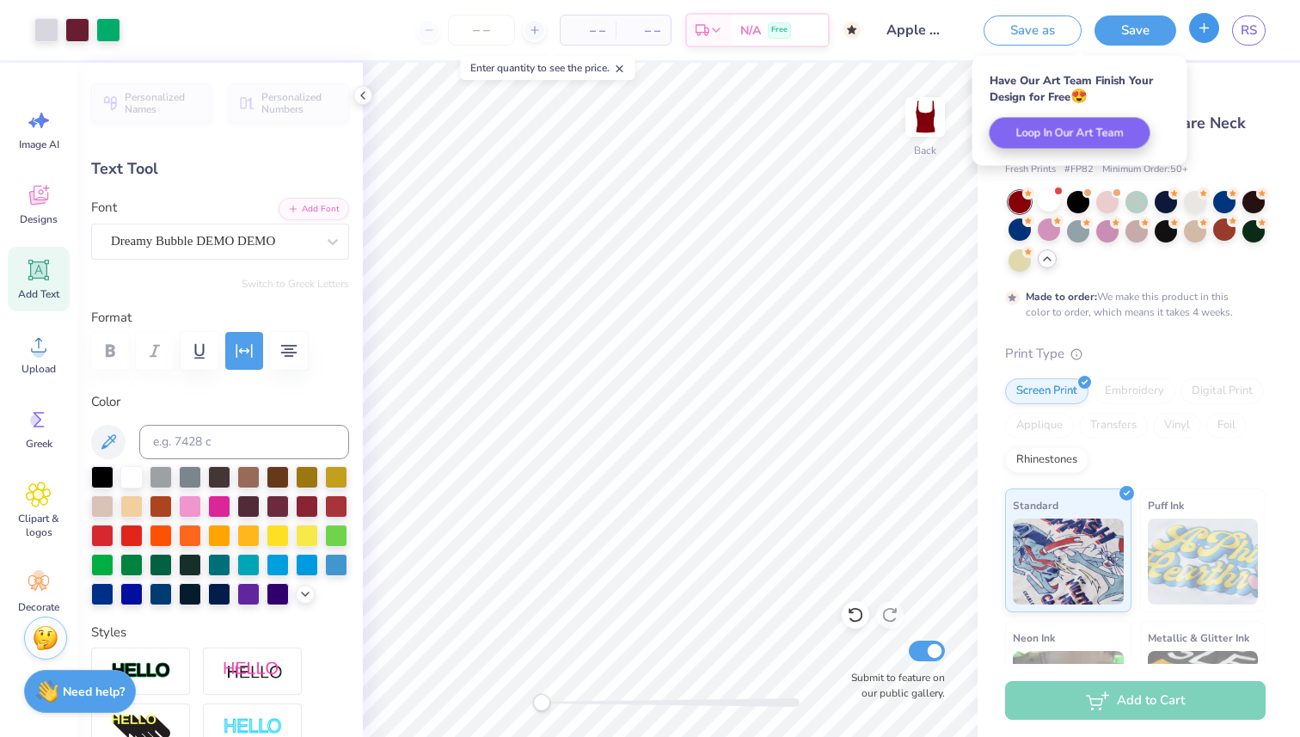
click at [1203, 35] on button "button" at bounding box center [1204, 28] width 30 height 30
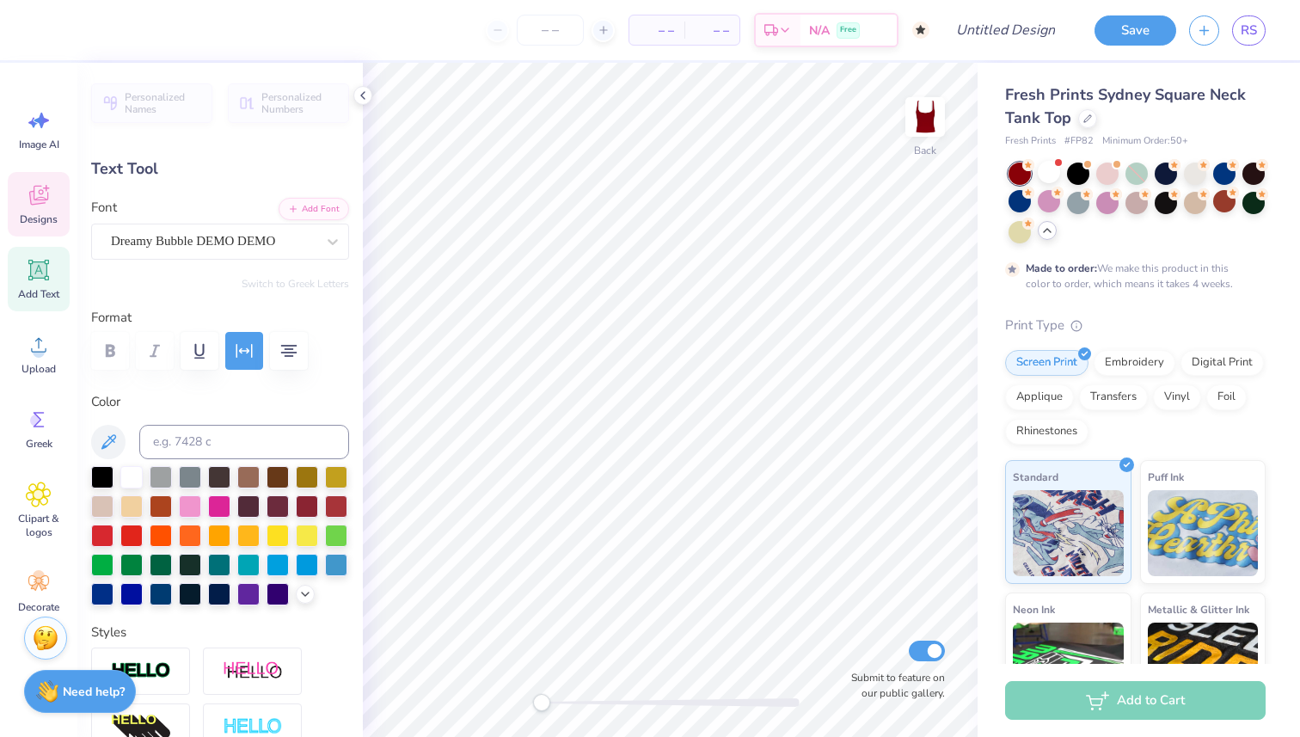
click at [31, 205] on icon at bounding box center [39, 195] width 26 height 26
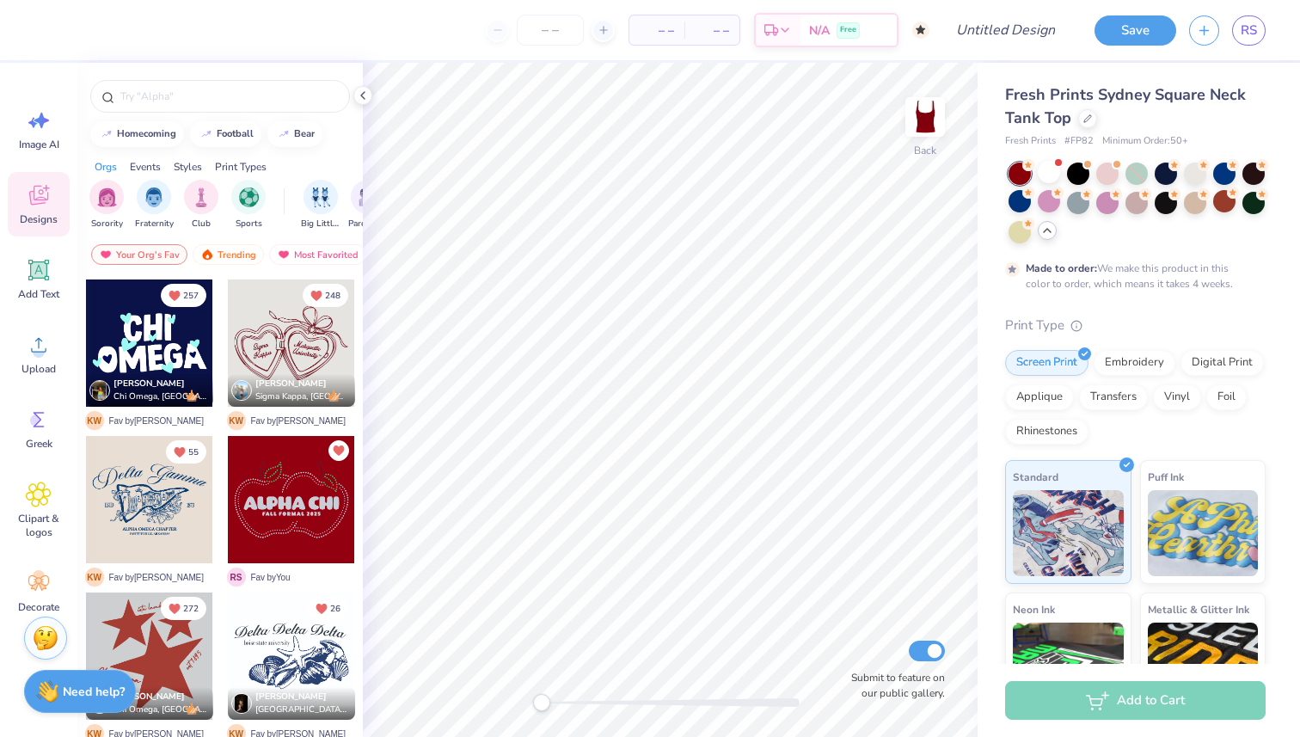
click at [308, 494] on div at bounding box center [291, 499] width 127 height 127
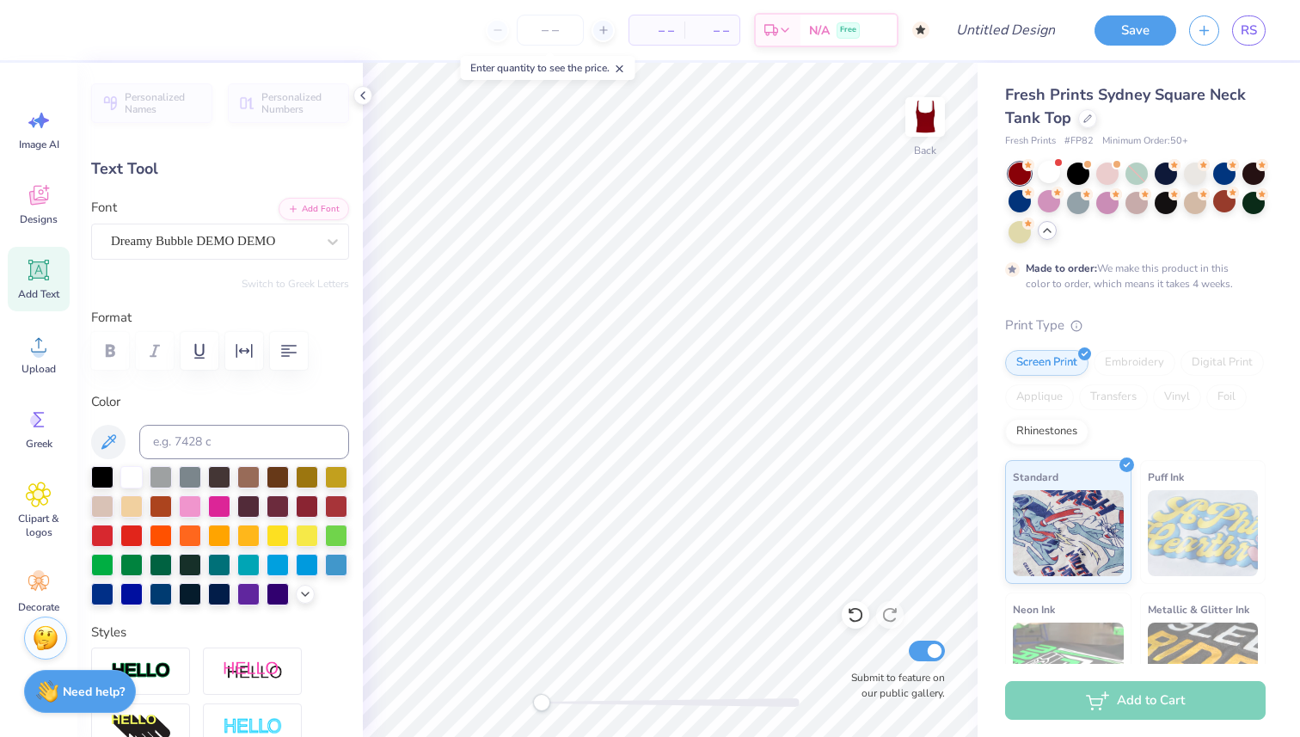
type textarea "GBIG"
type input "3.38"
type input "0.23"
type input "3.45"
type textarea "APPLE"
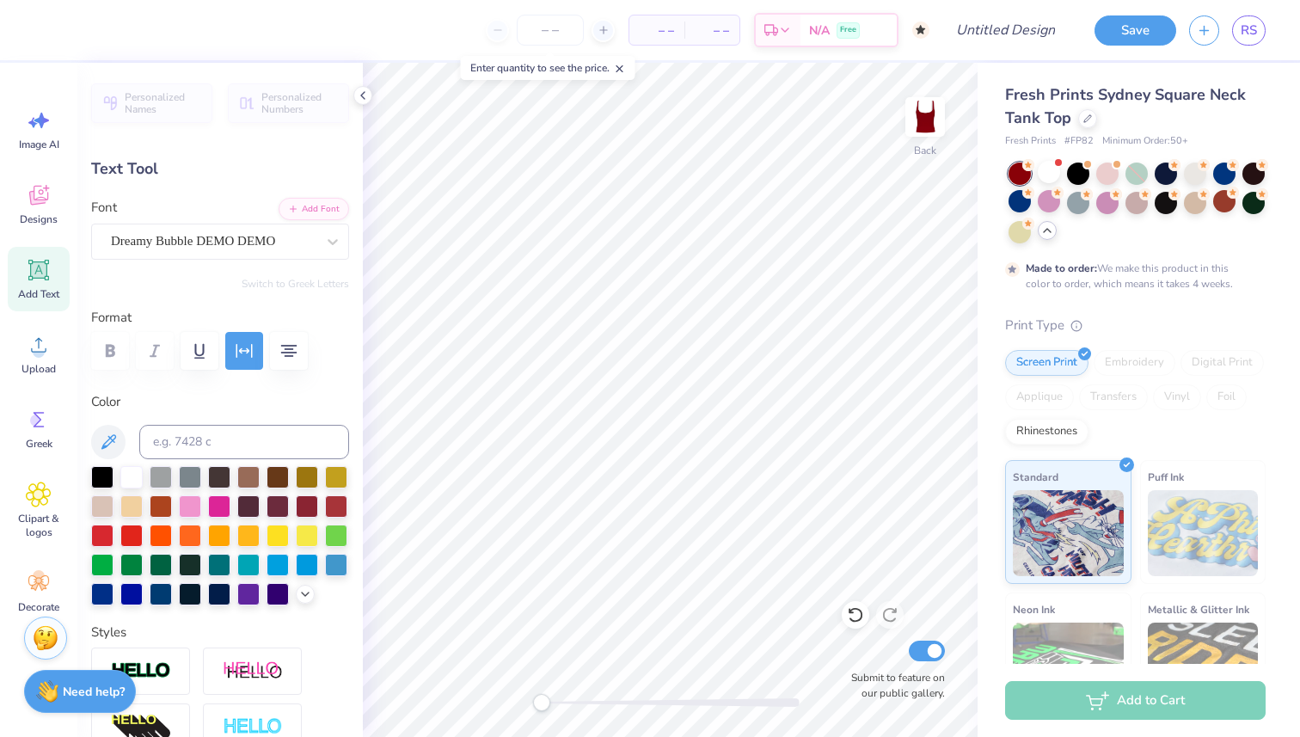
scroll to position [0, 1]
click at [1007, 28] on input "Design Title" at bounding box center [1026, 30] width 84 height 34
type input "Apple GBIG"
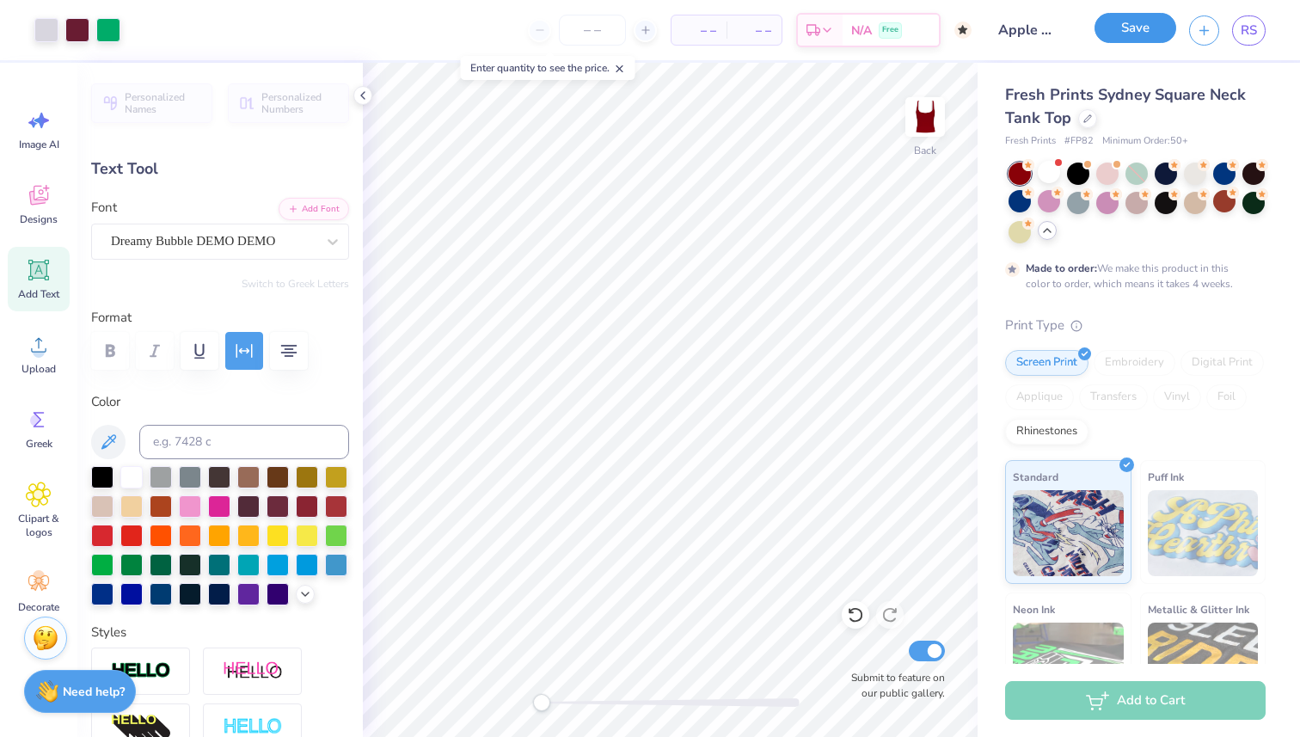
click at [1126, 29] on button "Save" at bounding box center [1135, 28] width 82 height 30
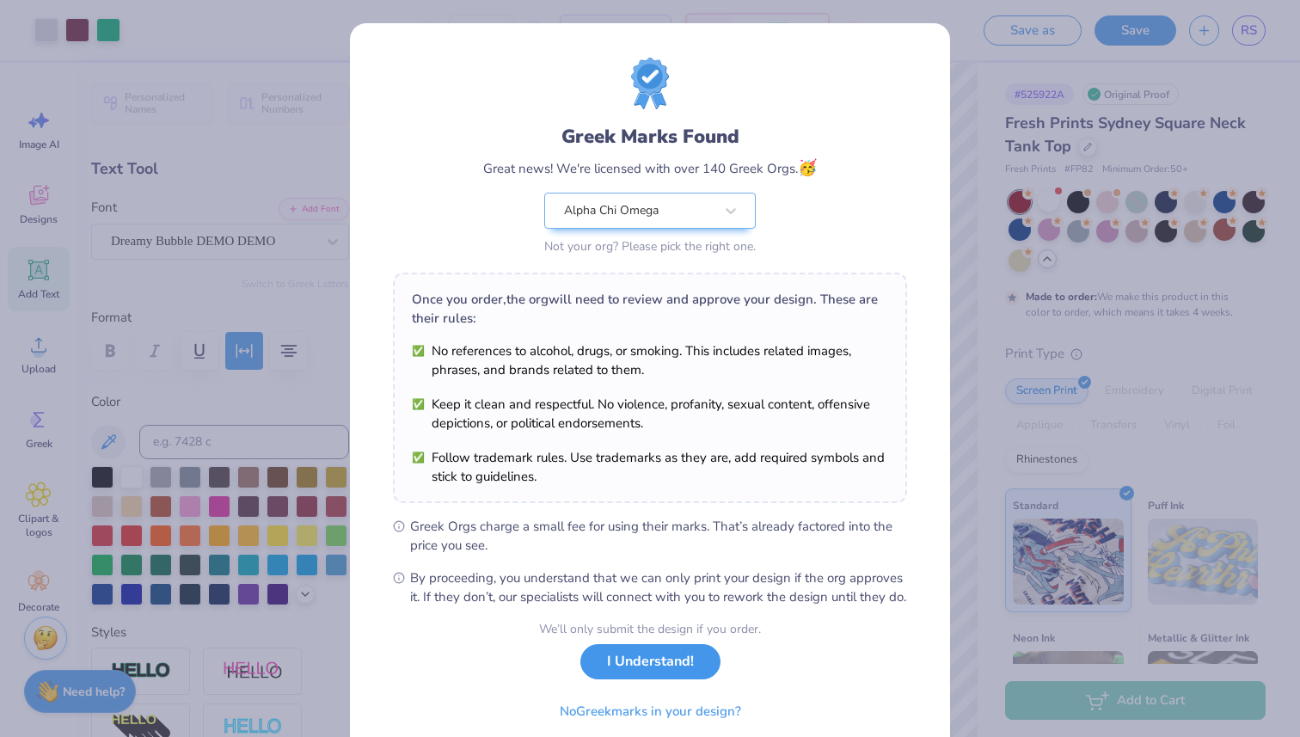
click at [644, 679] on button "I Understand!" at bounding box center [650, 661] width 140 height 35
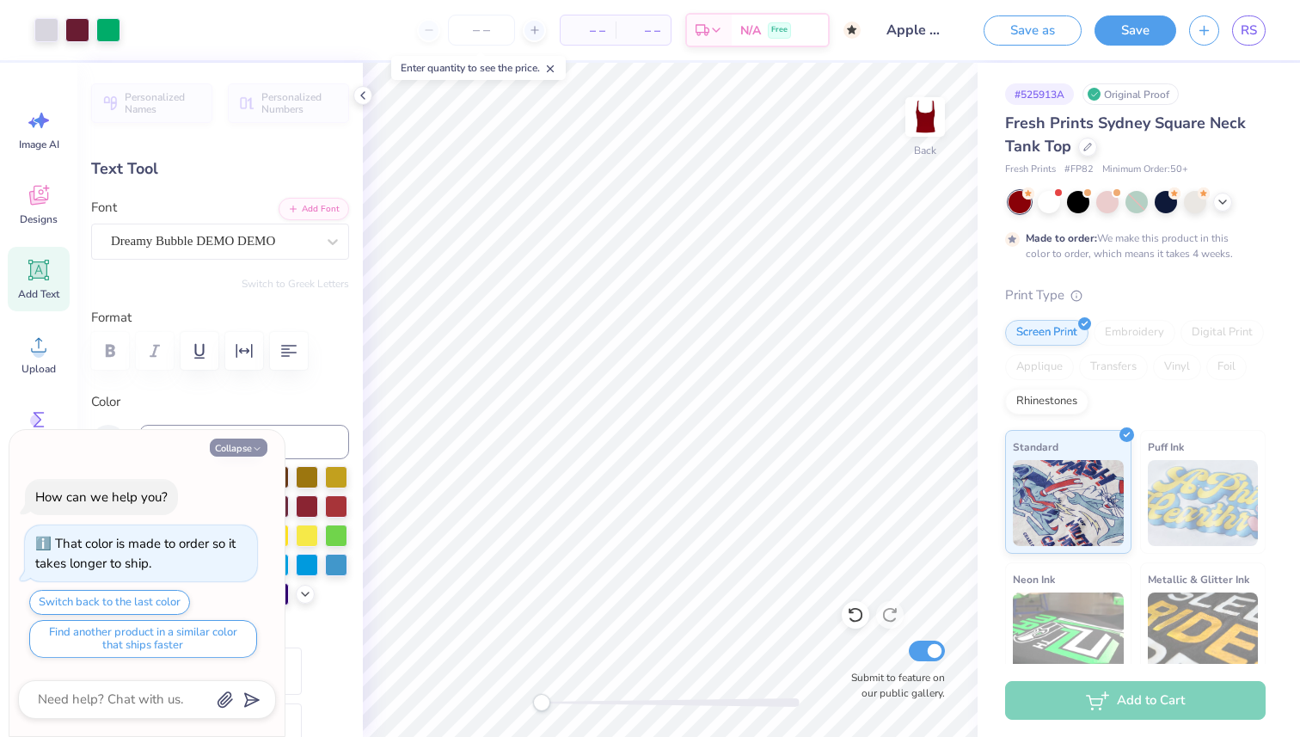
click at [213, 447] on button "Collapse" at bounding box center [239, 447] width 58 height 18
type textarea "x"
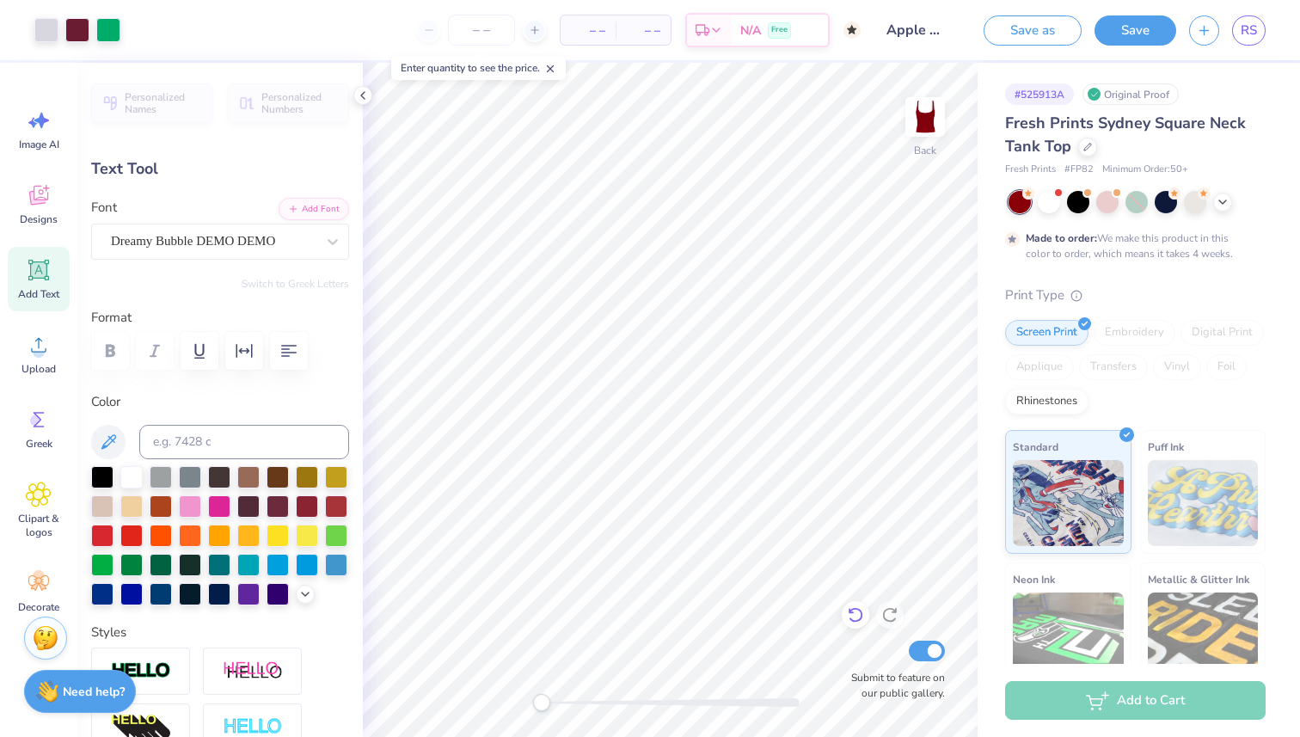
click at [860, 620] on icon at bounding box center [855, 614] width 17 height 17
type textarea "GGBIG"
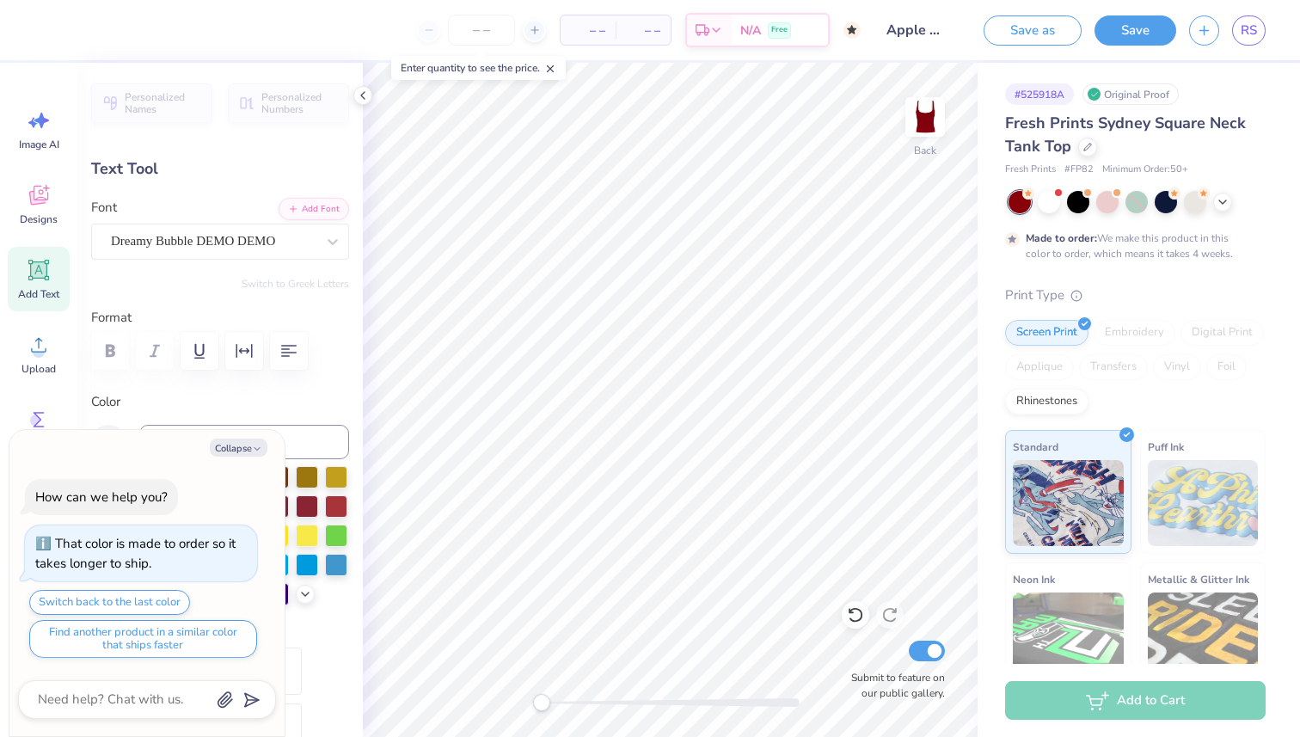
type textarea "x"
type textarea "L"
type textarea "x"
type textarea "LI"
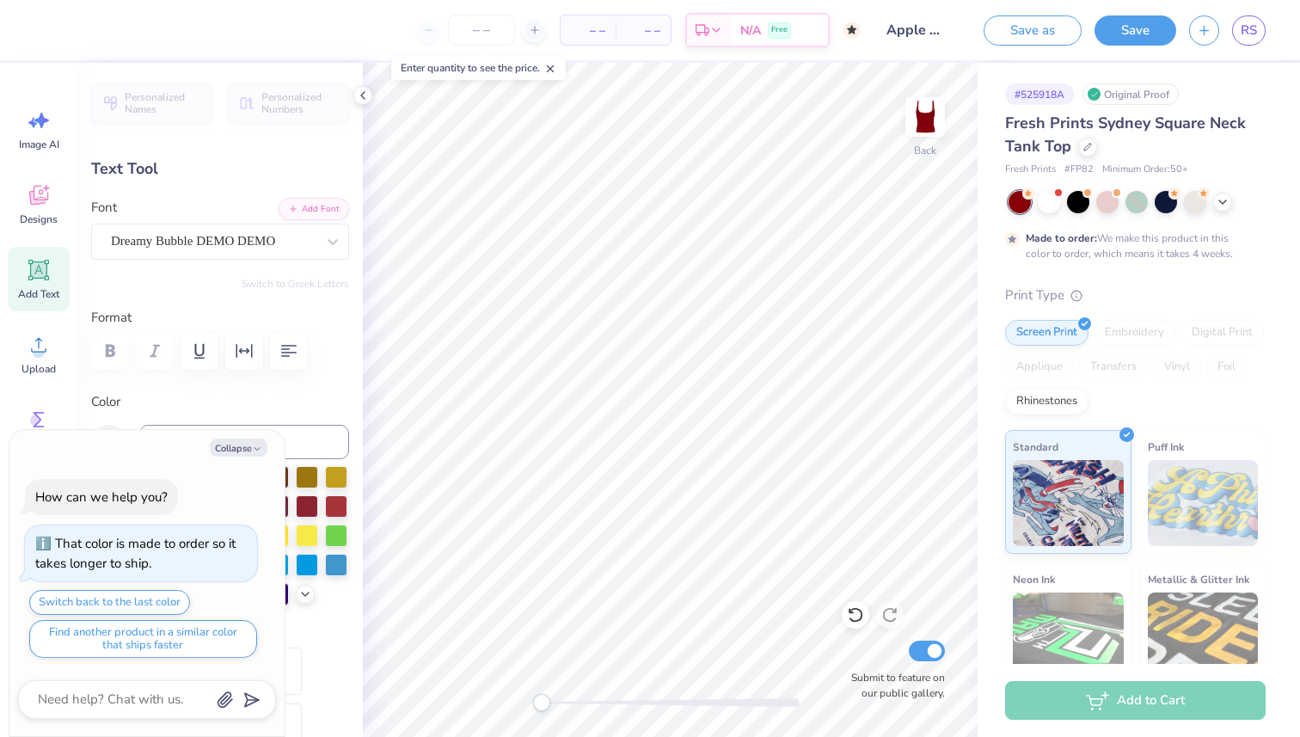
type textarea "x"
type textarea "LIL"
type textarea "x"
type textarea "LI"
type textarea "x"
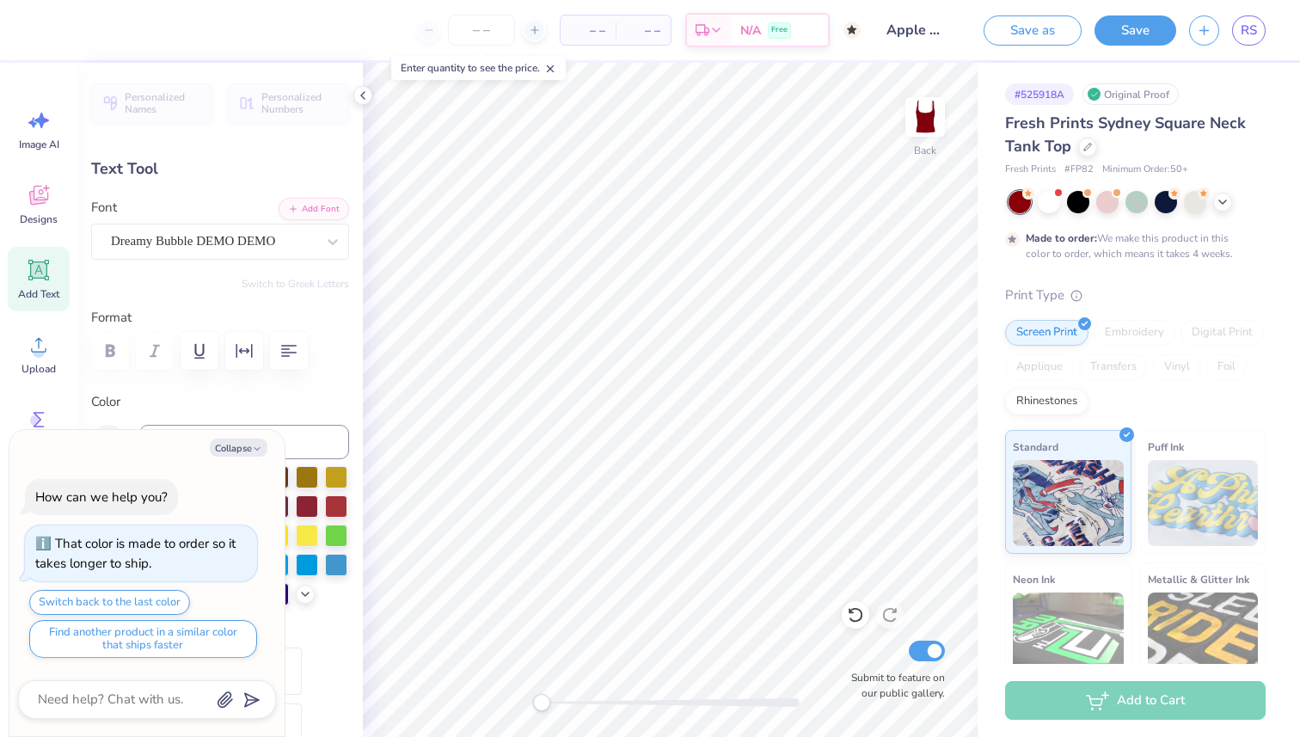
type textarea "L"
type textarea "x"
type textarea "Li"
type textarea "x"
type textarea "Lil"
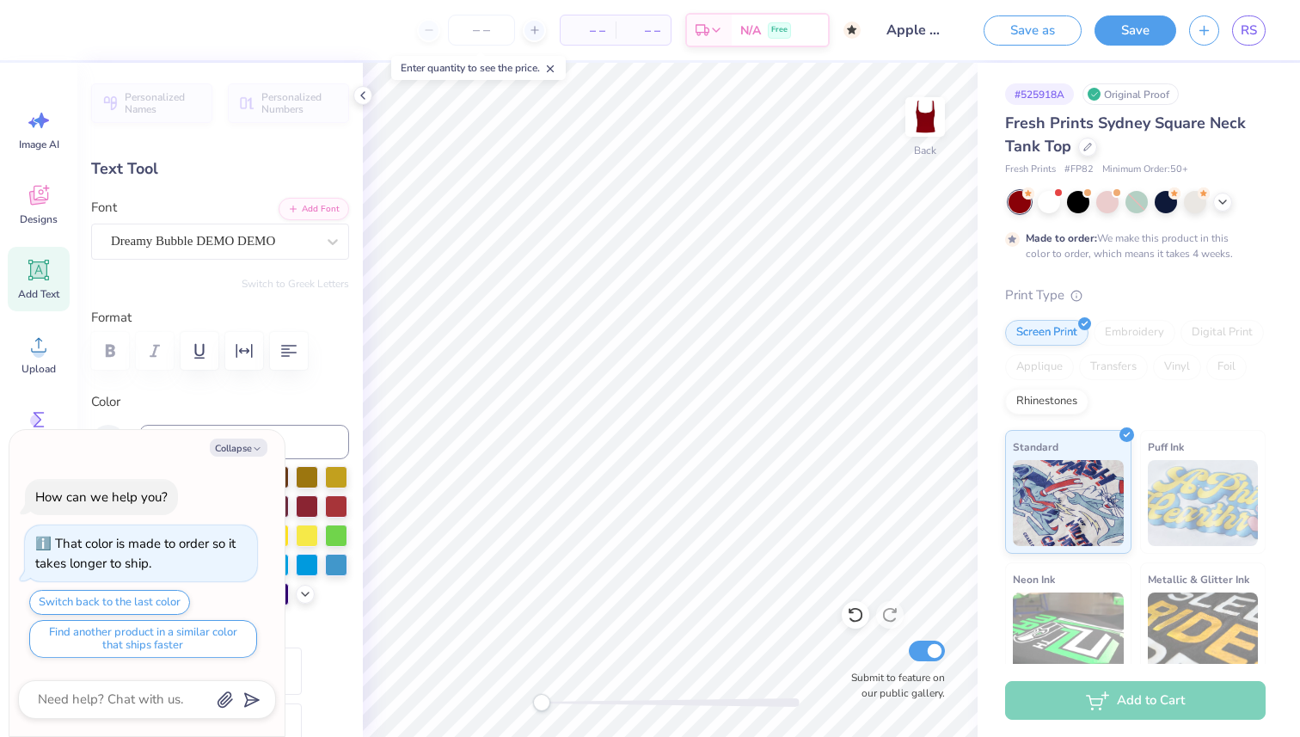
type textarea "x"
type textarea "Li"
type textarea "x"
type textarea "LiL"
click at [1151, 36] on button "Save" at bounding box center [1135, 28] width 82 height 30
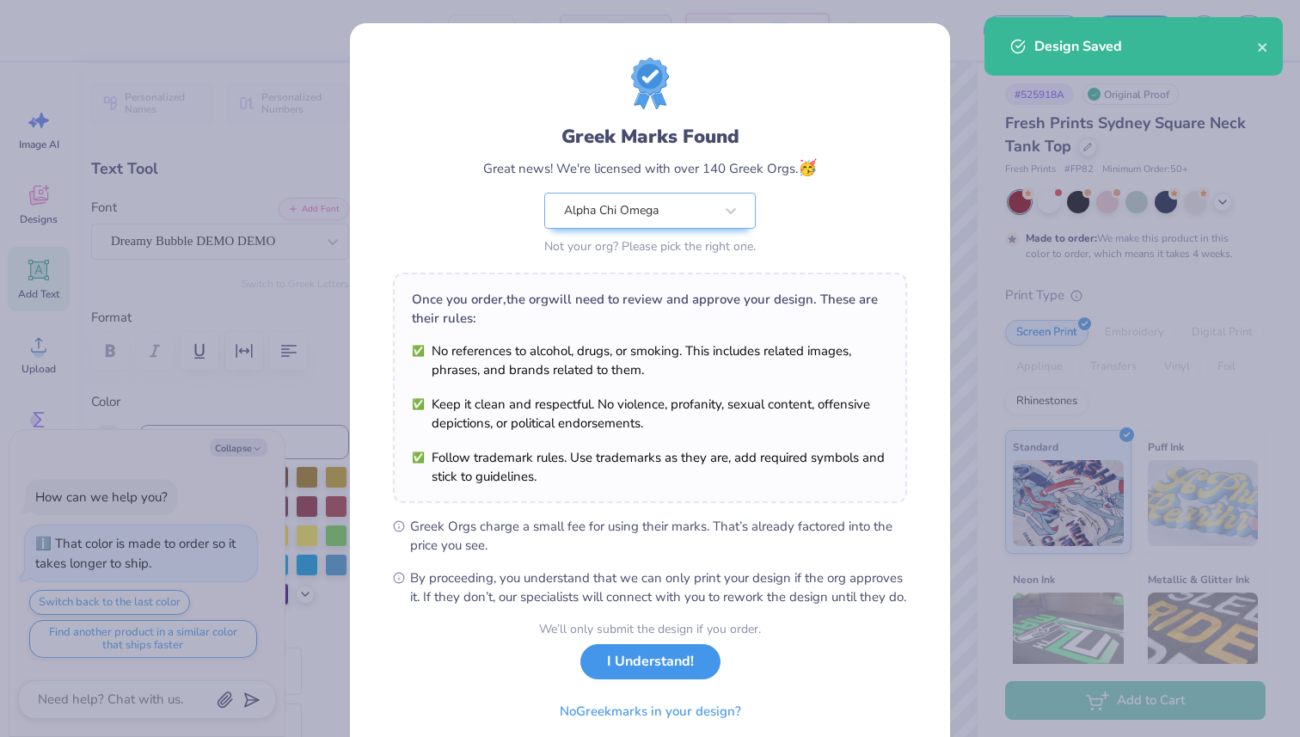
click at [660, 671] on button "I Understand!" at bounding box center [650, 661] width 140 height 35
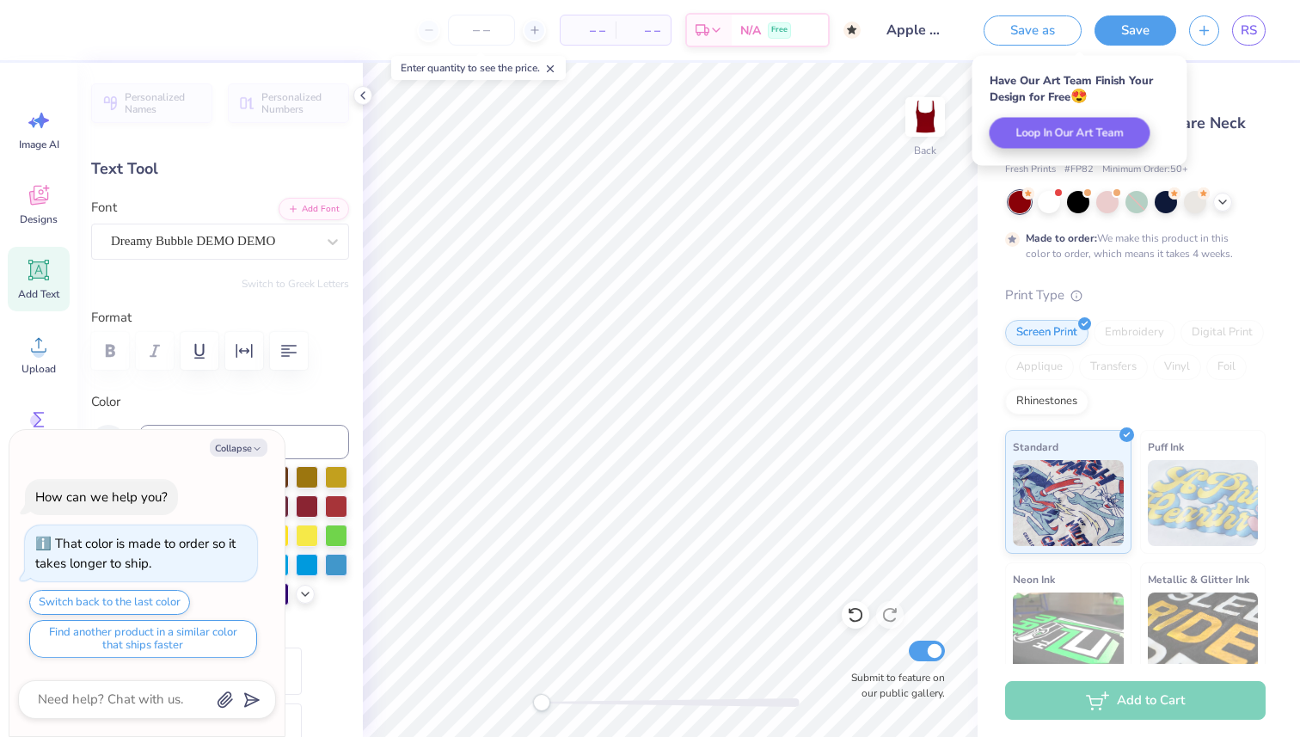
type textarea "x"
